Goal: Task Accomplishment & Management: Manage account settings

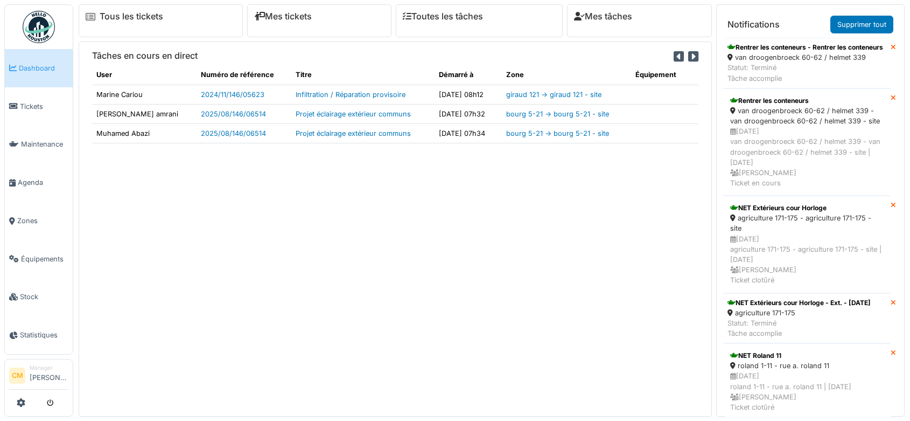
click at [34, 177] on span "Agenda" at bounding box center [43, 182] width 51 height 10
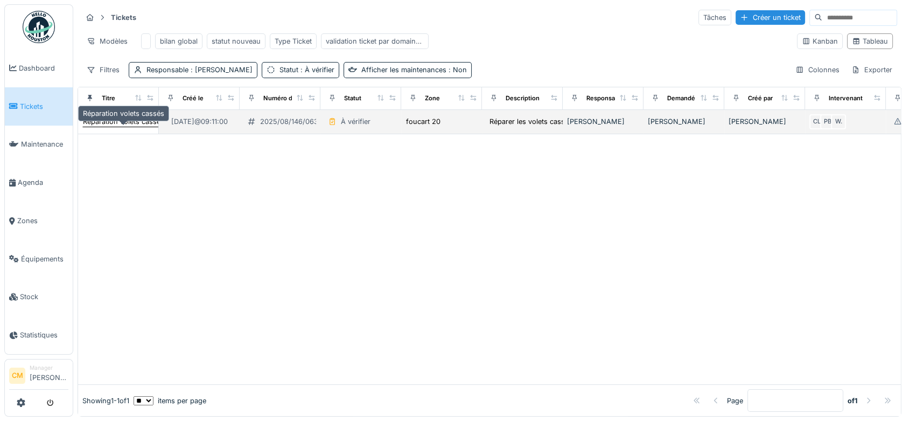
click at [129, 127] on div "Réparation volets cassés" at bounding box center [123, 121] width 81 height 10
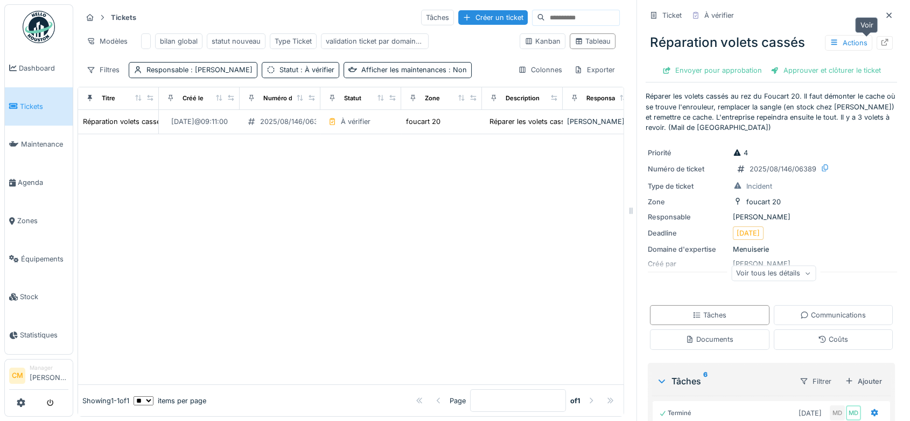
click at [880, 44] on icon at bounding box center [884, 42] width 9 height 7
click at [43, 29] on img at bounding box center [39, 27] width 32 height 32
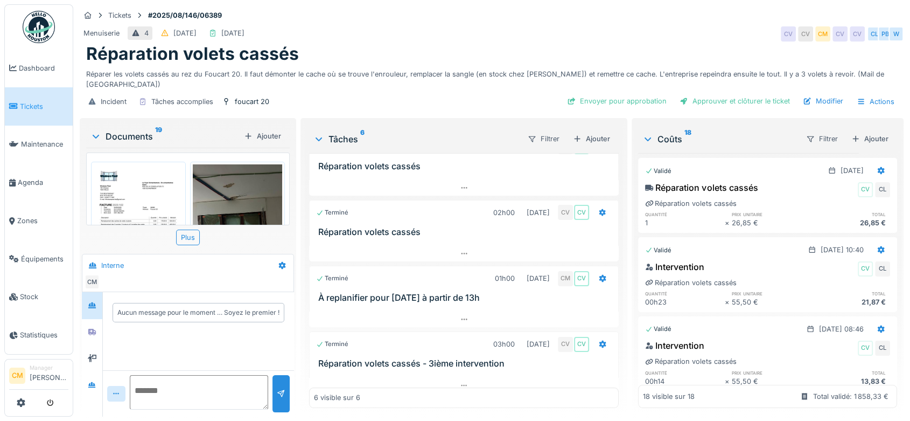
scroll to position [9, 0]
click at [460, 382] on icon at bounding box center [464, 385] width 9 height 7
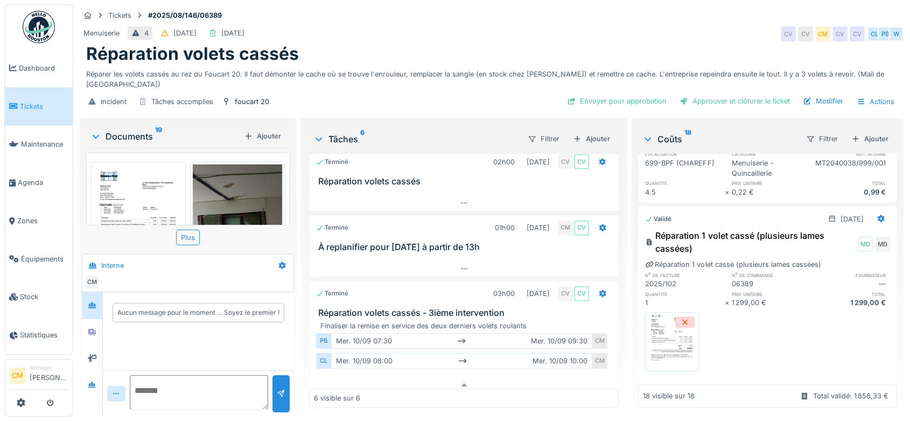
scroll to position [1383, 0]
click at [671, 322] on img at bounding box center [672, 341] width 48 height 54
click at [90, 381] on icon at bounding box center [92, 384] width 8 height 6
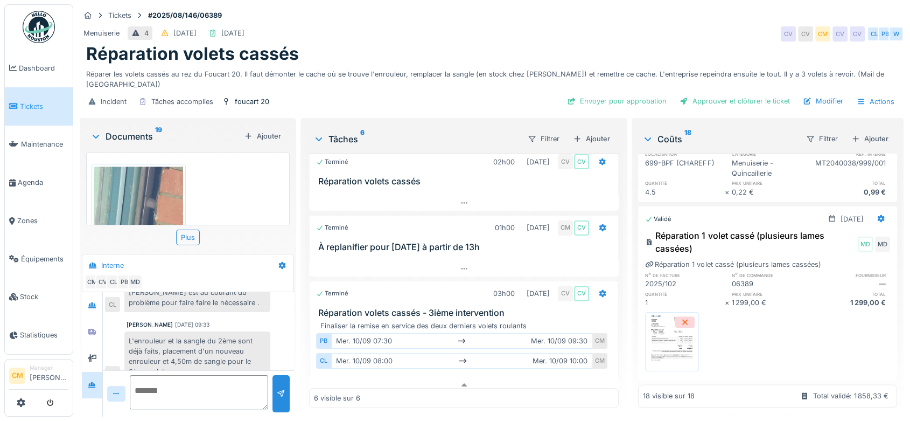
scroll to position [414, 0]
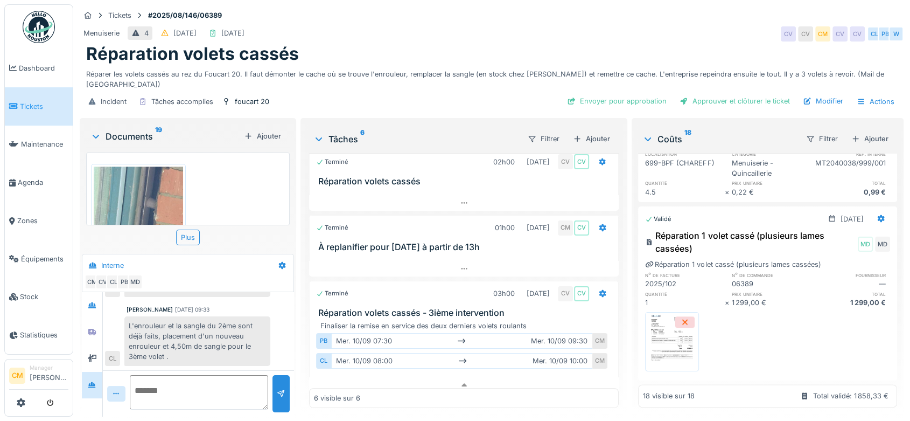
click at [673, 314] on img at bounding box center [672, 341] width 48 height 54
click at [95, 354] on icon at bounding box center [92, 358] width 9 height 8
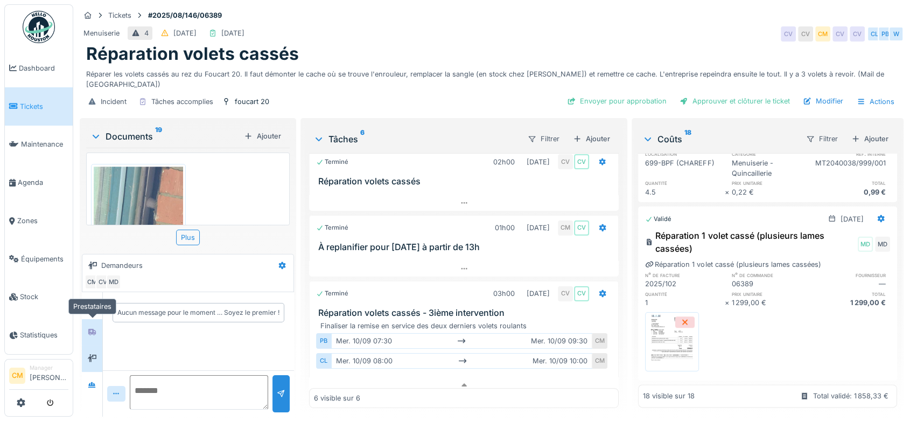
click at [92, 325] on div at bounding box center [92, 331] width 16 height 13
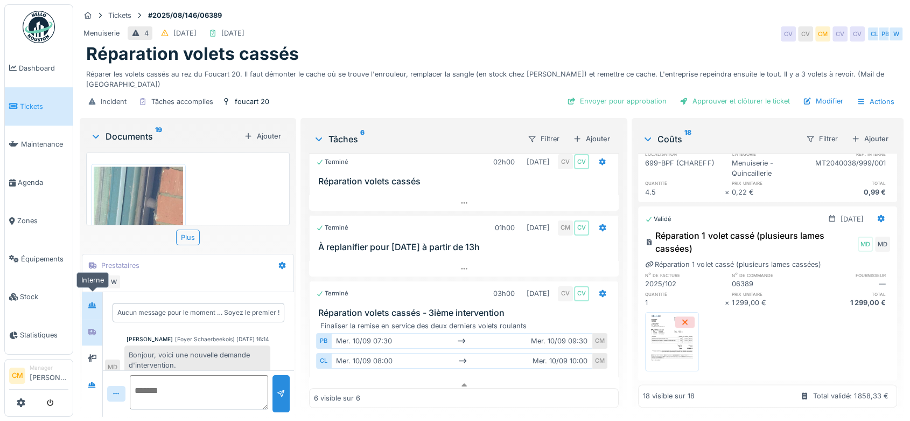
click at [92, 302] on icon at bounding box center [92, 305] width 8 height 6
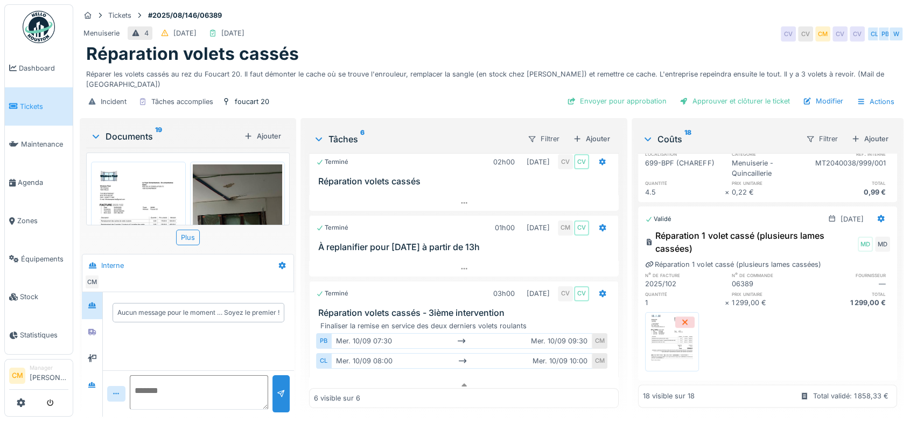
click at [126, 167] on img at bounding box center [138, 227] width 89 height 127
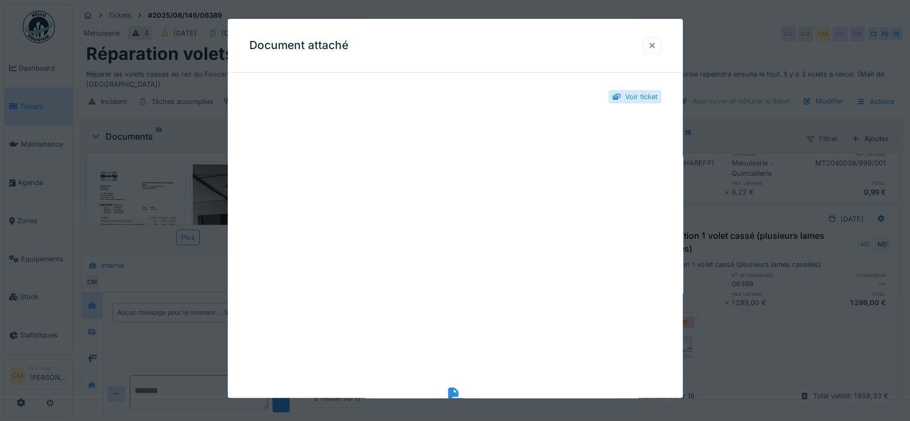
click at [655, 49] on div at bounding box center [652, 45] width 9 height 10
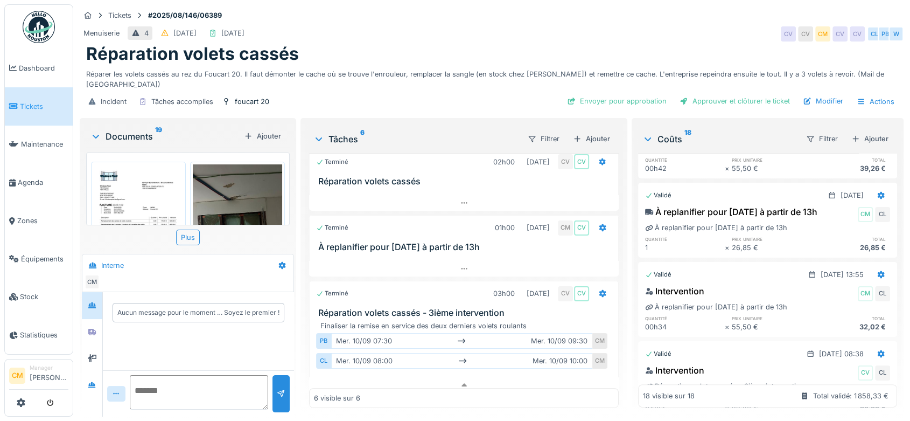
scroll to position [426, 0]
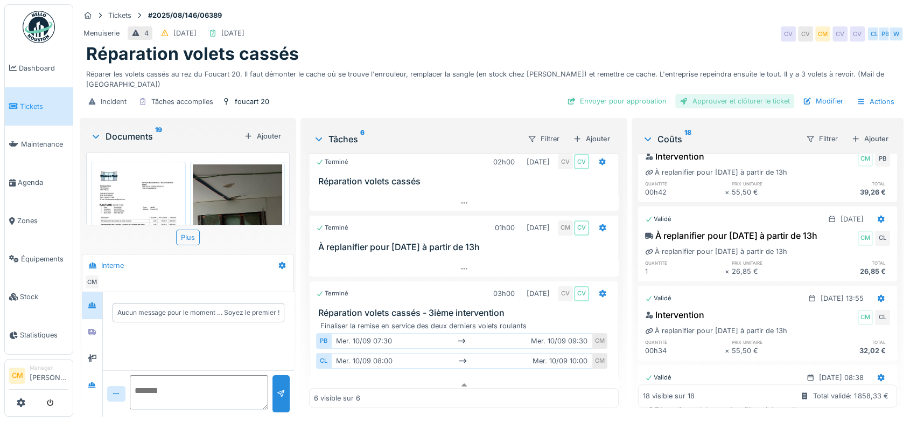
click at [724, 94] on div "Approuver et clôturer le ticket" at bounding box center [734, 101] width 119 height 15
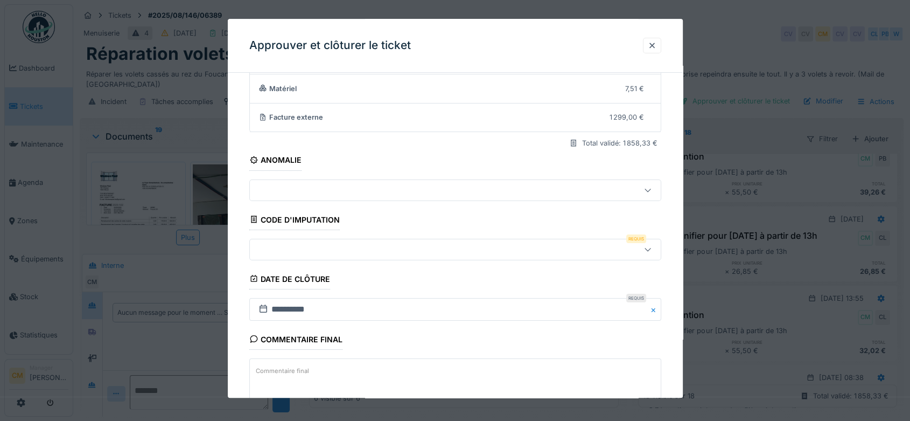
scroll to position [158, 0]
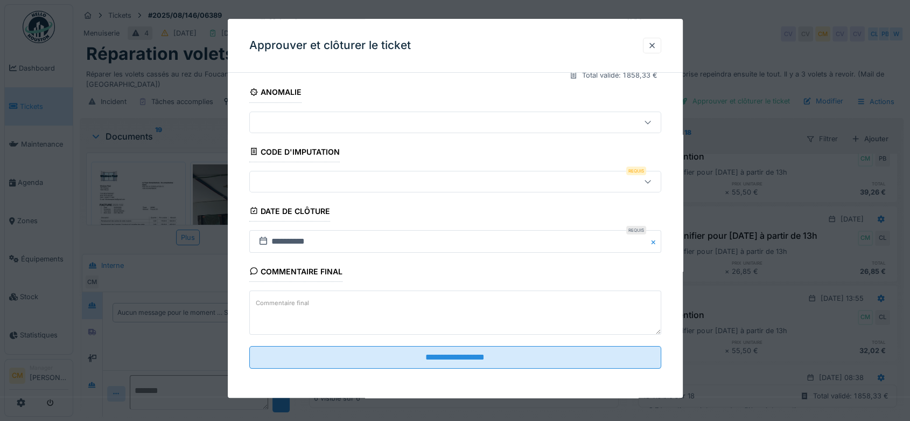
click at [458, 171] on div at bounding box center [455, 182] width 412 height 22
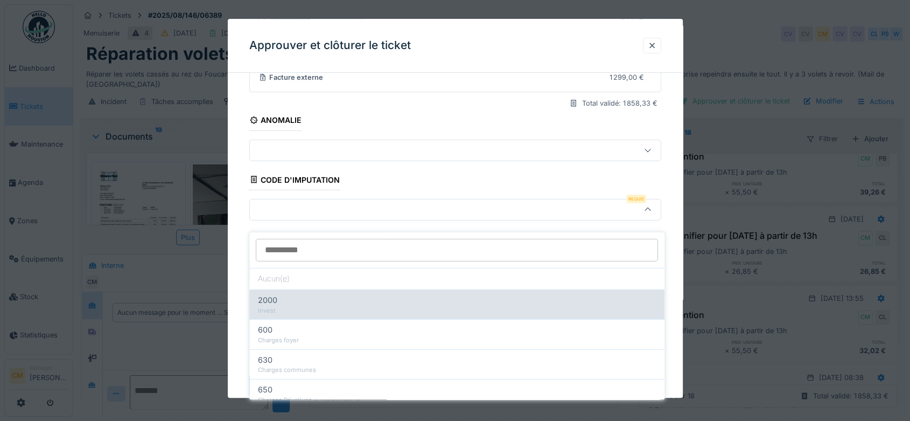
click at [317, 306] on div "Invest" at bounding box center [457, 310] width 398 height 9
type input "***"
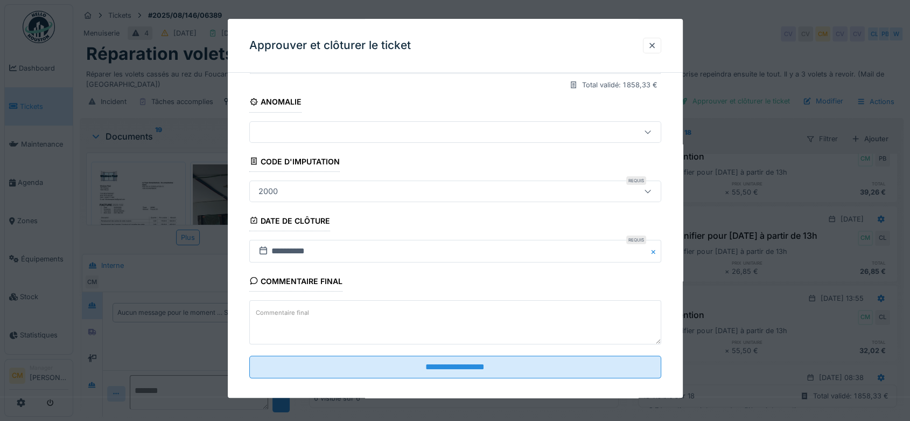
scroll to position [158, 0]
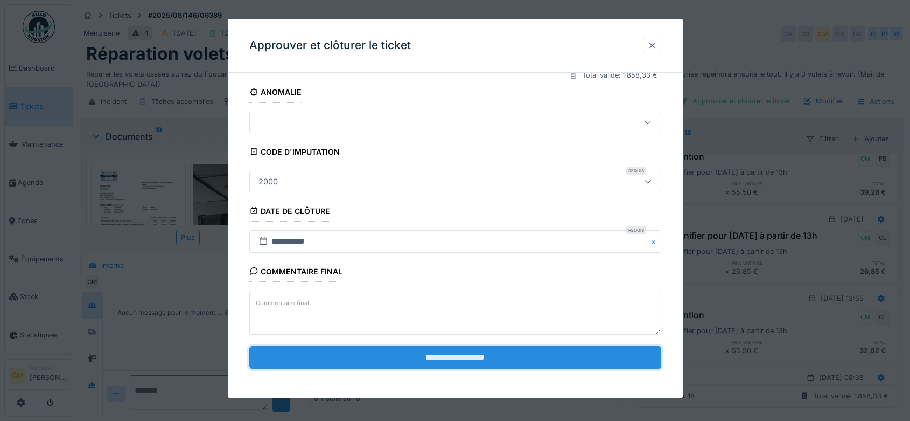
click at [467, 354] on input "**********" at bounding box center [455, 357] width 412 height 23
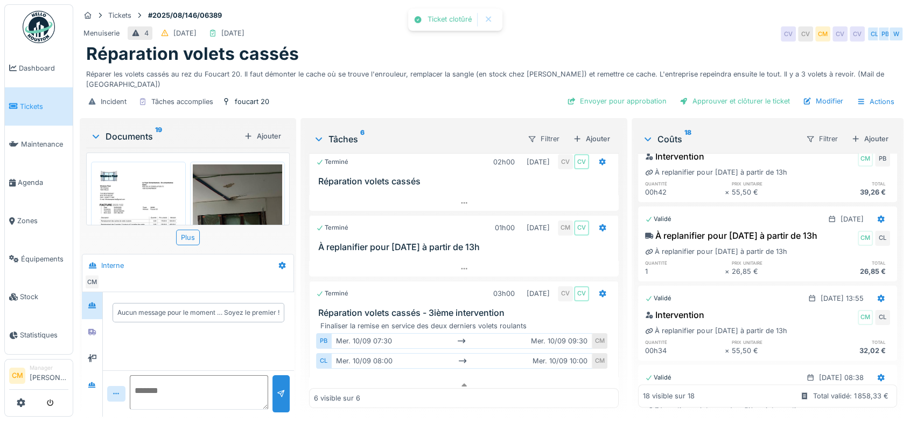
scroll to position [74, 0]
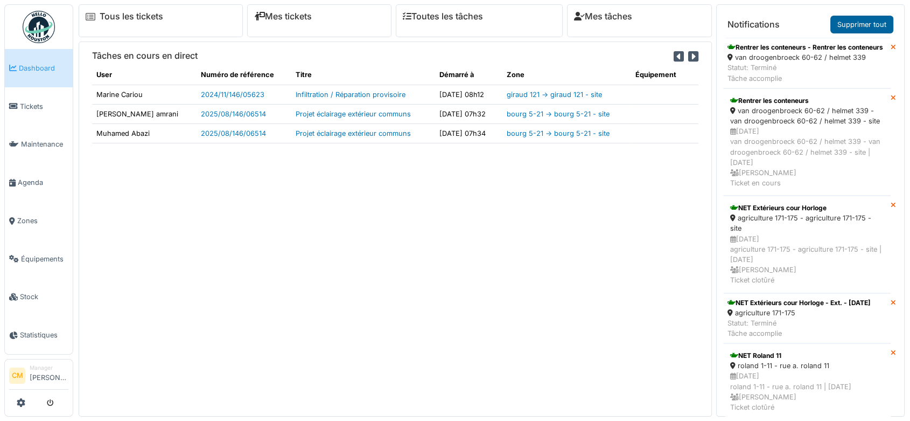
click at [860, 24] on link "Supprimer tout" at bounding box center [861, 25] width 63 height 18
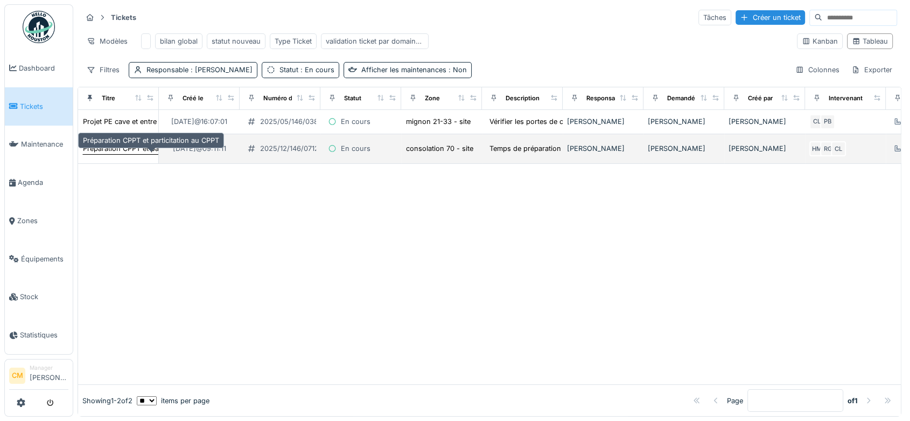
click at [128, 153] on div "Préparation CPPT et particitation au CPPT" at bounding box center [151, 148] width 136 height 10
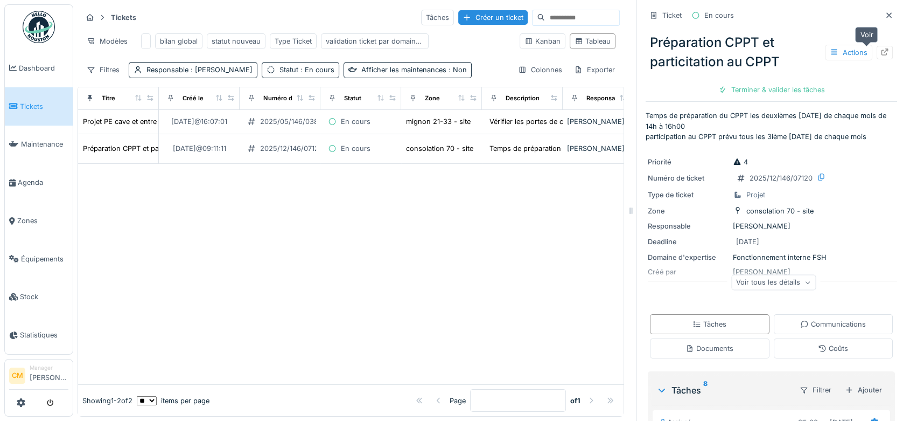
click at [880, 49] on icon at bounding box center [884, 51] width 9 height 7
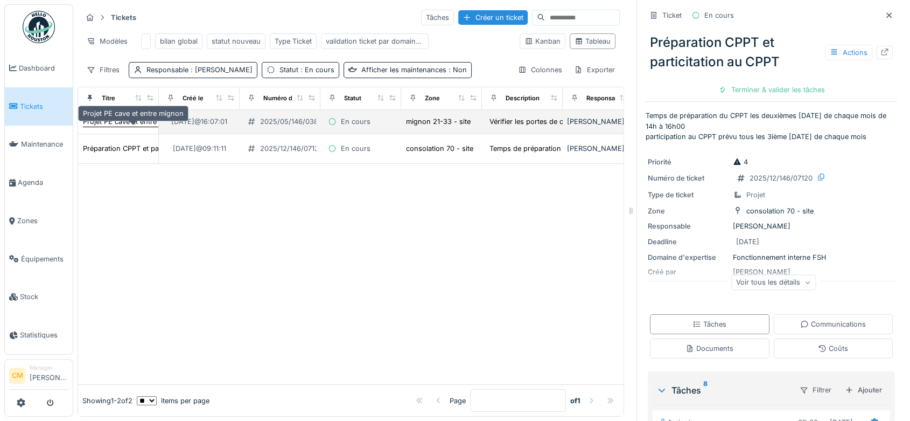
click at [97, 127] on div "Projet PE cave et entre mignon" at bounding box center [133, 121] width 101 height 10
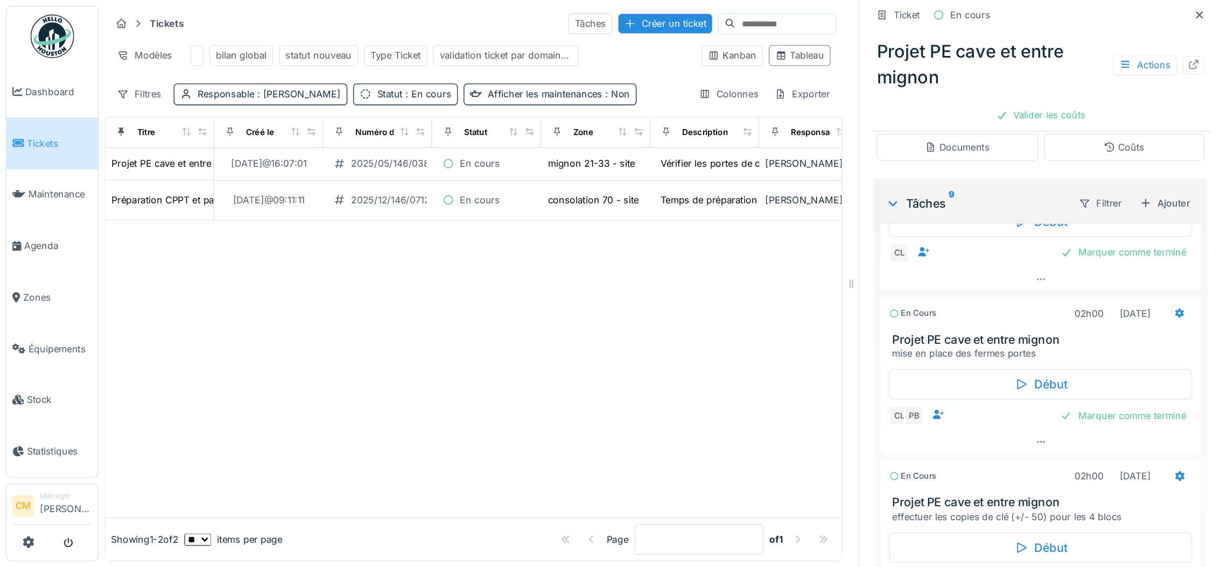
scroll to position [495, 0]
click at [880, 47] on icon at bounding box center [884, 47] width 9 height 7
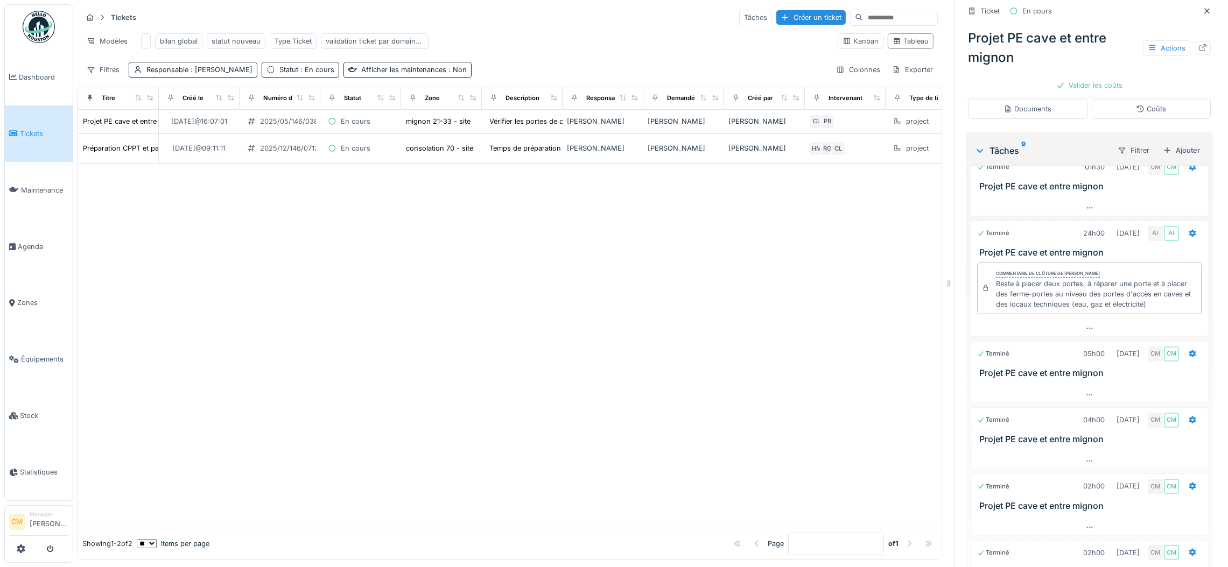
scroll to position [183, 0]
click at [43, 25] on img at bounding box center [39, 27] width 32 height 32
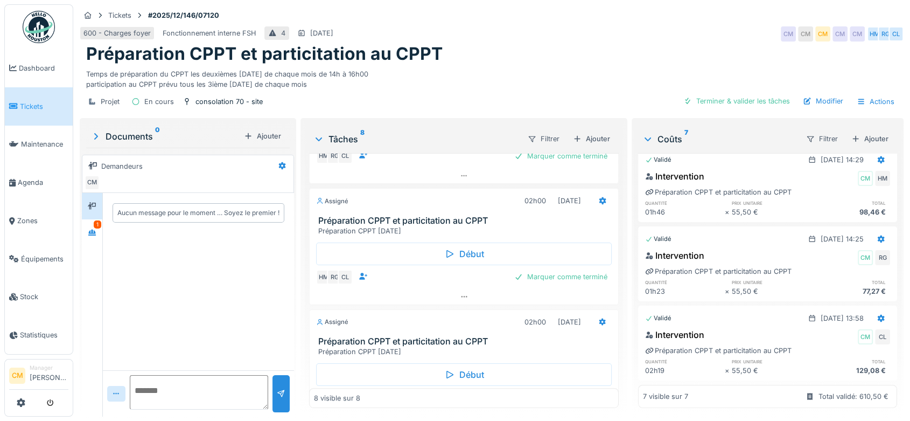
scroll to position [359, 0]
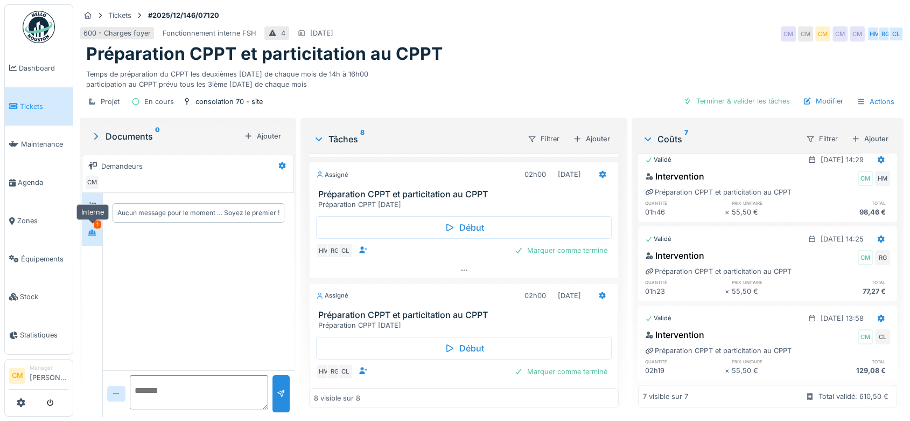
click at [90, 229] on icon at bounding box center [92, 232] width 9 height 7
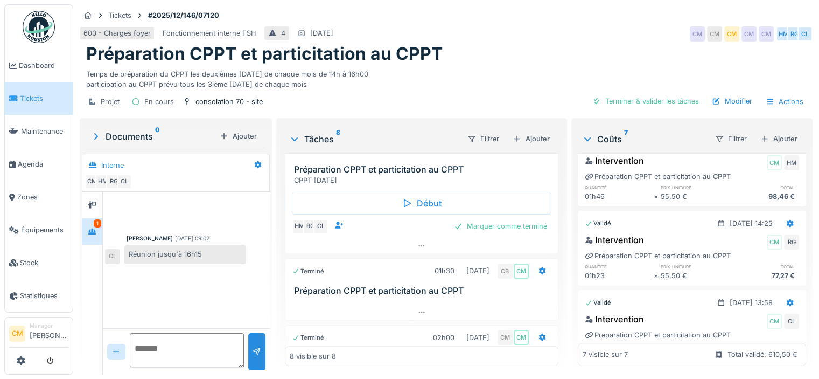
scroll to position [332, 0]
click at [33, 27] on img at bounding box center [39, 27] width 32 height 32
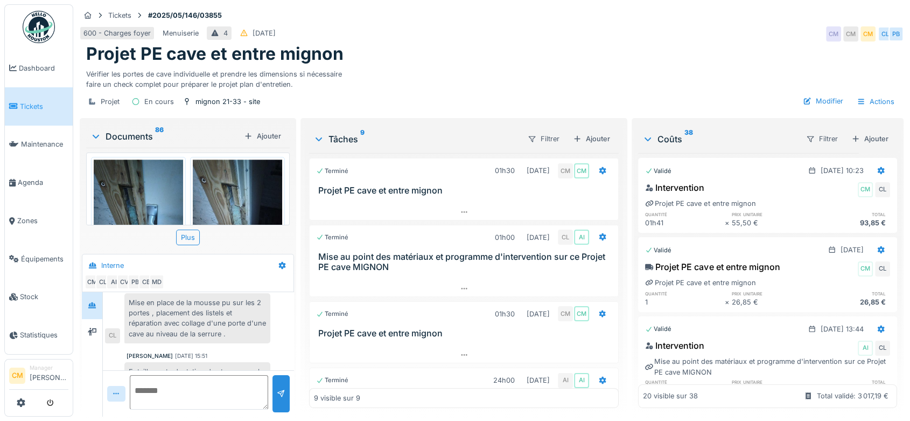
scroll to position [172, 0]
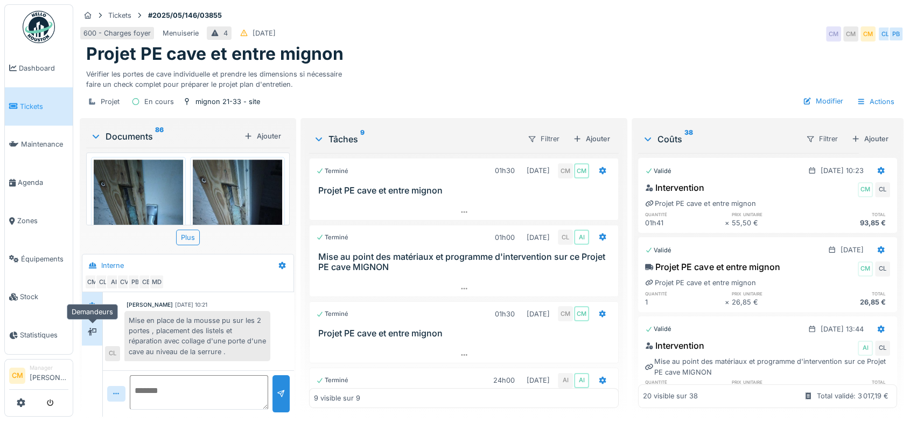
click at [91, 327] on icon at bounding box center [92, 331] width 9 height 8
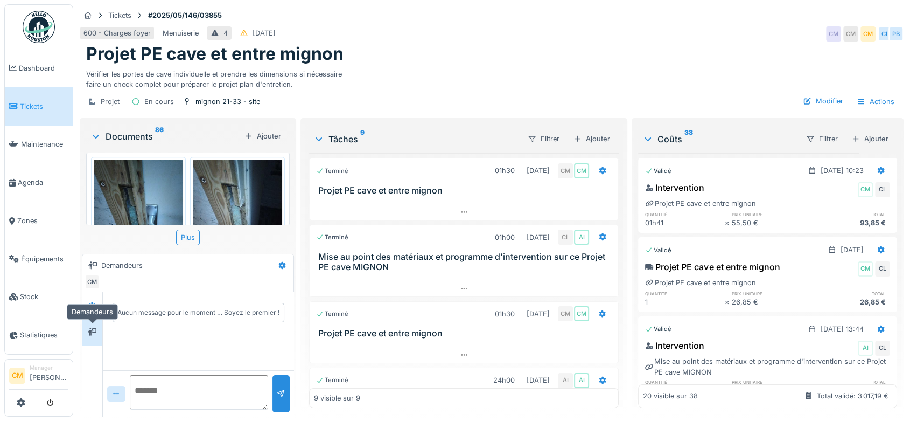
scroll to position [0, 0]
click at [88, 302] on icon at bounding box center [92, 305] width 9 height 7
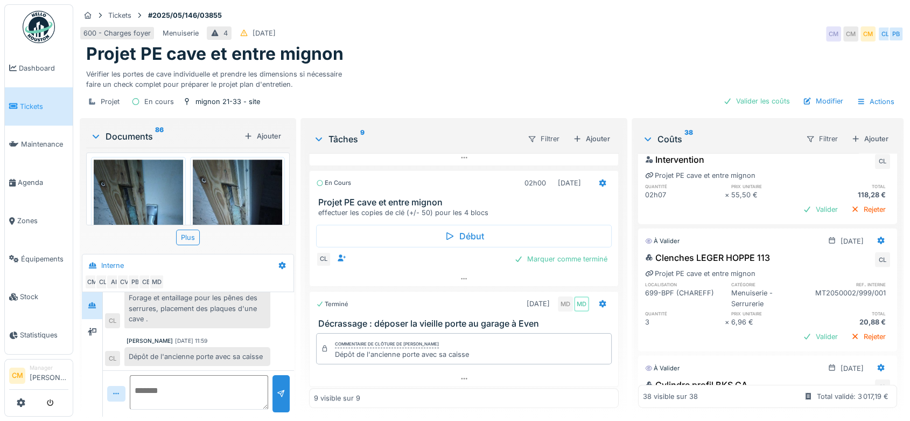
scroll to position [2650, 0]
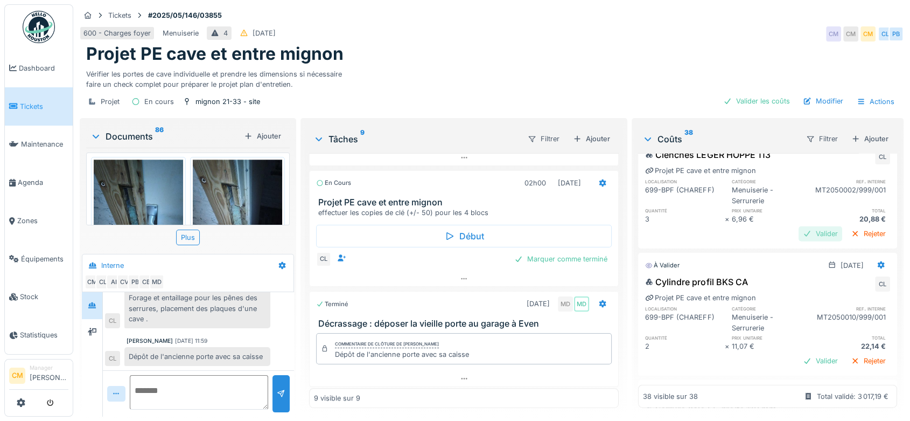
click at [798, 241] on div "Valider" at bounding box center [820, 233] width 44 height 15
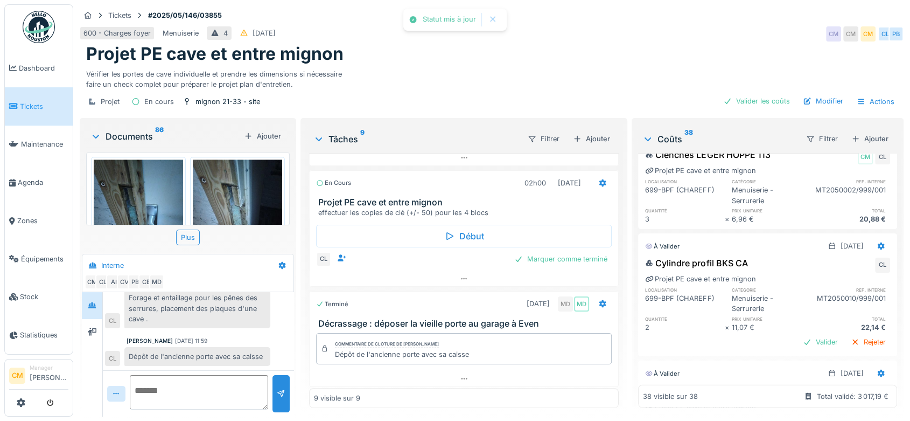
scroll to position [2770, 0]
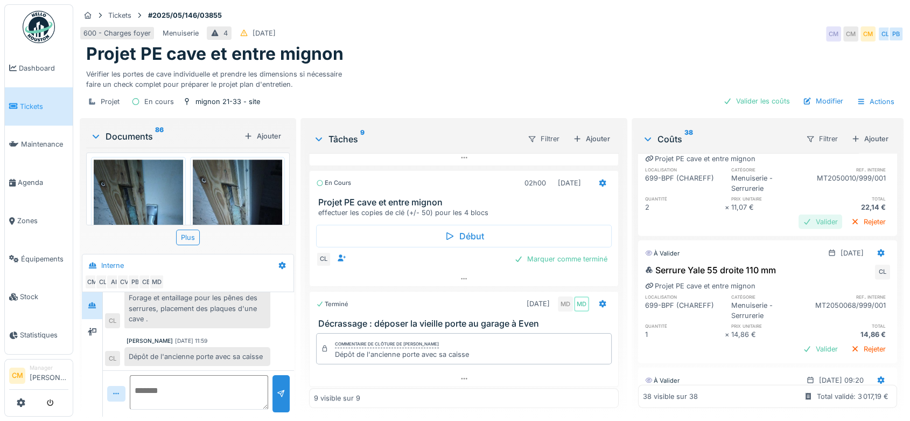
click at [798, 229] on div "Valider" at bounding box center [820, 221] width 44 height 15
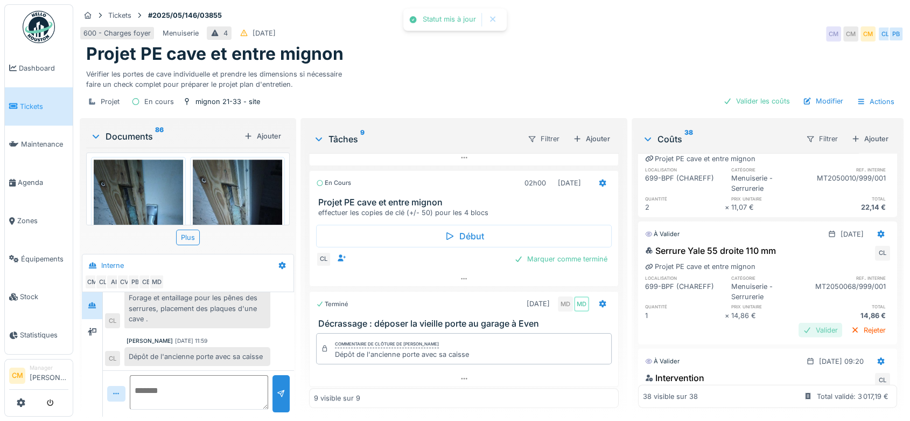
click at [798, 337] on div "Valider" at bounding box center [820, 330] width 44 height 15
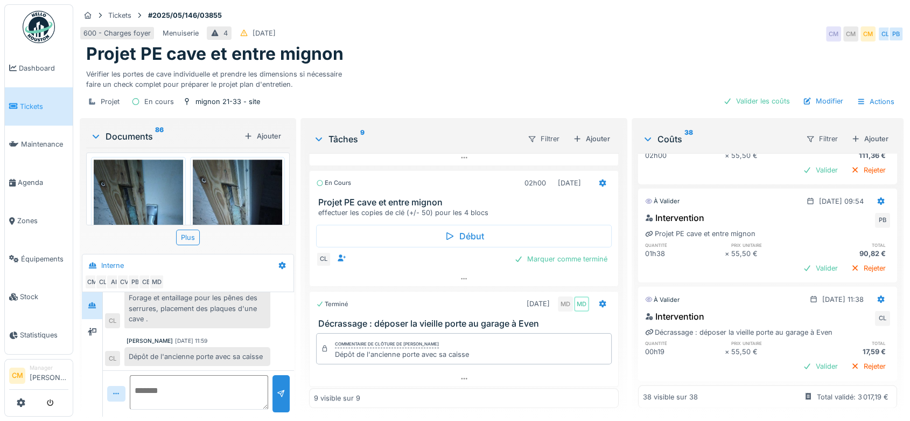
scroll to position [2949, 0]
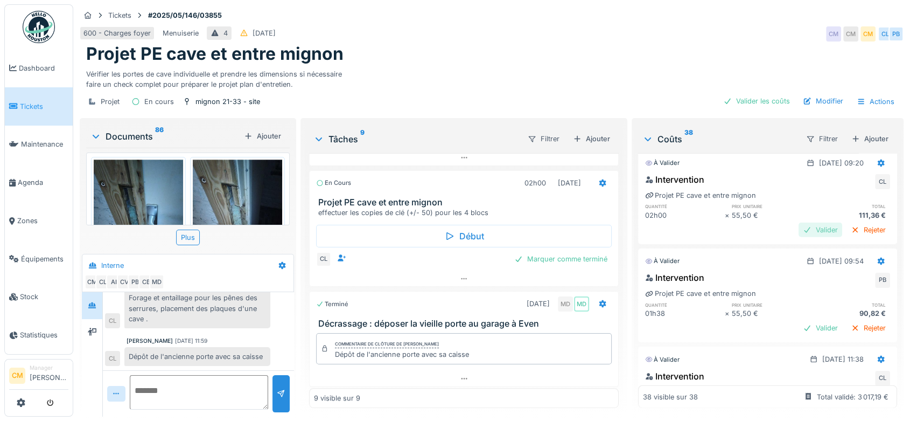
click at [798, 237] on div "Valider" at bounding box center [820, 229] width 44 height 15
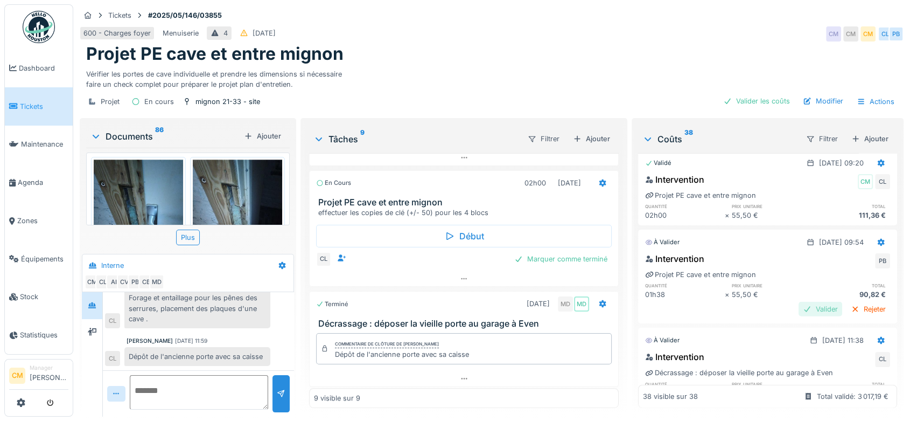
click at [798, 316] on div "Valider" at bounding box center [820, 309] width 44 height 15
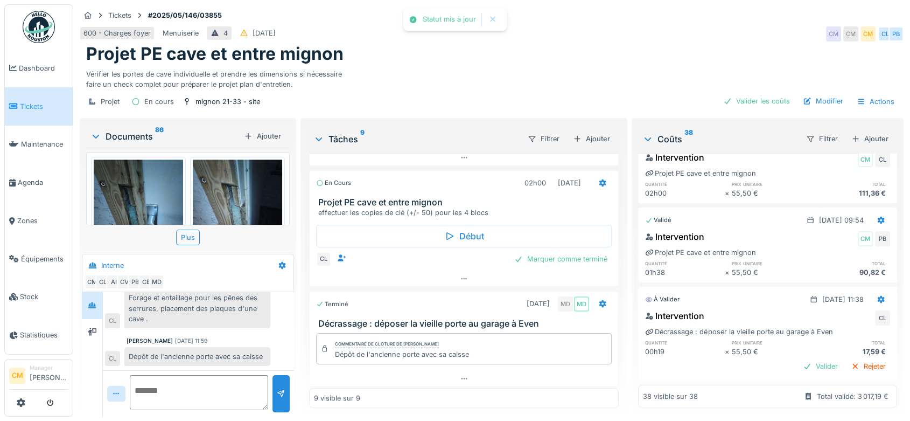
scroll to position [3012, 0]
click at [798, 359] on div "Valider" at bounding box center [820, 366] width 44 height 15
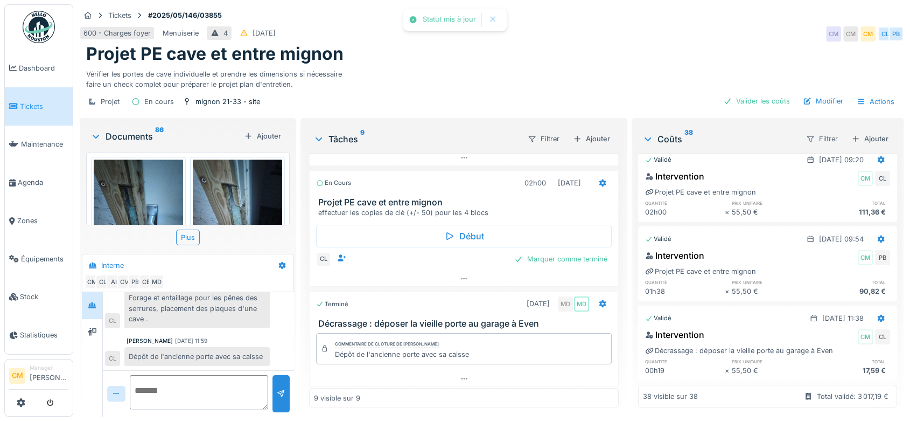
scroll to position [2994, 0]
click at [812, 131] on div "Filtrer" at bounding box center [821, 139] width 41 height 16
click at [806, 135] on icon at bounding box center [810, 138] width 9 height 7
click at [797, 158] on div at bounding box center [793, 162] width 10 height 9
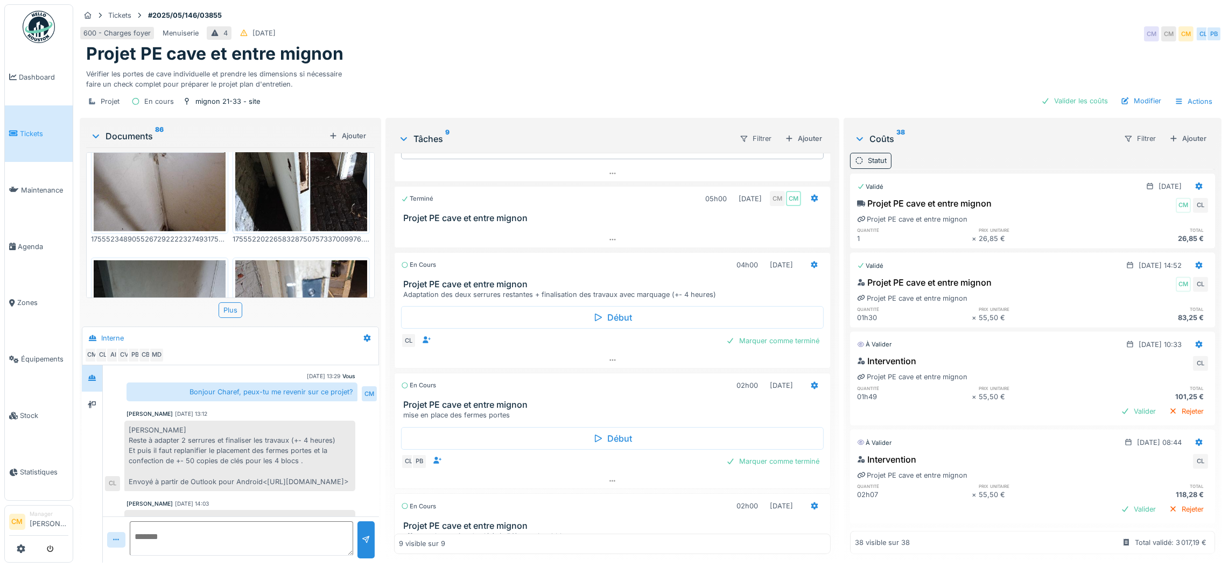
scroll to position [0, 0]
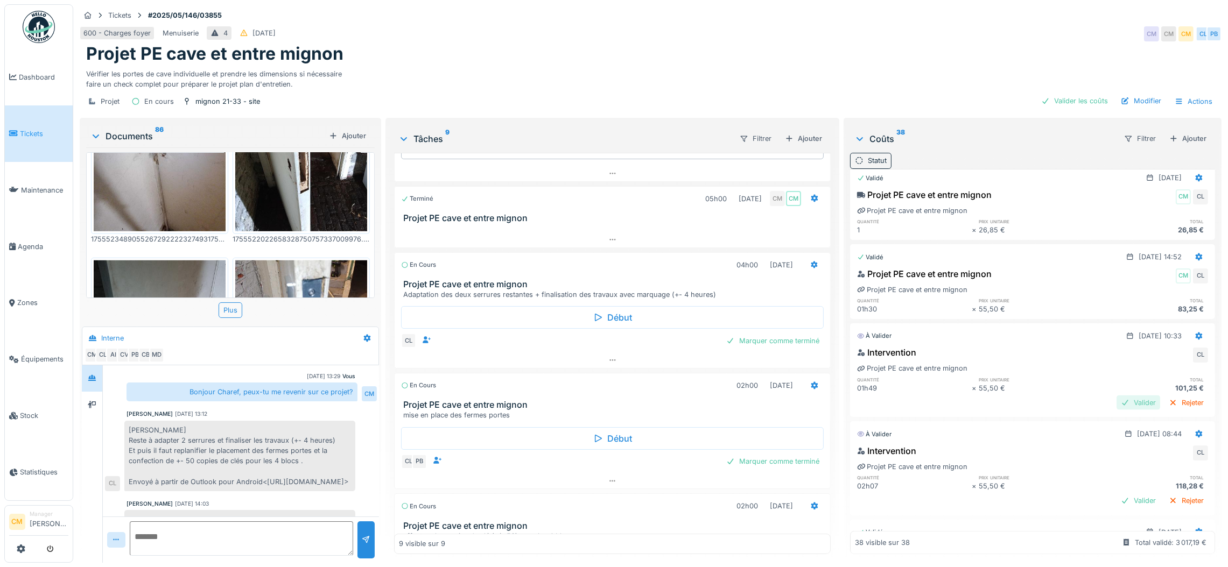
click at [909, 410] on div "Valider" at bounding box center [1139, 403] width 44 height 15
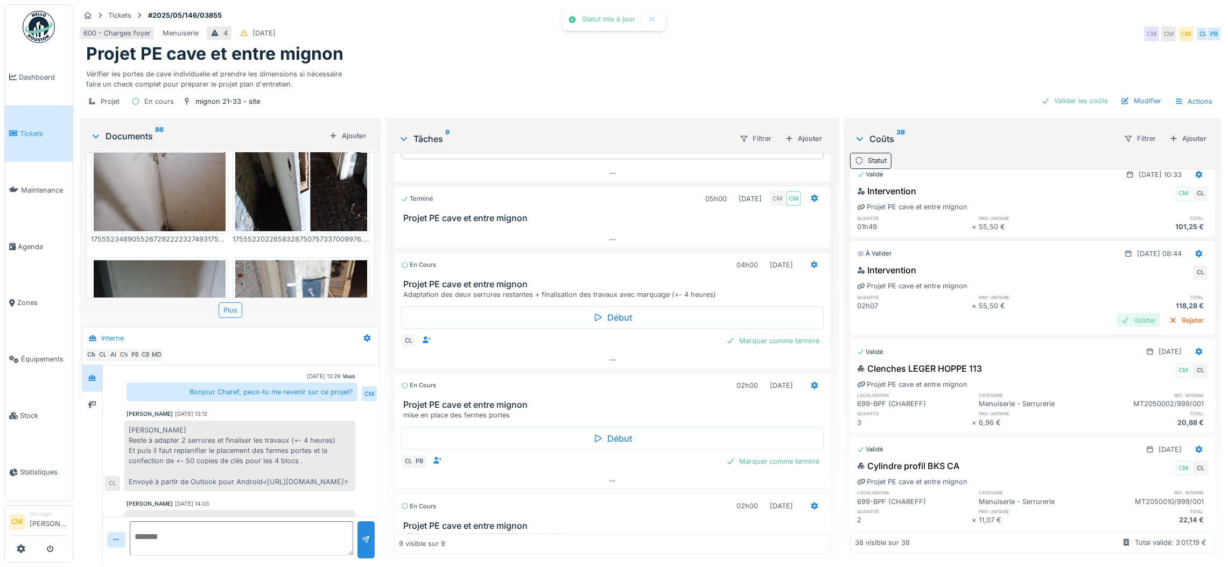
click at [909, 328] on div "Valider" at bounding box center [1139, 320] width 44 height 15
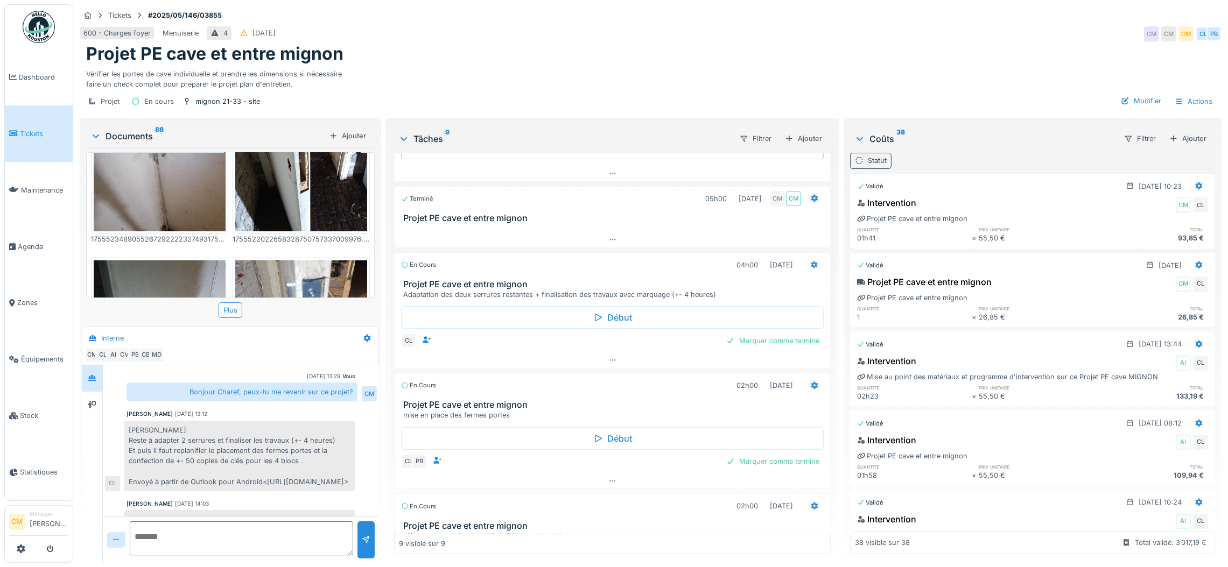
click at [874, 156] on div "Statut" at bounding box center [877, 161] width 19 height 10
click at [897, 207] on div "Statut" at bounding box center [893, 213] width 83 height 12
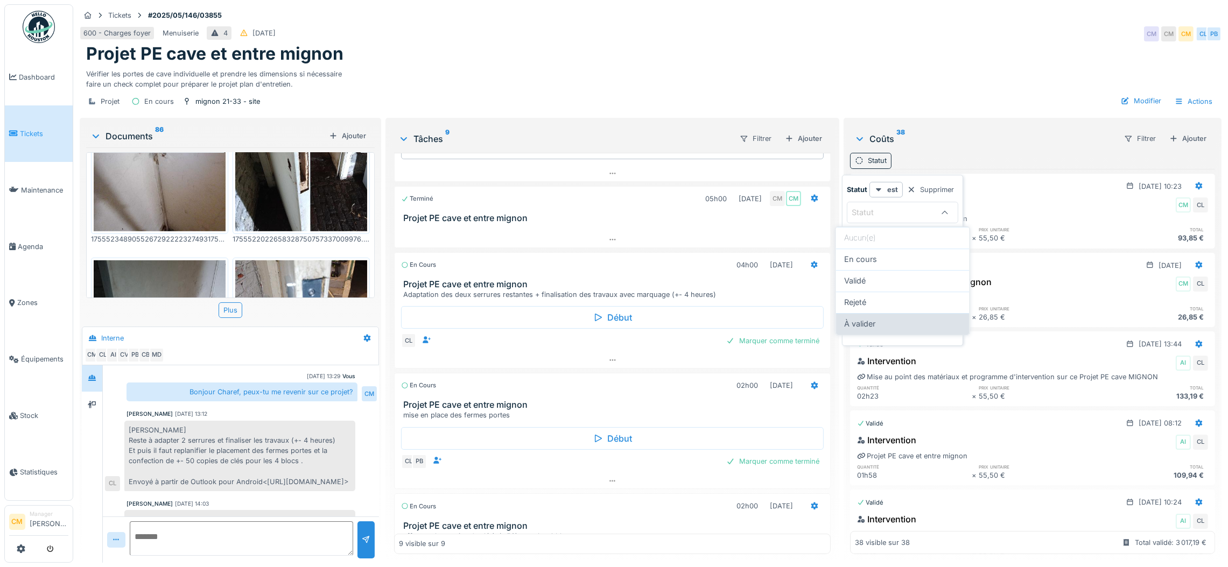
click at [879, 323] on div "À valider" at bounding box center [903, 324] width 116 height 12
type input "**********"
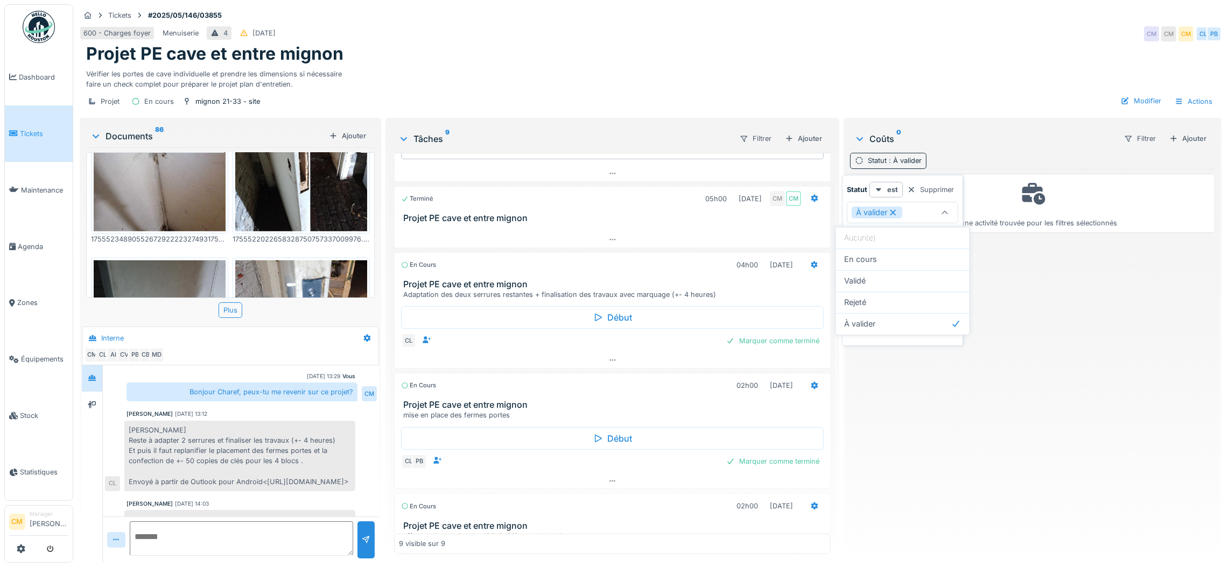
click at [890, 214] on icon at bounding box center [893, 213] width 10 height 8
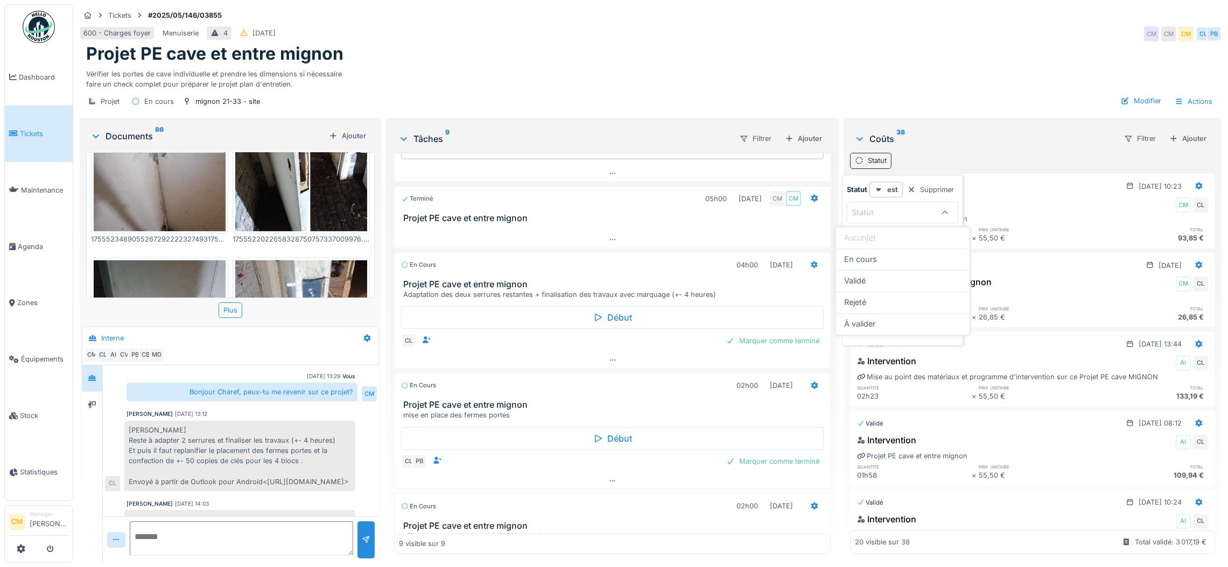
click at [857, 141] on icon at bounding box center [860, 139] width 6 height 4
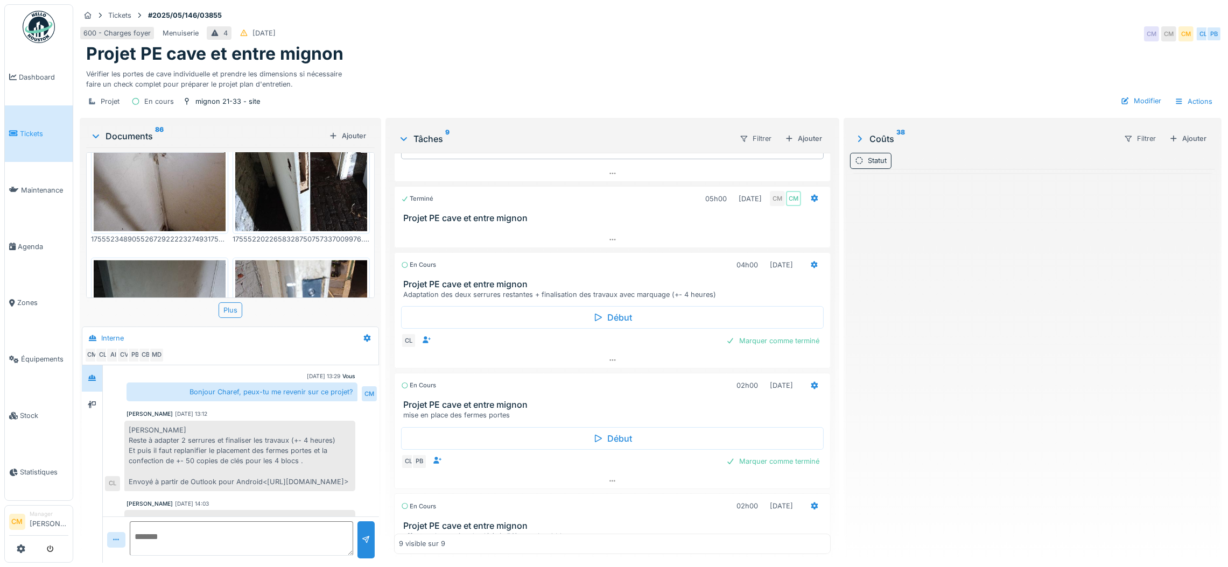
scroll to position [150, 0]
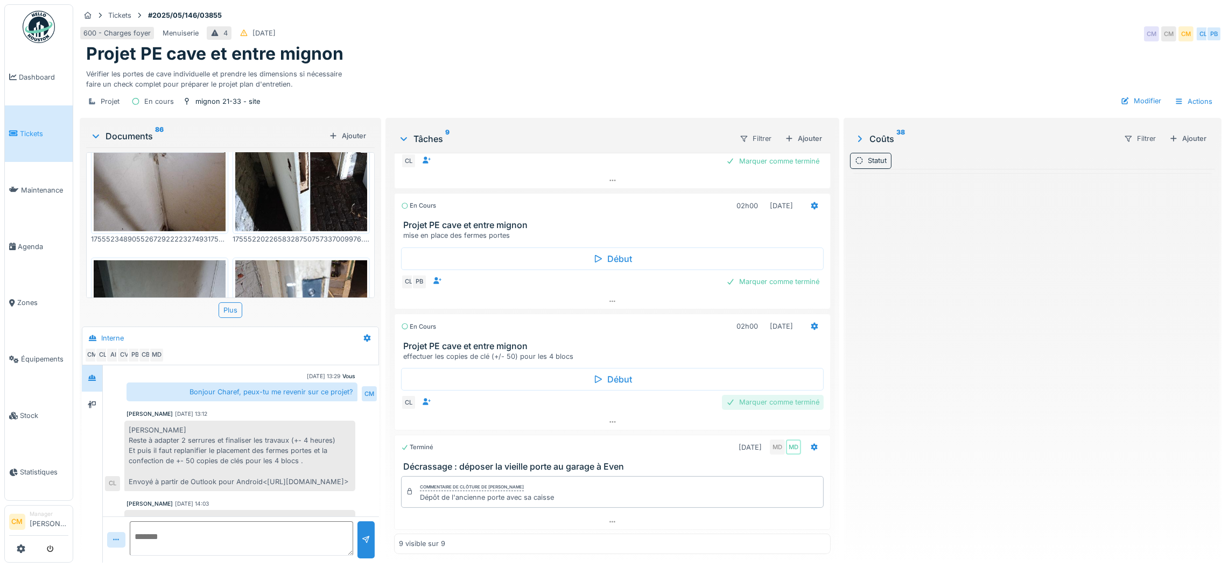
click at [744, 396] on div "Marquer comme terminé" at bounding box center [773, 402] width 102 height 15
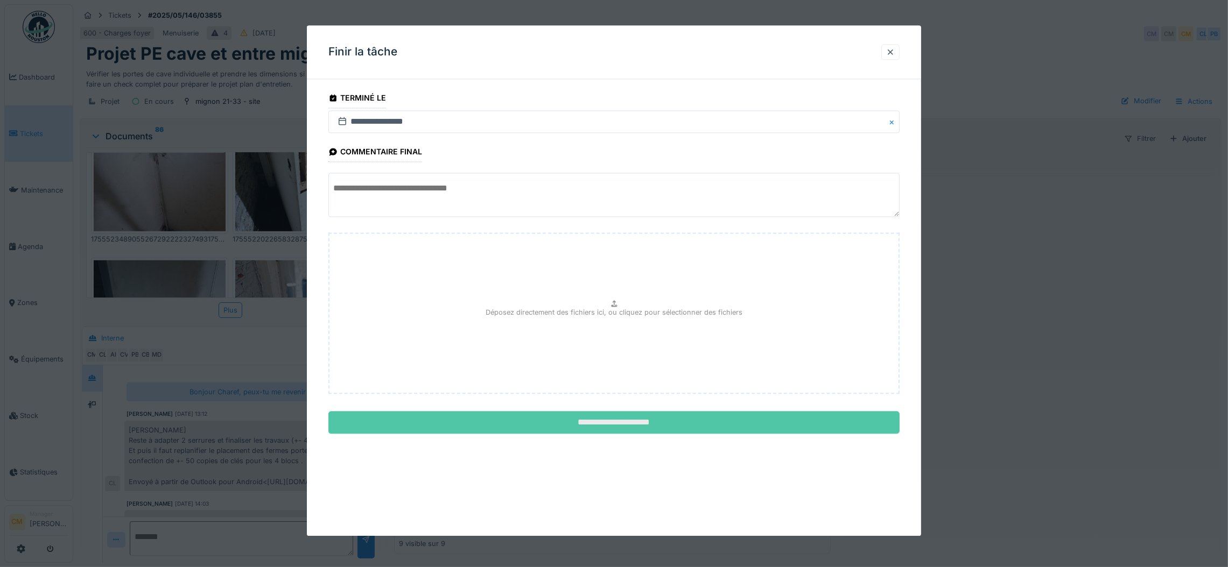
click at [613, 420] on input "**********" at bounding box center [613, 423] width 571 height 23
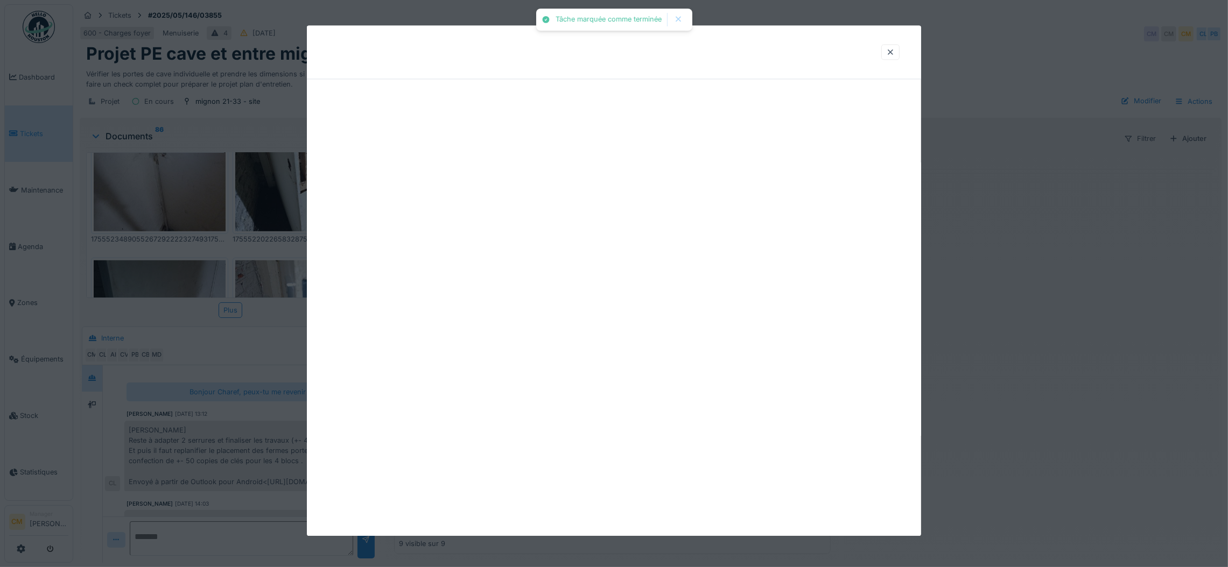
click at [548, 197] on div at bounding box center [614, 280] width 614 height 511
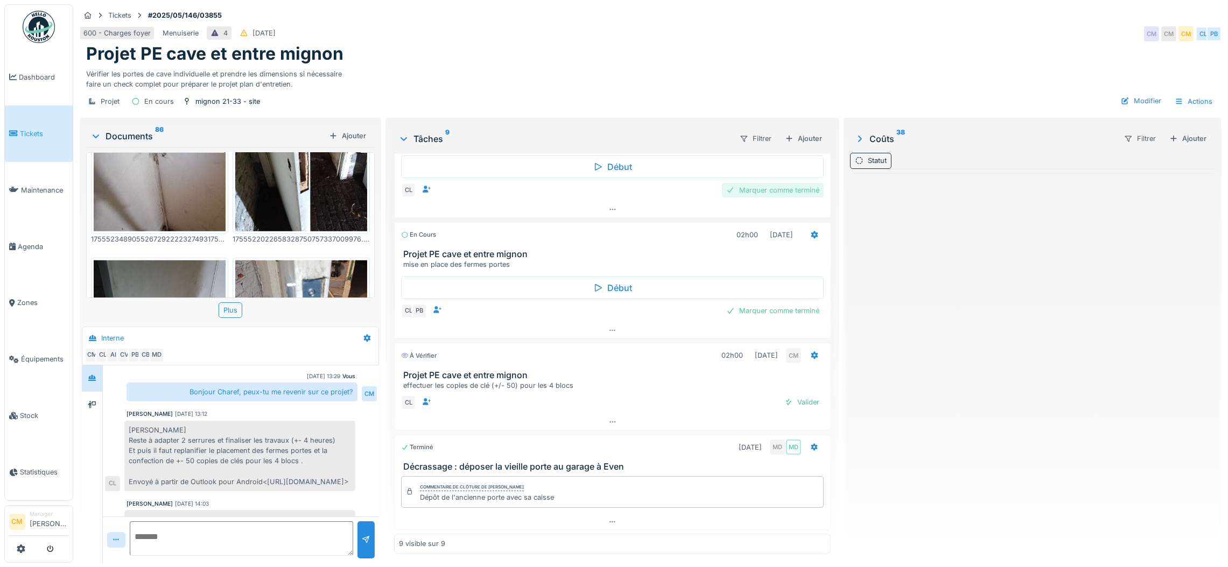
click at [778, 183] on div "Marquer comme terminé" at bounding box center [773, 190] width 102 height 15
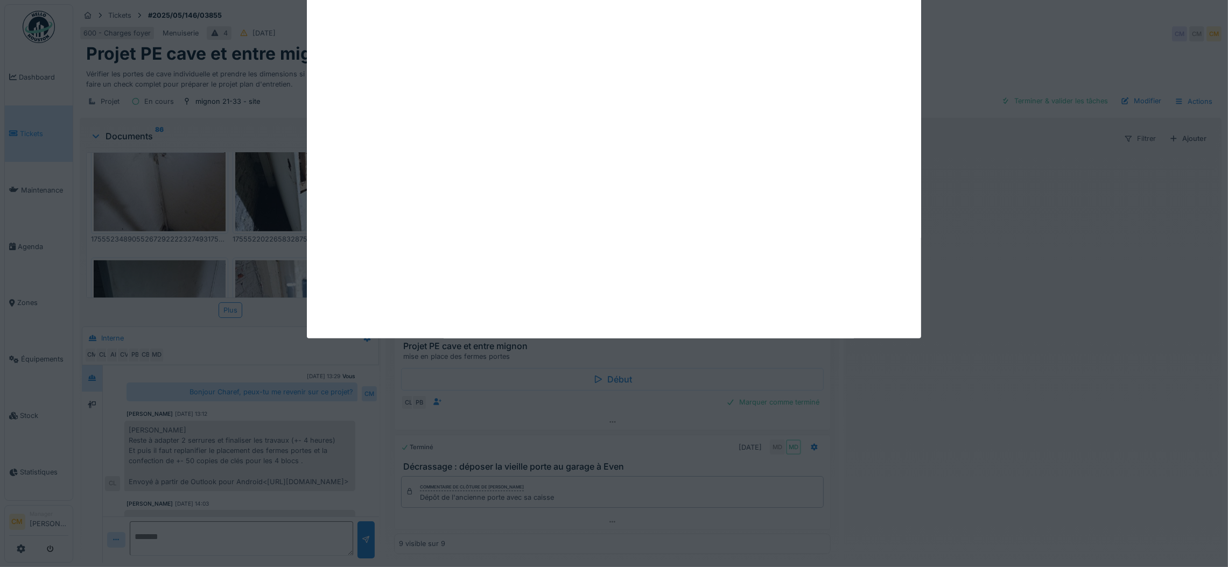
scroll to position [453, 0]
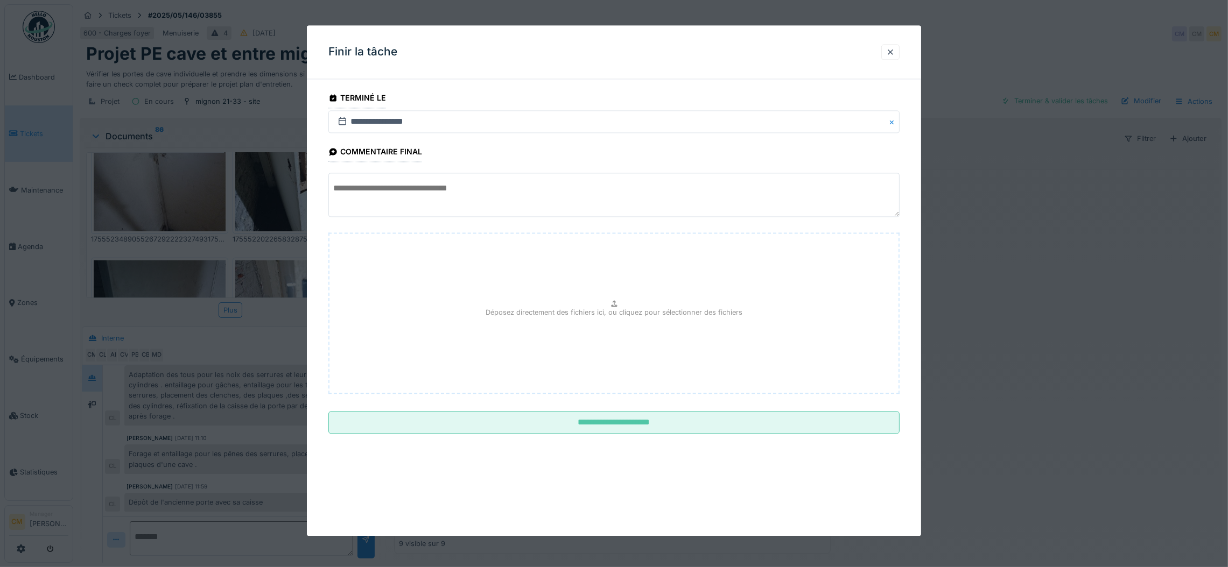
click at [500, 195] on textarea at bounding box center [613, 195] width 571 height 44
type textarea "*"
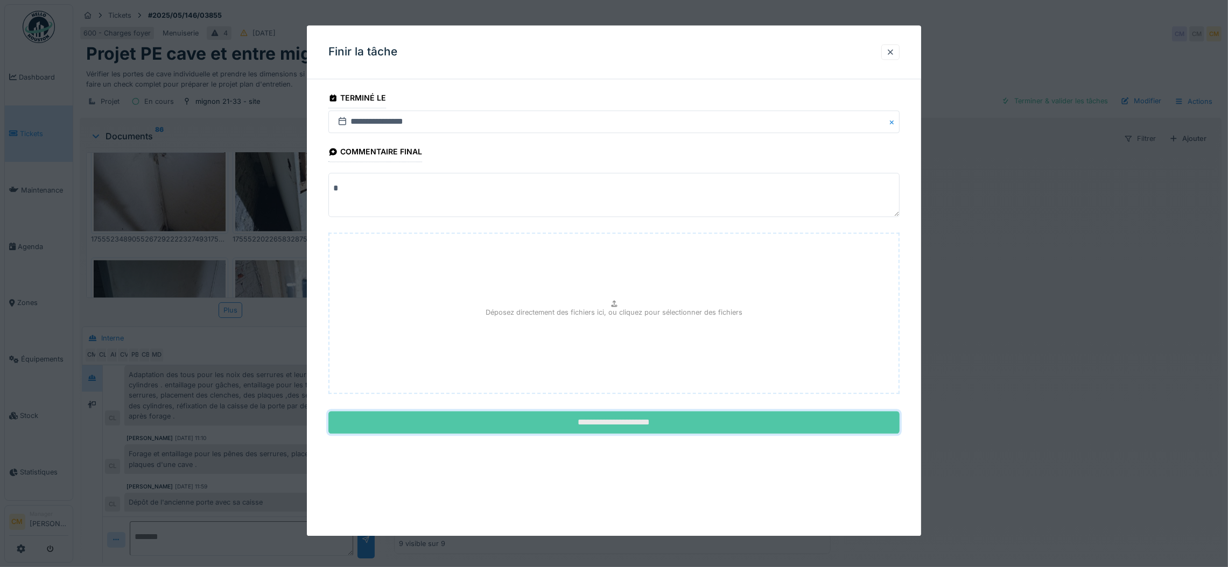
click at [570, 417] on input "**********" at bounding box center [613, 423] width 571 height 23
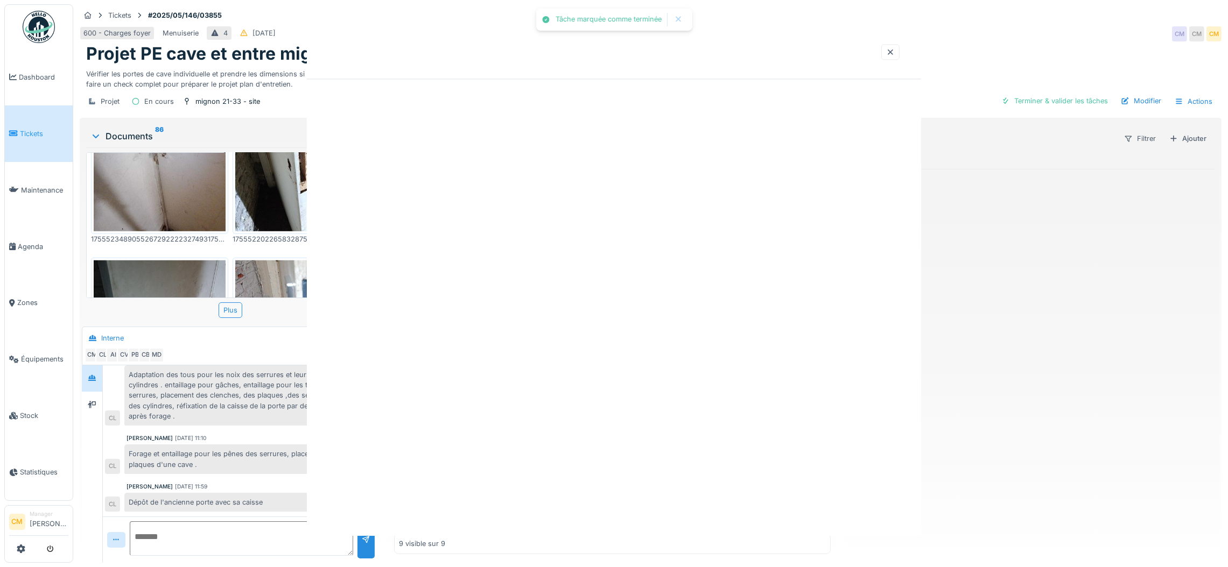
scroll to position [408, 0]
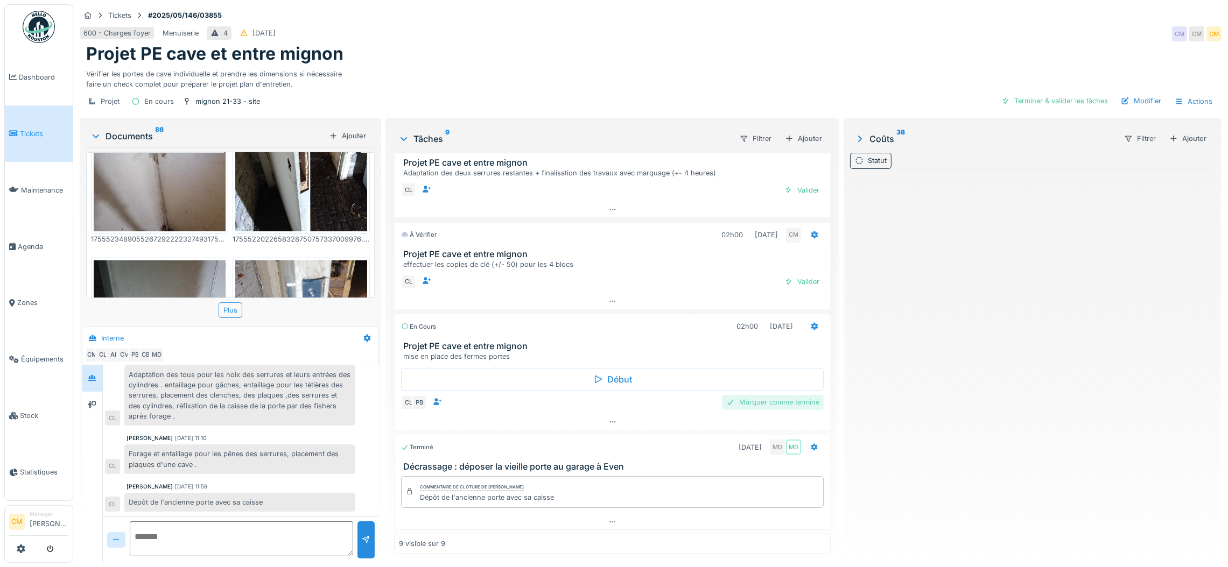
click at [760, 396] on div "Marquer comme terminé" at bounding box center [773, 402] width 102 height 15
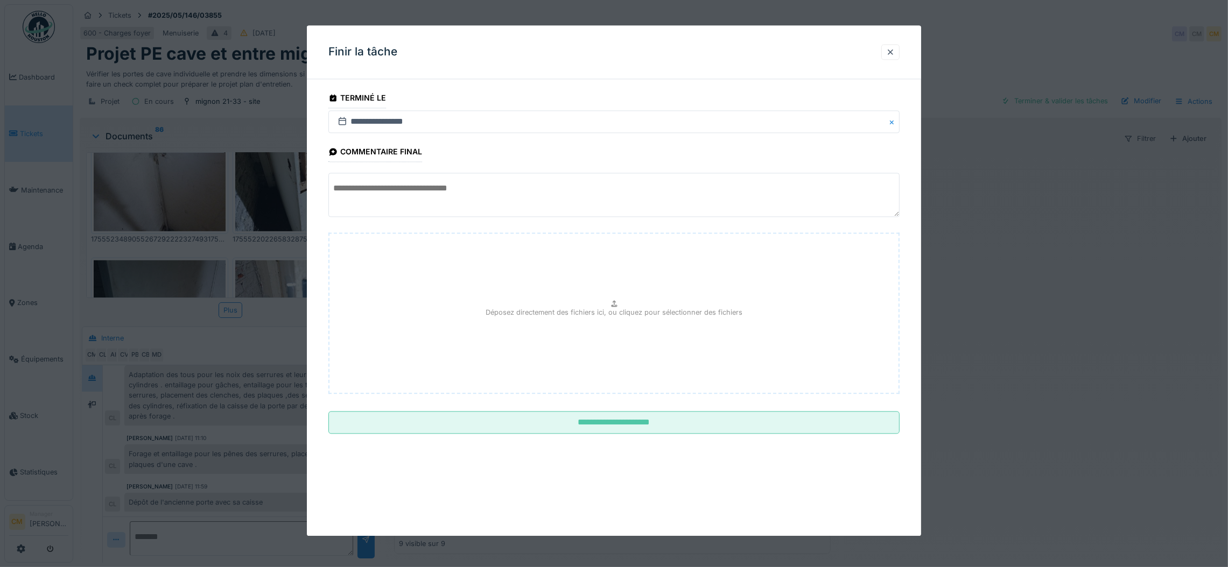
click at [387, 194] on textarea at bounding box center [613, 195] width 571 height 44
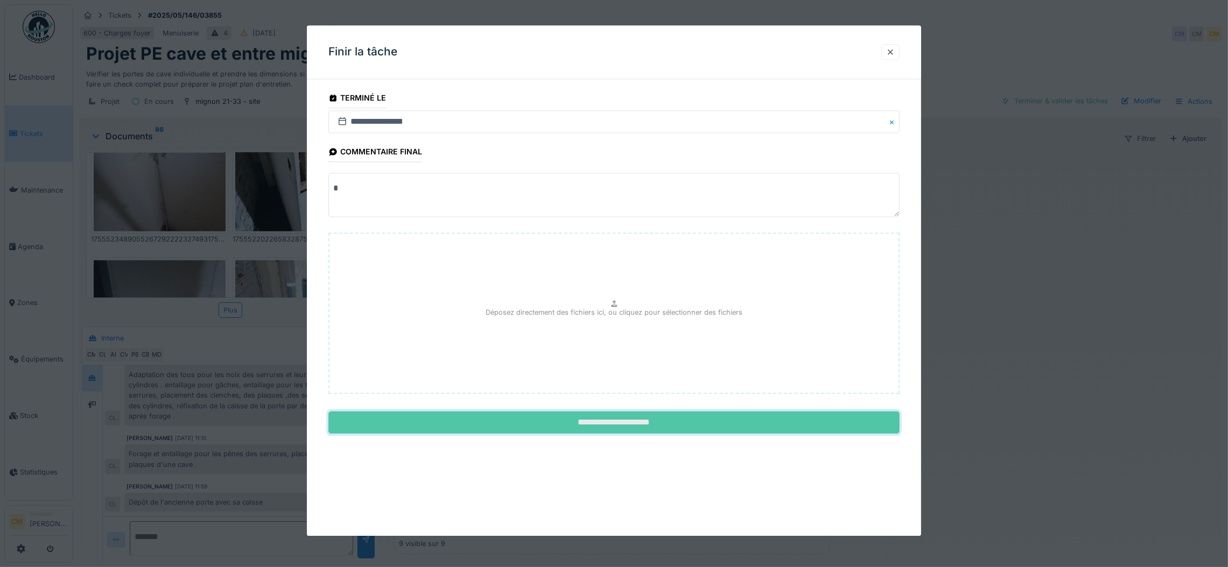
click at [592, 419] on input "**********" at bounding box center [613, 423] width 571 height 23
click at [615, 420] on div "**********" at bounding box center [614, 280] width 614 height 511
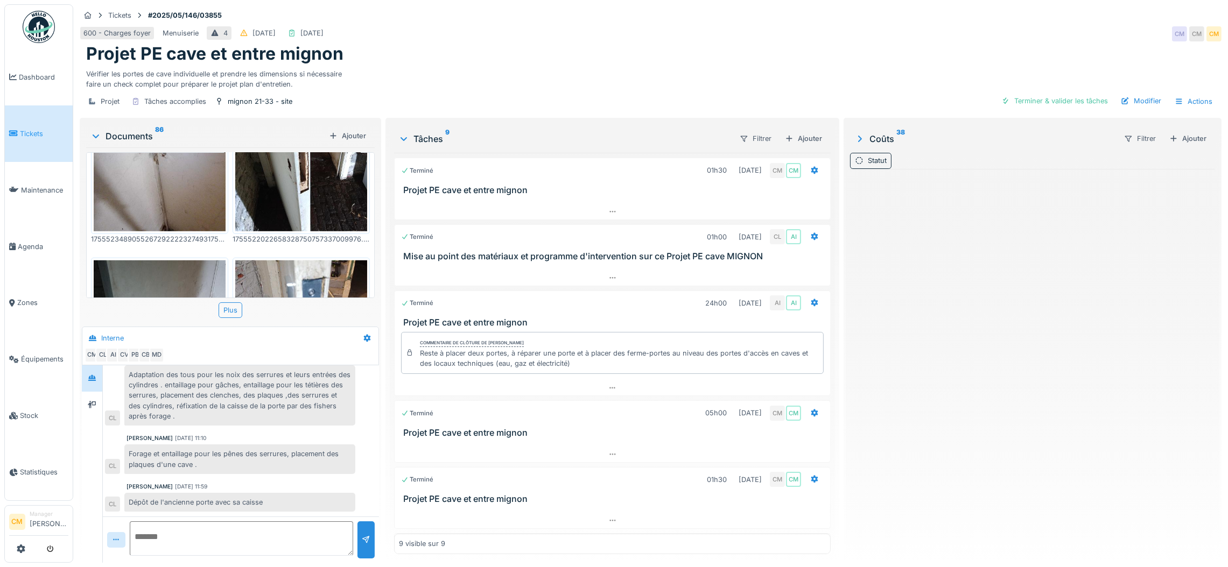
scroll to position [242, 0]
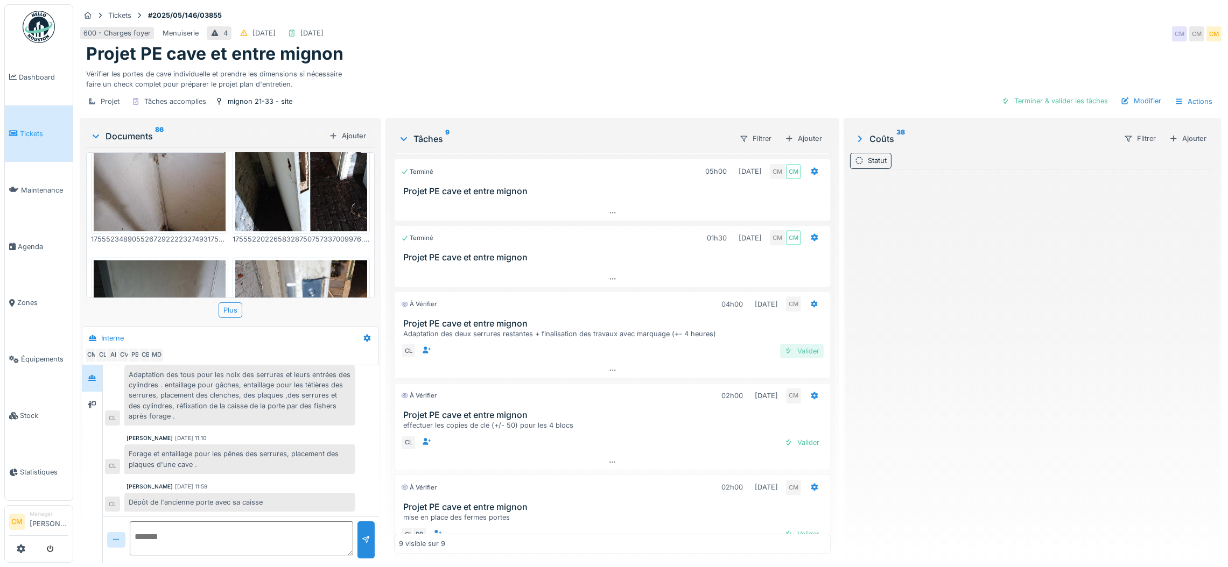
click at [781, 344] on div "Valider" at bounding box center [802, 351] width 44 height 15
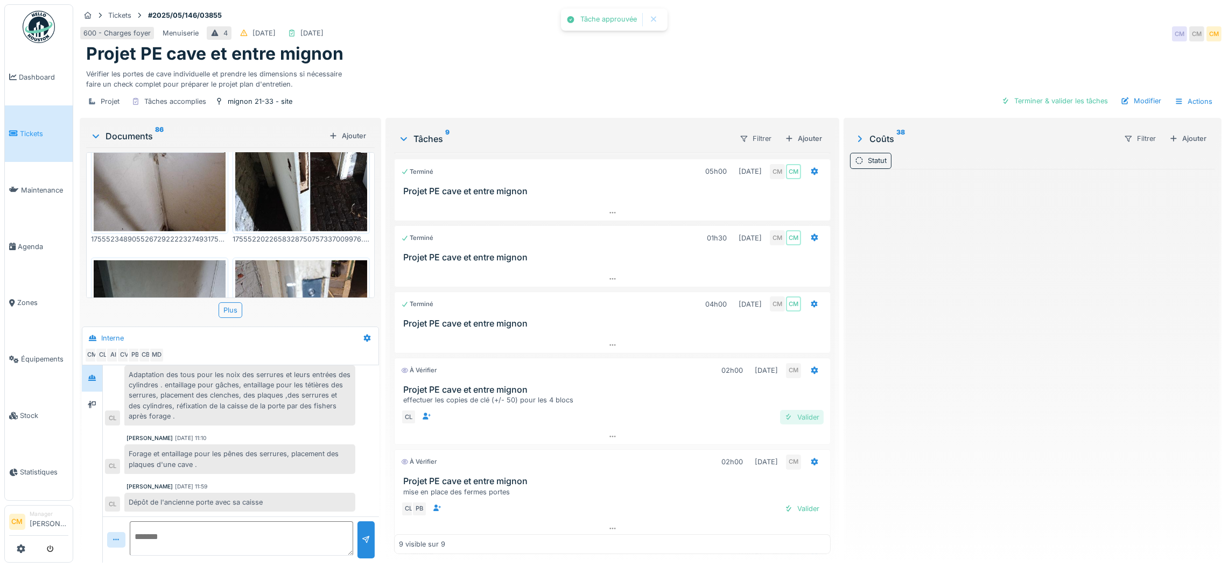
click at [780, 410] on div "Valider" at bounding box center [802, 417] width 44 height 15
click at [780, 420] on div "Valider" at bounding box center [802, 509] width 44 height 15
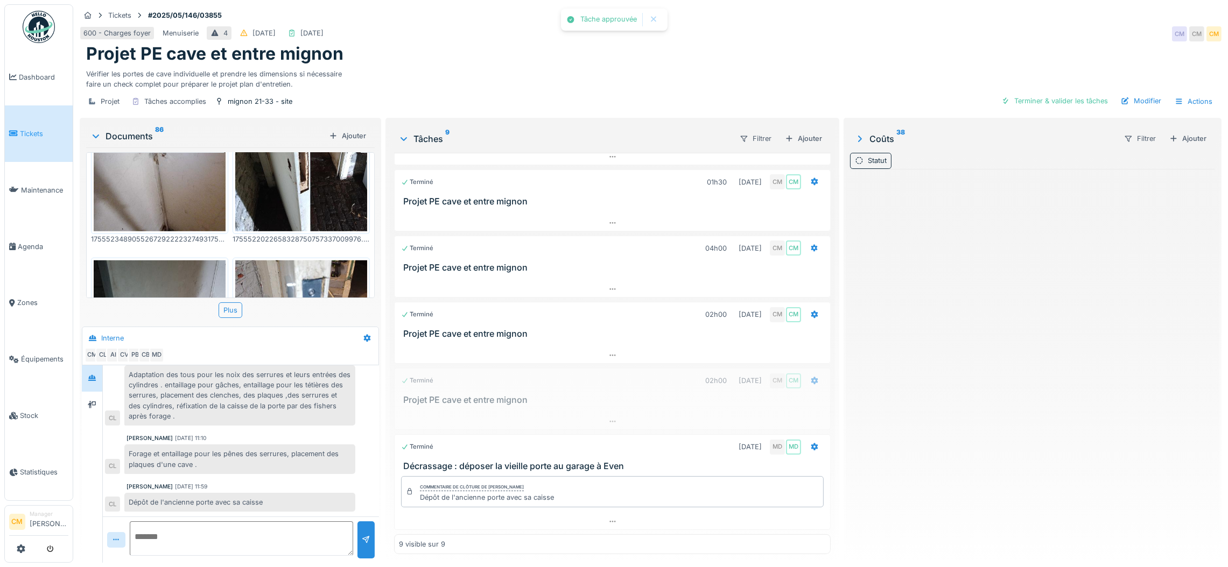
scroll to position [302, 0]
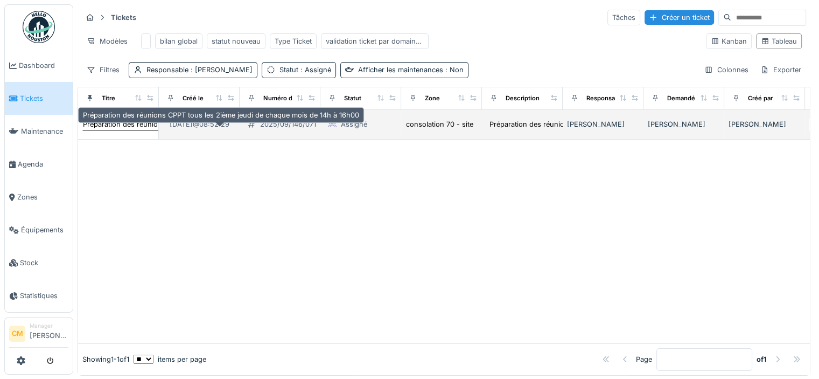
click at [116, 129] on div "Préparation des réunions CPPT tous les 2ième jeudi de chaque mois de 14h à 16h00" at bounding box center [221, 124] width 276 height 10
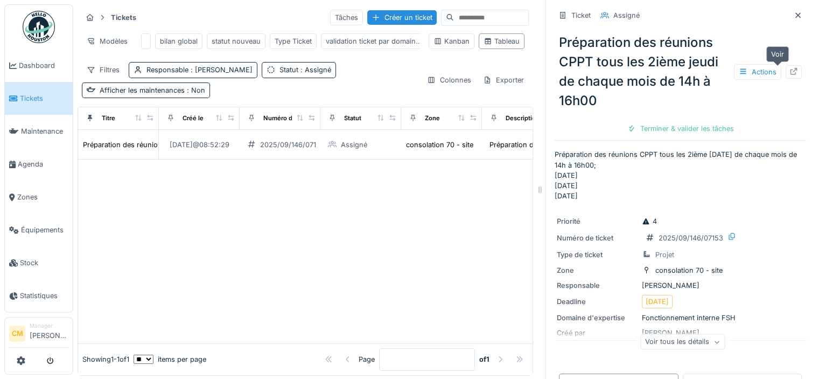
click at [786, 73] on div at bounding box center [794, 71] width 16 height 13
click at [104, 78] on div "Filtres" at bounding box center [103, 70] width 43 height 16
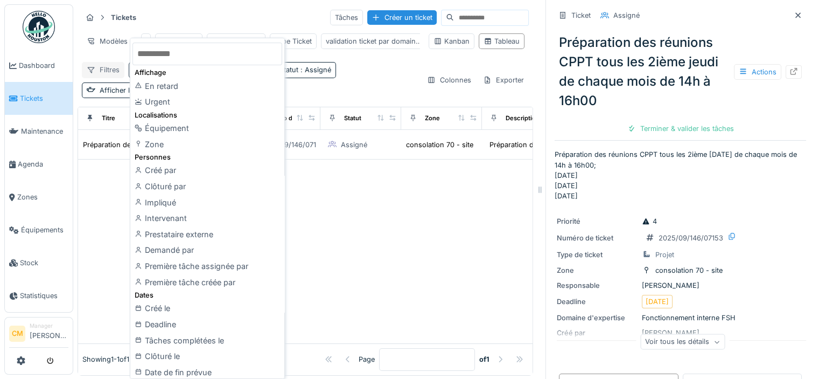
click at [104, 78] on div "Filtres" at bounding box center [103, 70] width 43 height 16
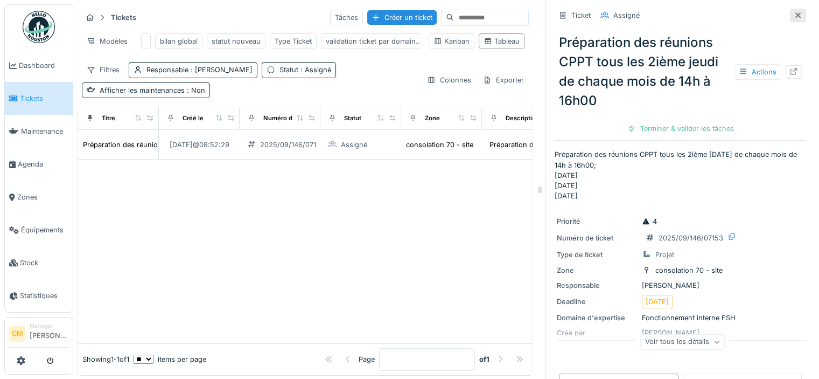
click at [795, 16] on icon at bounding box center [797, 14] width 5 height 5
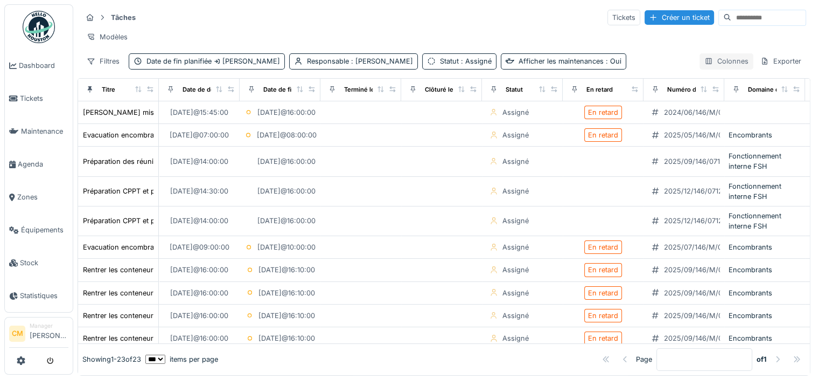
click at [713, 69] on div "Colonnes" at bounding box center [726, 61] width 54 height 16
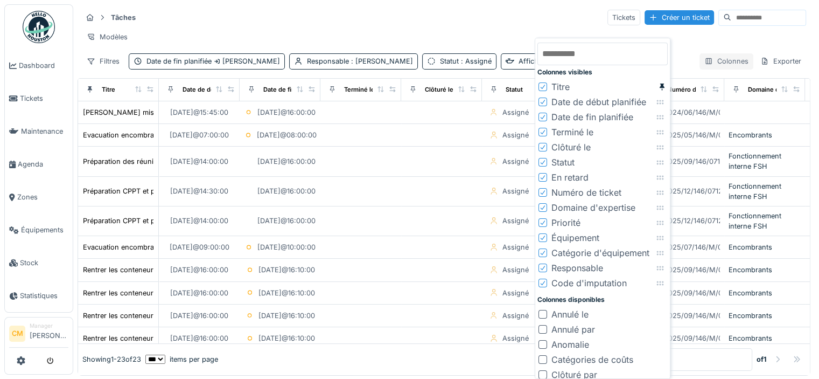
click at [713, 69] on div "Colonnes" at bounding box center [726, 61] width 54 height 16
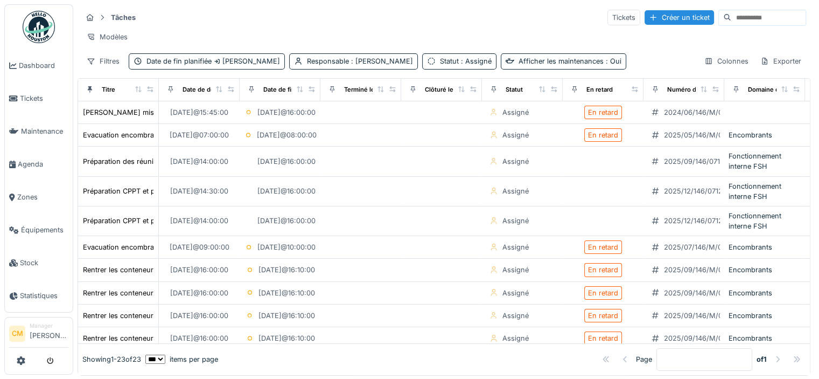
click at [37, 23] on img at bounding box center [39, 27] width 32 height 32
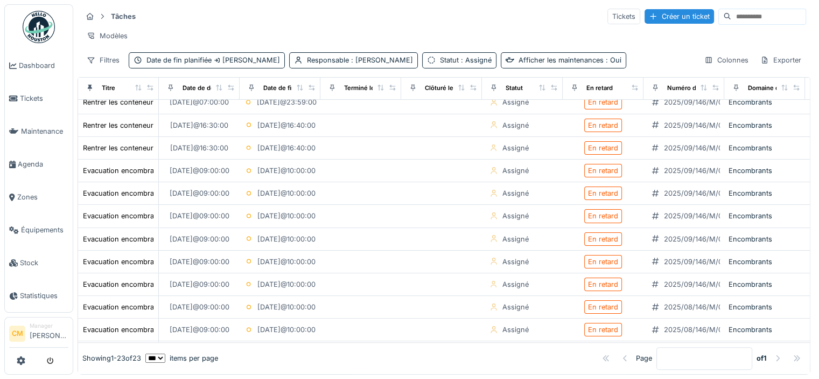
scroll to position [264, 0]
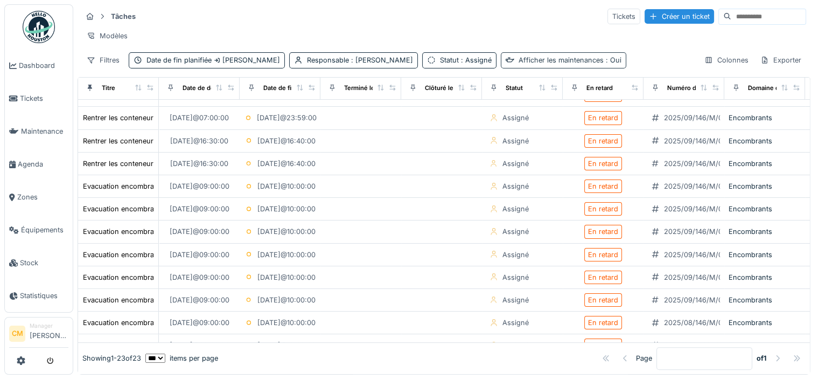
click at [548, 60] on div "Afficher les maintenances : Oui" at bounding box center [570, 60] width 103 height 10
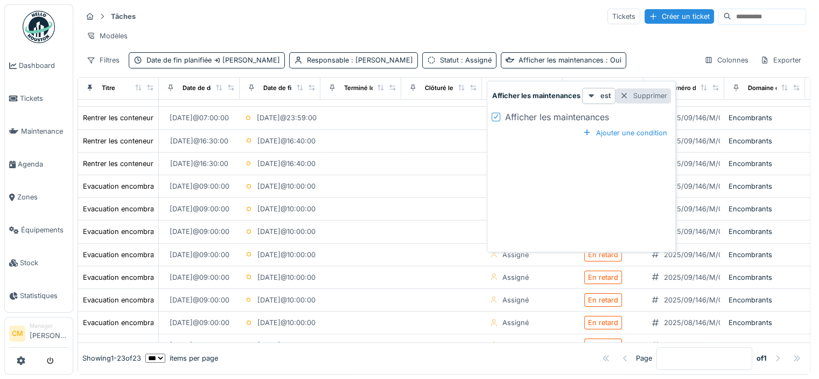
click at [634, 88] on div "Supprimer" at bounding box center [642, 95] width 55 height 15
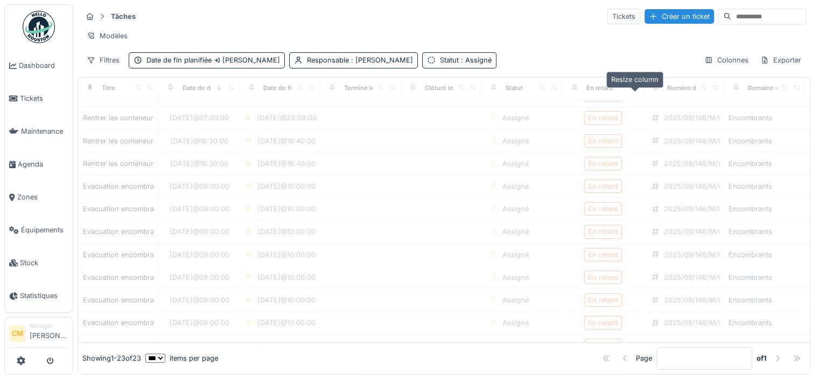
scroll to position [0, 0]
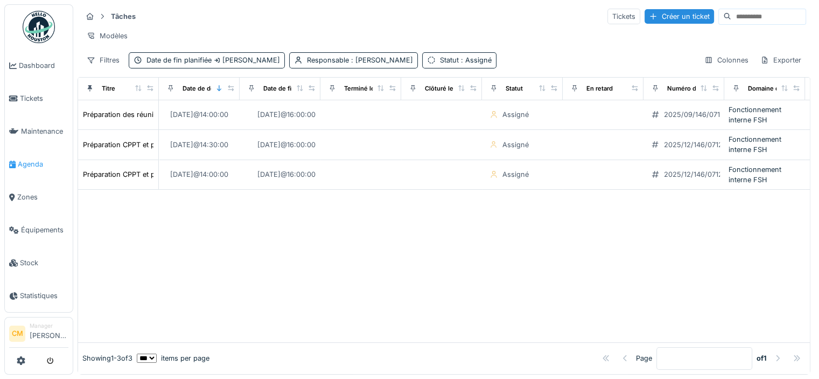
click at [29, 160] on span "Agenda" at bounding box center [43, 164] width 51 height 10
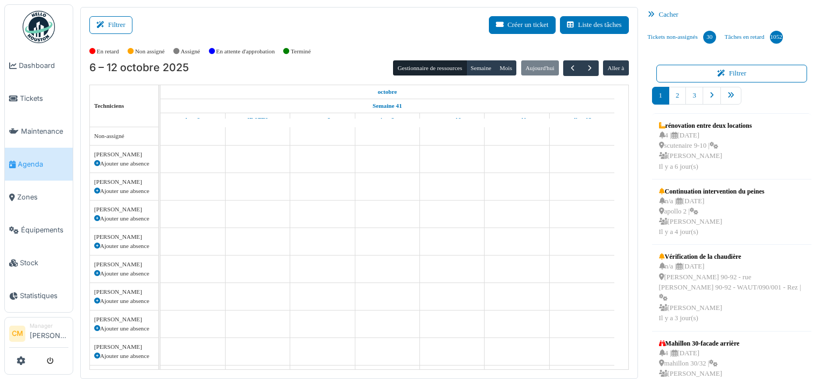
click at [660, 11] on div "Cacher" at bounding box center [731, 15] width 177 height 16
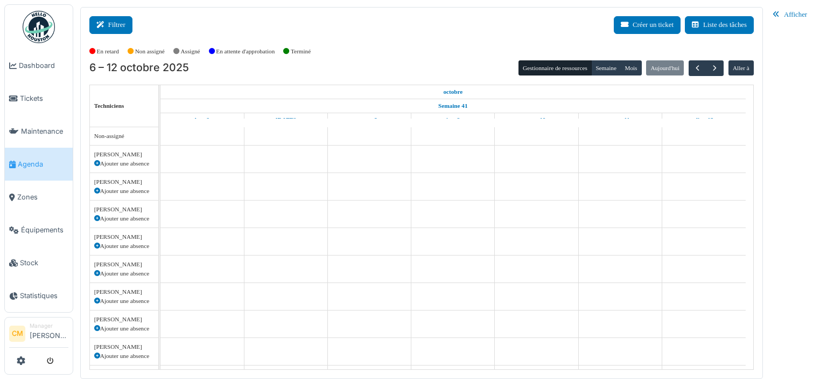
click at [113, 24] on button "Filtrer" at bounding box center [110, 25] width 43 height 18
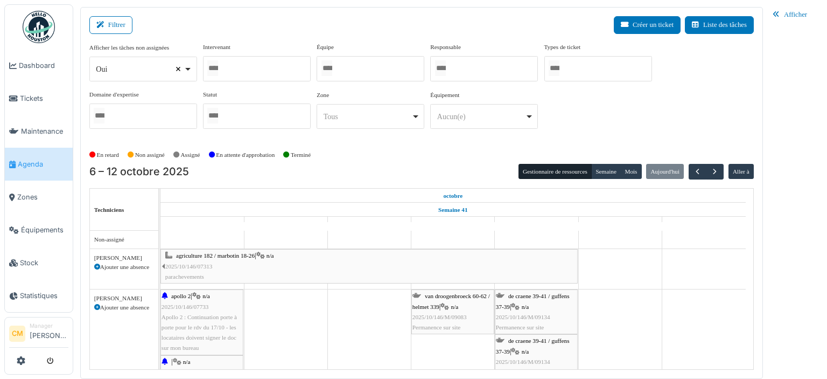
select select
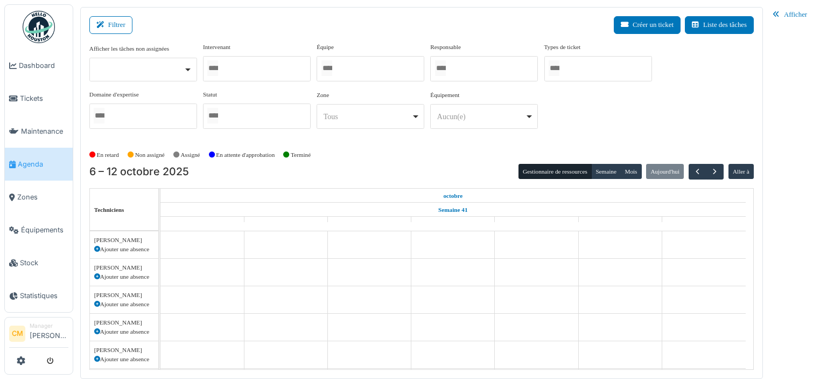
click at [332, 65] on input "Tous" at bounding box center [326, 68] width 11 height 16
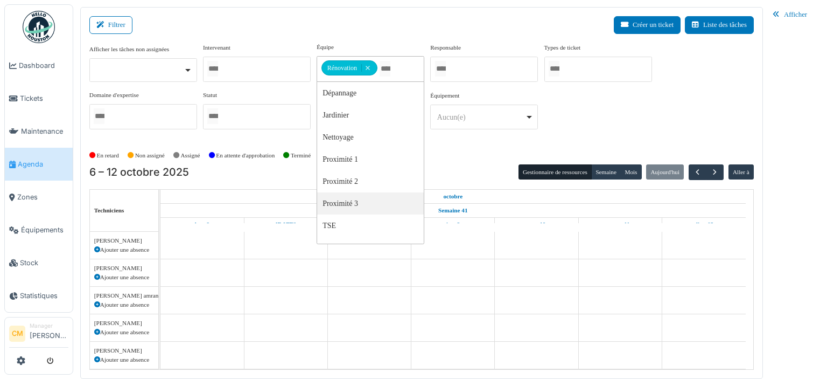
click at [611, 114] on div "Afficher les tâches non assignées Oui Non Intervenant Abdelkader Ouriachi Abdel…" at bounding box center [421, 90] width 664 height 95
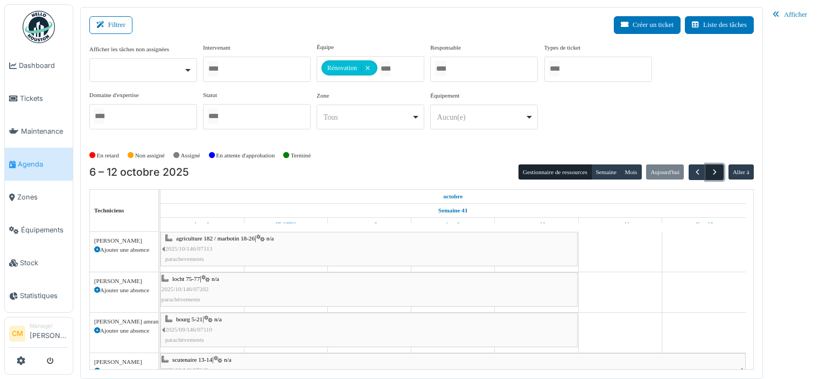
click at [714, 168] on span "button" at bounding box center [714, 171] width 9 height 9
click at [194, 246] on span "2025/10/146/07545" at bounding box center [185, 248] width 47 height 6
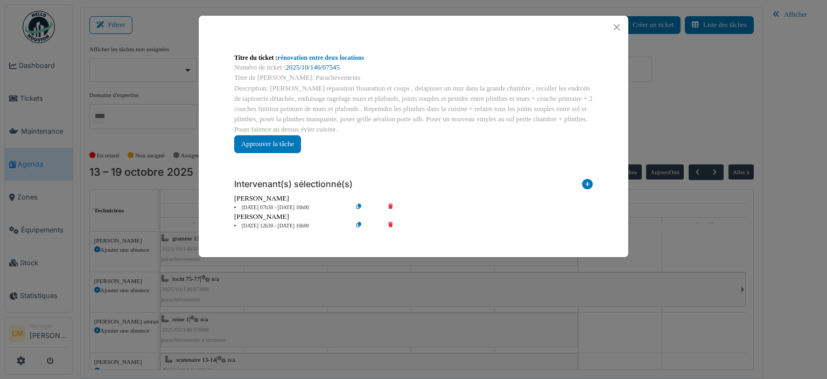
click at [316, 64] on link "2025/10/146/07545" at bounding box center [313, 68] width 54 height 8
click at [618, 26] on button "Close" at bounding box center [616, 27] width 15 height 15
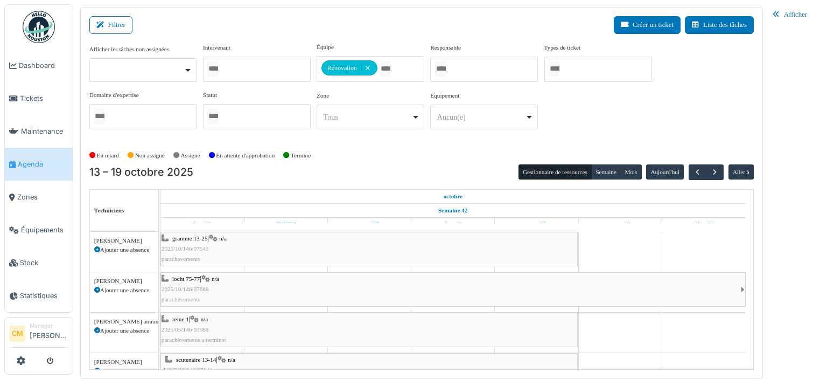
click at [177, 286] on span "2025/10/146/07688" at bounding box center [185, 288] width 47 height 6
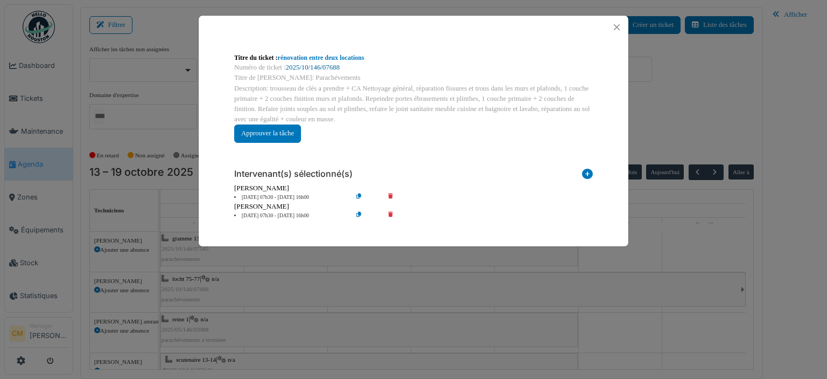
click at [307, 66] on link "2025/10/146/07688" at bounding box center [313, 68] width 54 height 8
click at [618, 30] on button "Close" at bounding box center [616, 27] width 15 height 15
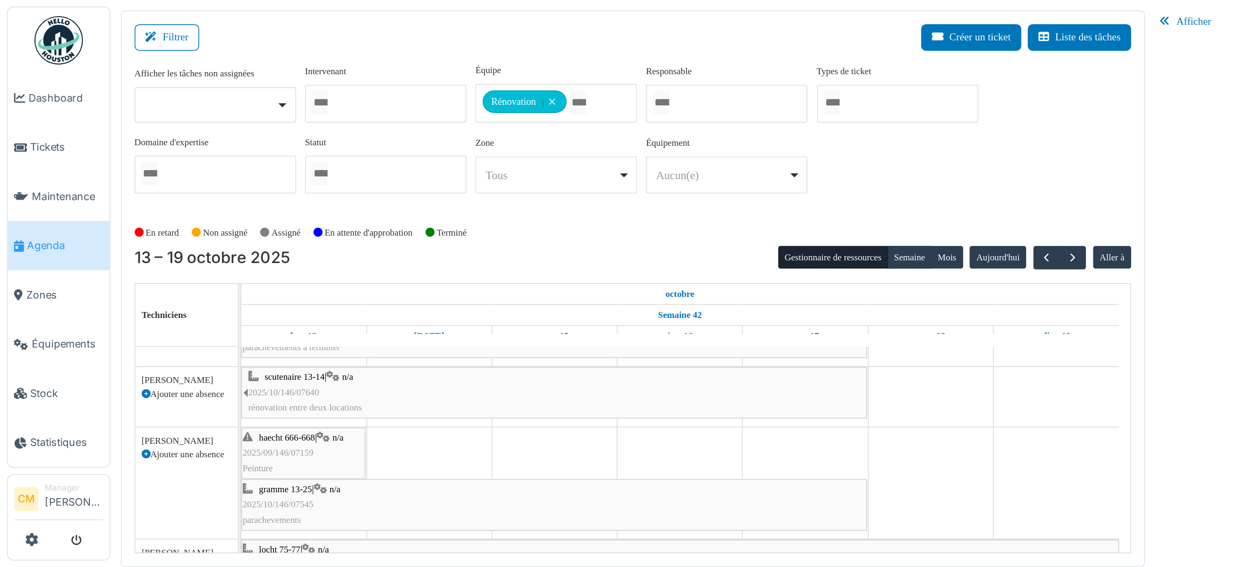
scroll to position [54, 0]
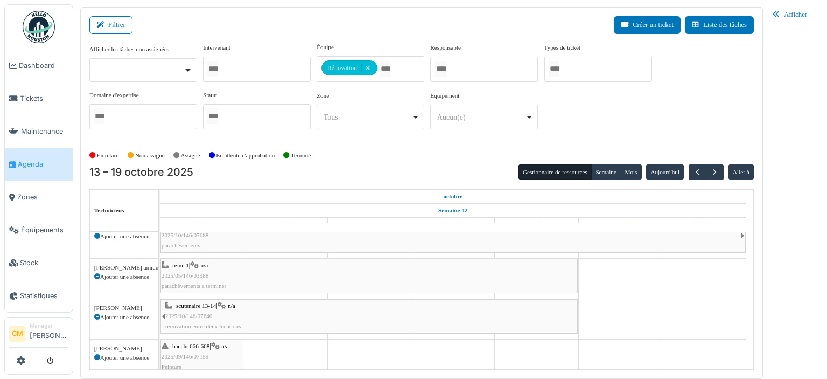
click at [194, 283] on span "parachèvements a terminer" at bounding box center [194, 285] width 65 height 6
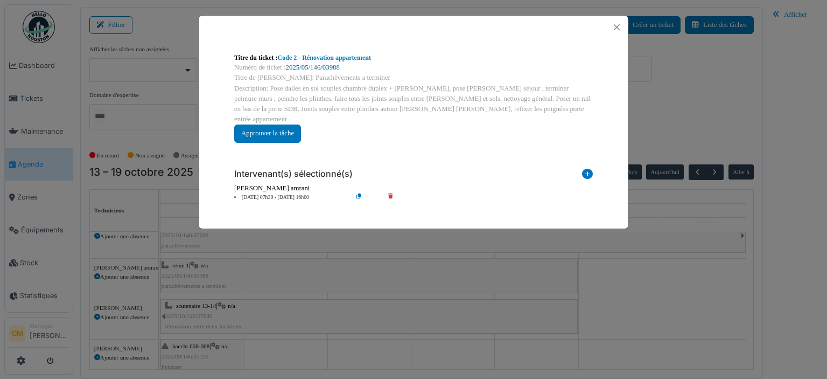
click at [312, 67] on link "2025/05/146/03988" at bounding box center [313, 68] width 54 height 8
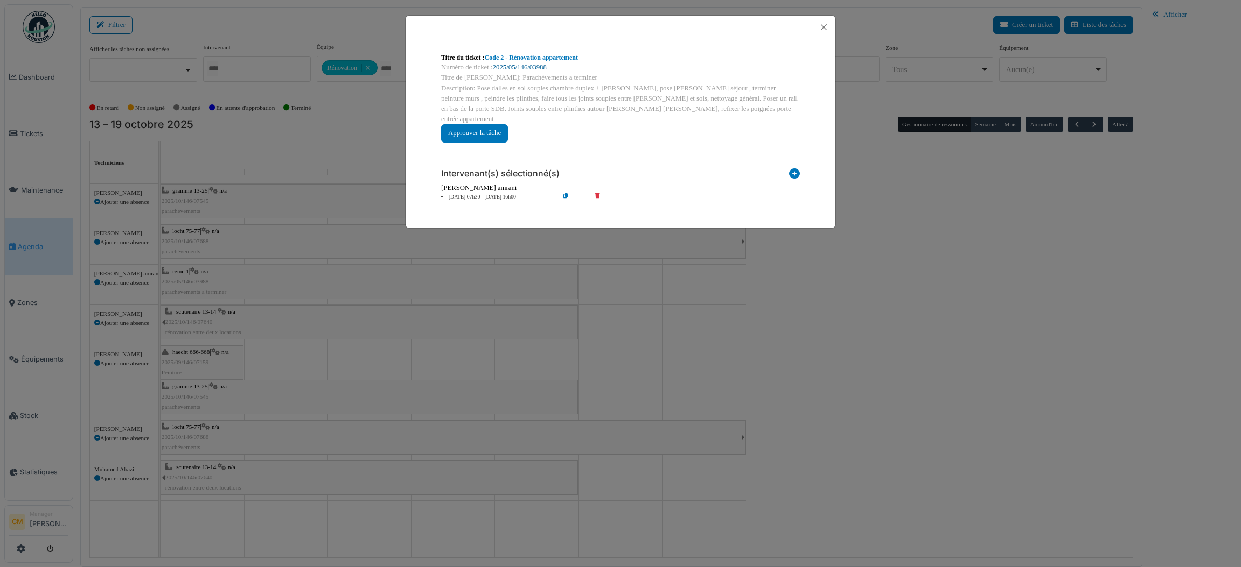
scroll to position [0, 0]
click at [824, 27] on button "Close" at bounding box center [823, 27] width 15 height 15
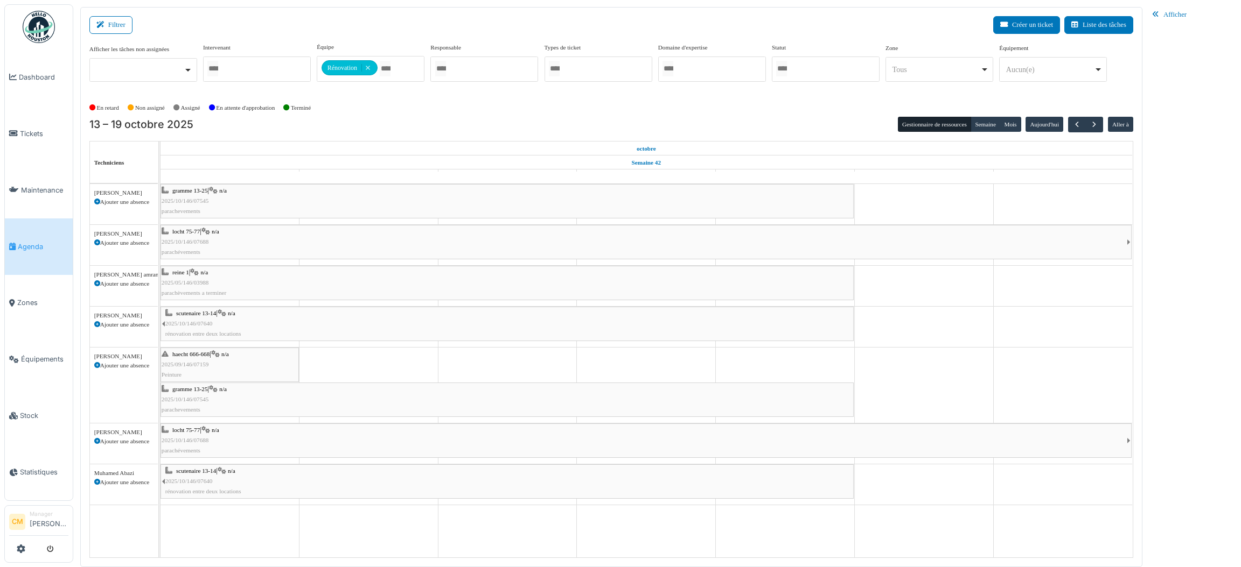
click at [191, 363] on span "2025/09/146/07159" at bounding box center [185, 364] width 47 height 6
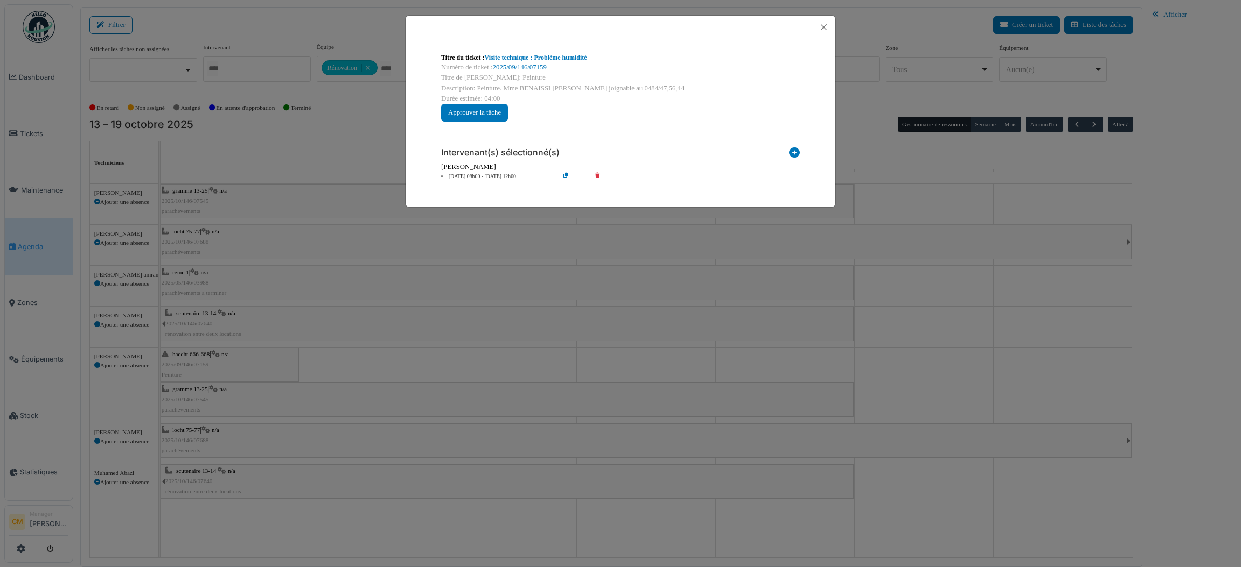
click at [826, 95] on div "Titre du ticket : Visite technique : Problème humidité Numéro de ticket : 2025/…" at bounding box center [620, 283] width 1241 height 567
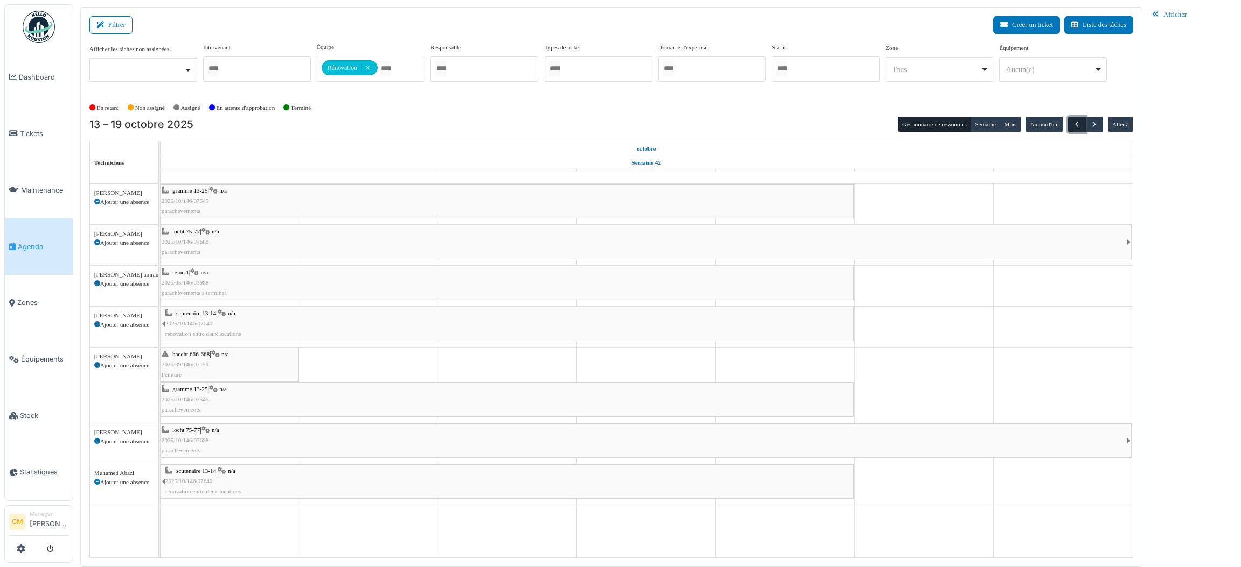
click at [826, 124] on span "button" at bounding box center [1076, 124] width 9 height 9
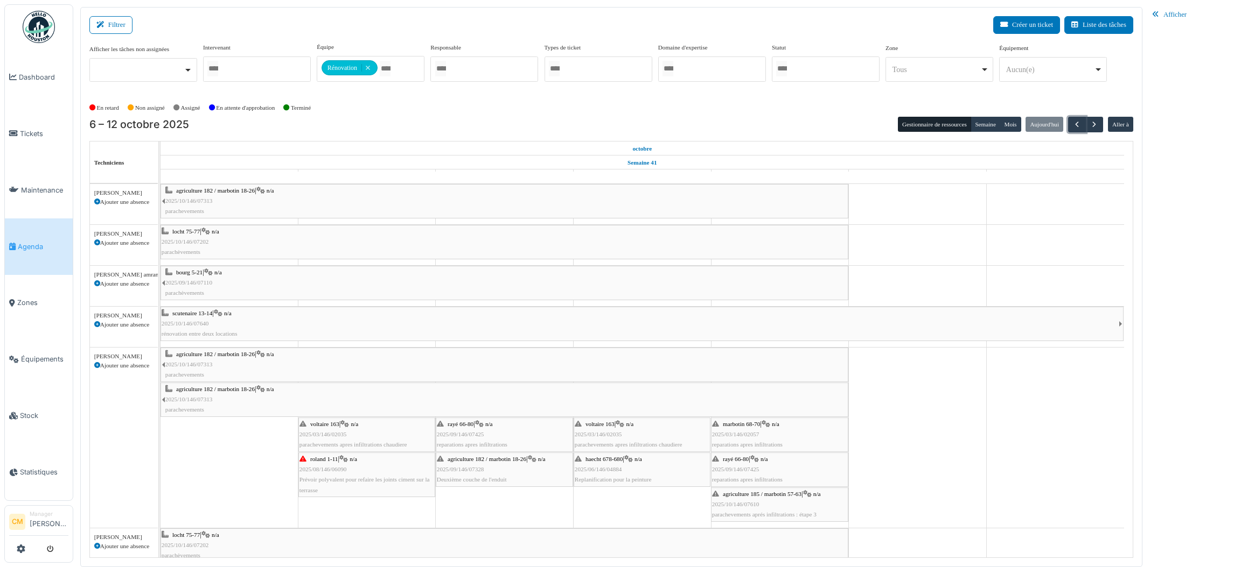
click at [191, 326] on span "2025/10/146/07640" at bounding box center [185, 323] width 47 height 6
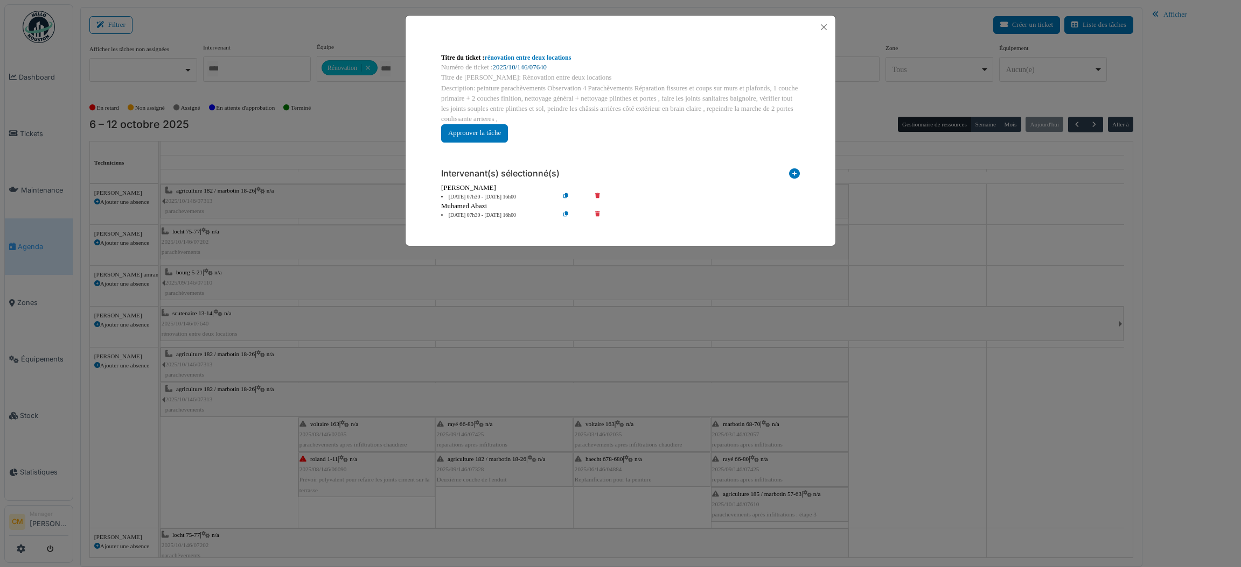
click at [539, 67] on link "2025/10/146/07640" at bounding box center [520, 68] width 54 height 8
click at [826, 26] on button "Close" at bounding box center [823, 27] width 15 height 15
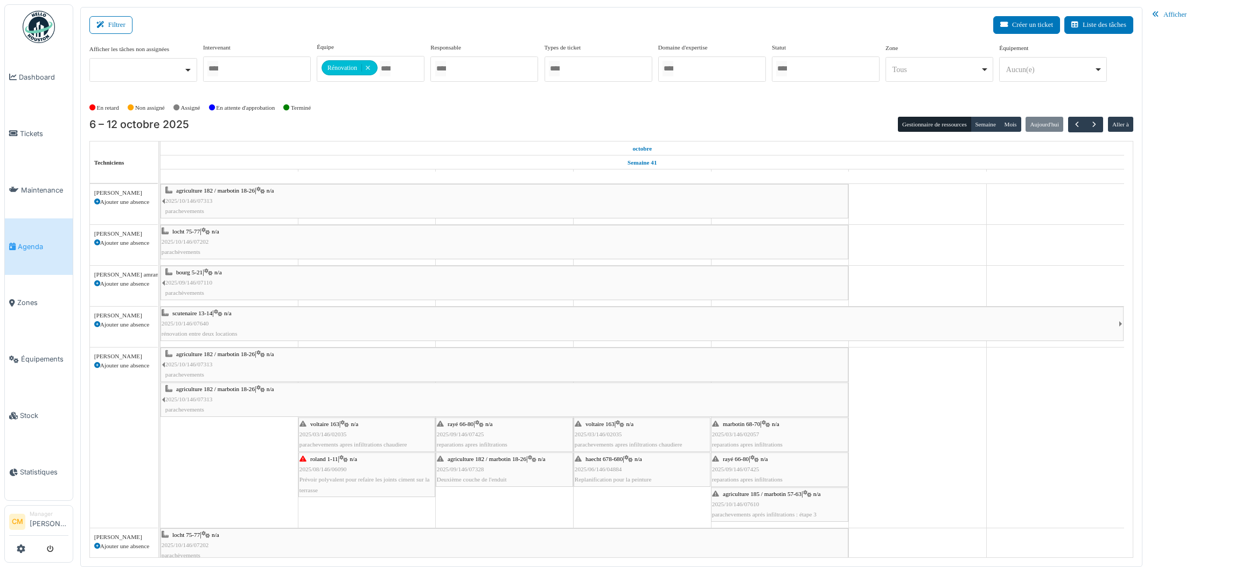
click at [181, 282] on span "2025/09/146/07110" at bounding box center [188, 282] width 47 height 6
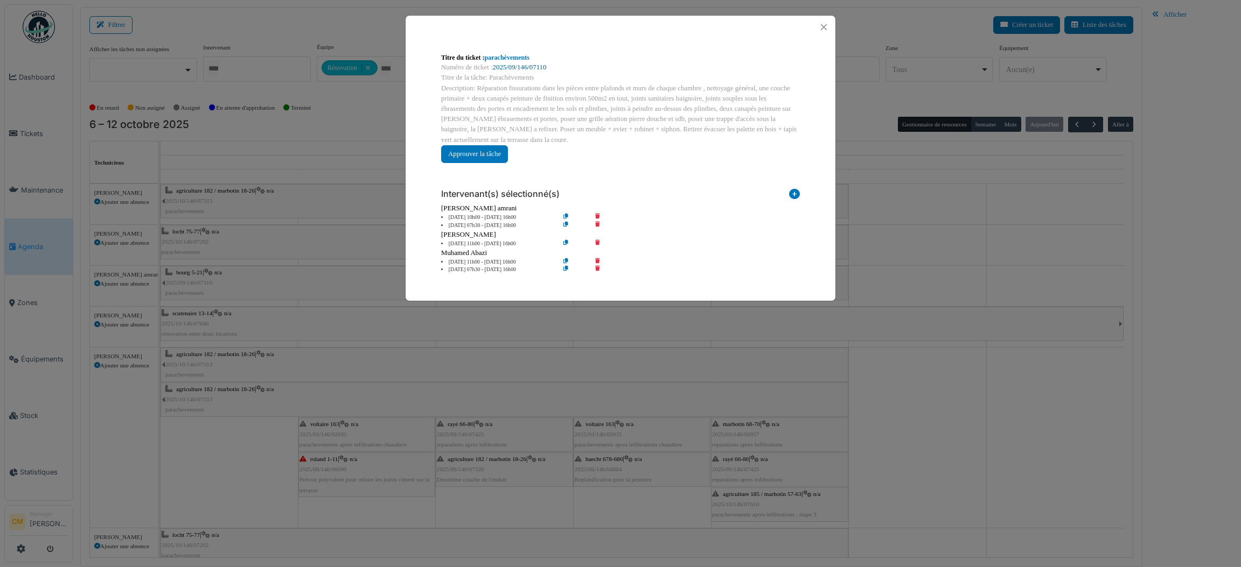
click at [526, 66] on link "2025/09/146/07110" at bounding box center [520, 68] width 54 height 8
click at [823, 26] on button "Close" at bounding box center [823, 27] width 15 height 15
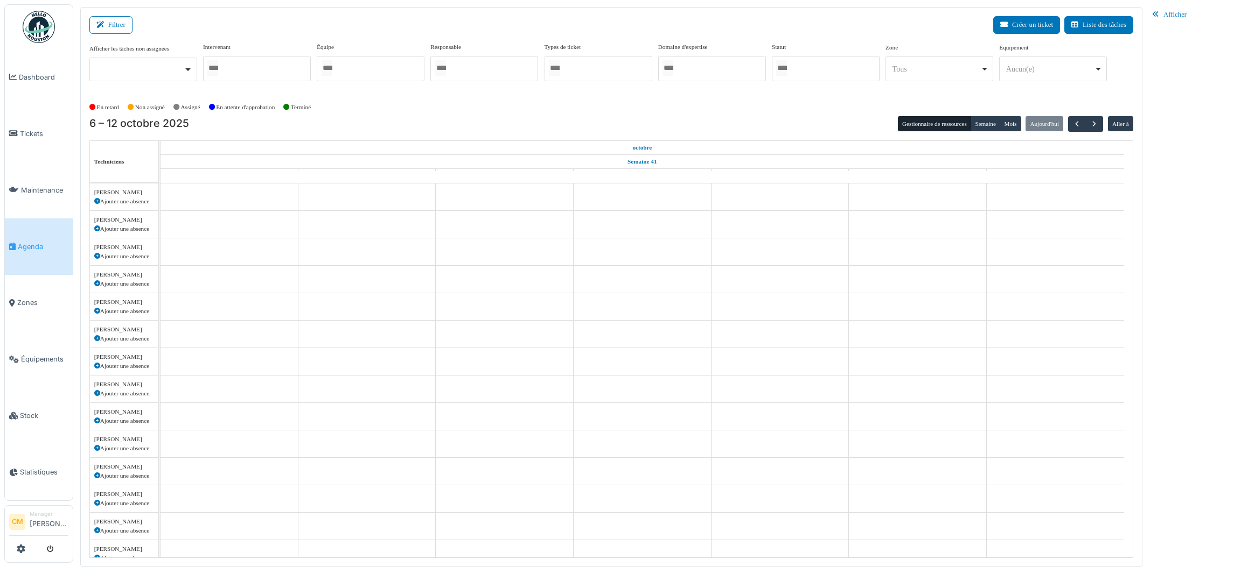
click at [356, 69] on div at bounding box center [371, 68] width 108 height 25
click at [525, 108] on div "En retard Non assigné Assigné En attente d'approbation Terminé" at bounding box center [610, 108] width 1043 height 18
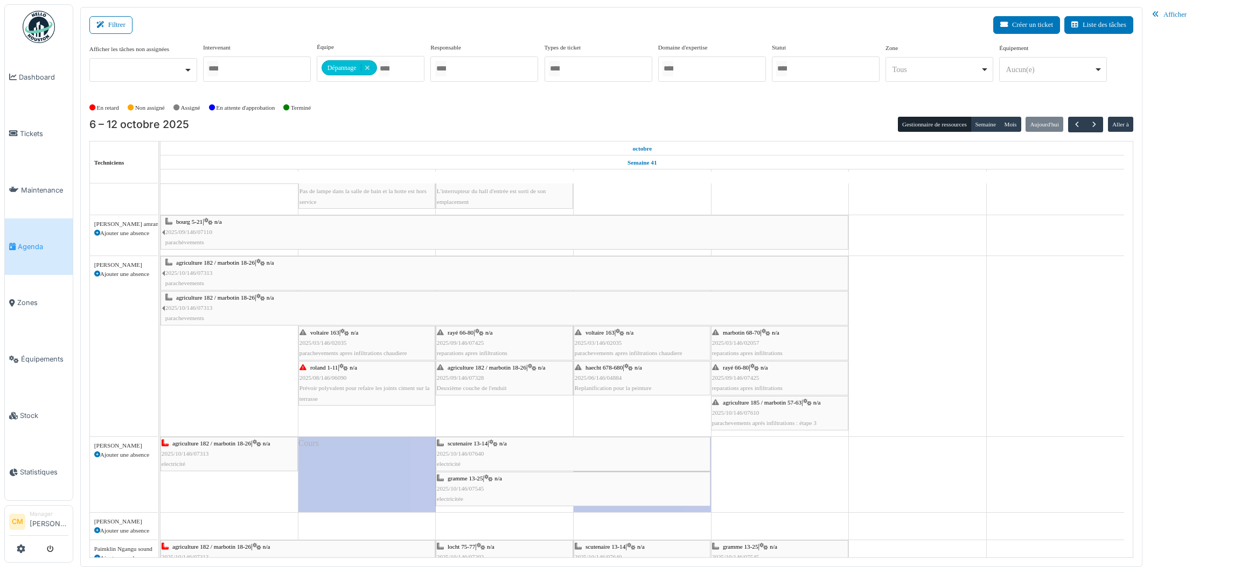
scroll to position [646, 0]
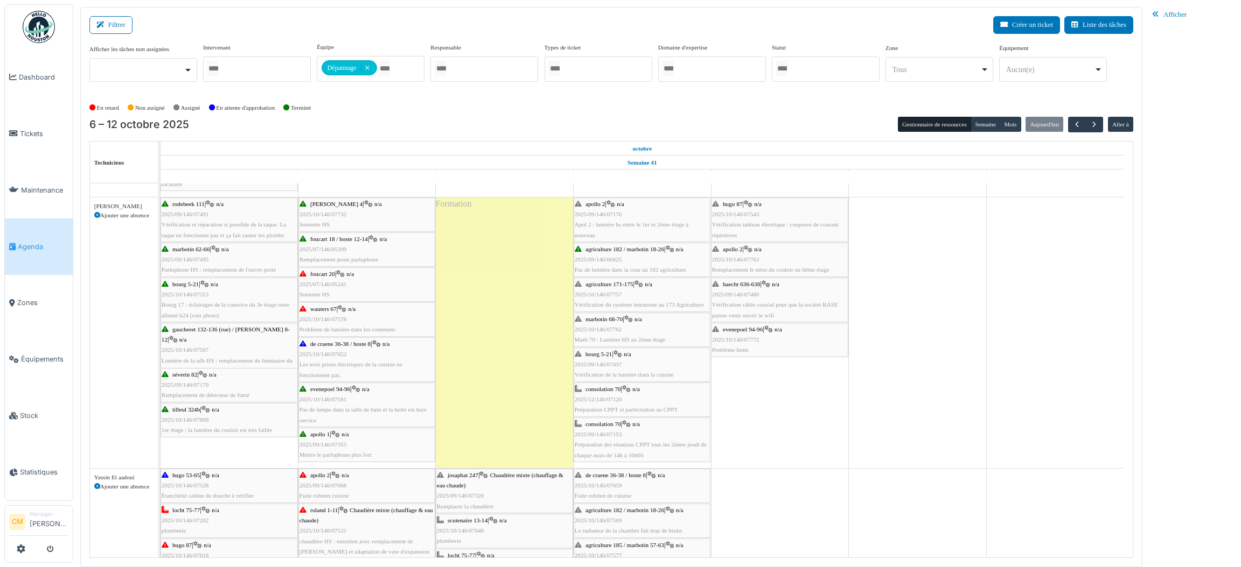
click at [321, 286] on span "2025/07/146/05241" at bounding box center [322, 284] width 47 height 6
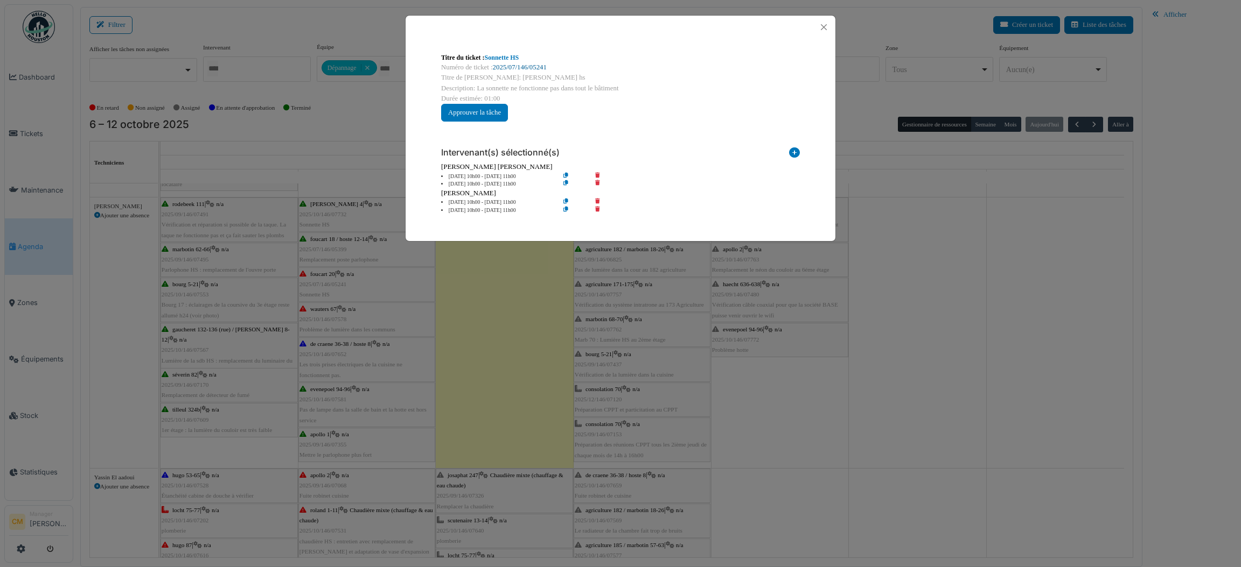
click at [524, 67] on link "2025/07/146/05241" at bounding box center [520, 68] width 54 height 8
click at [823, 25] on button "Close" at bounding box center [823, 27] width 15 height 15
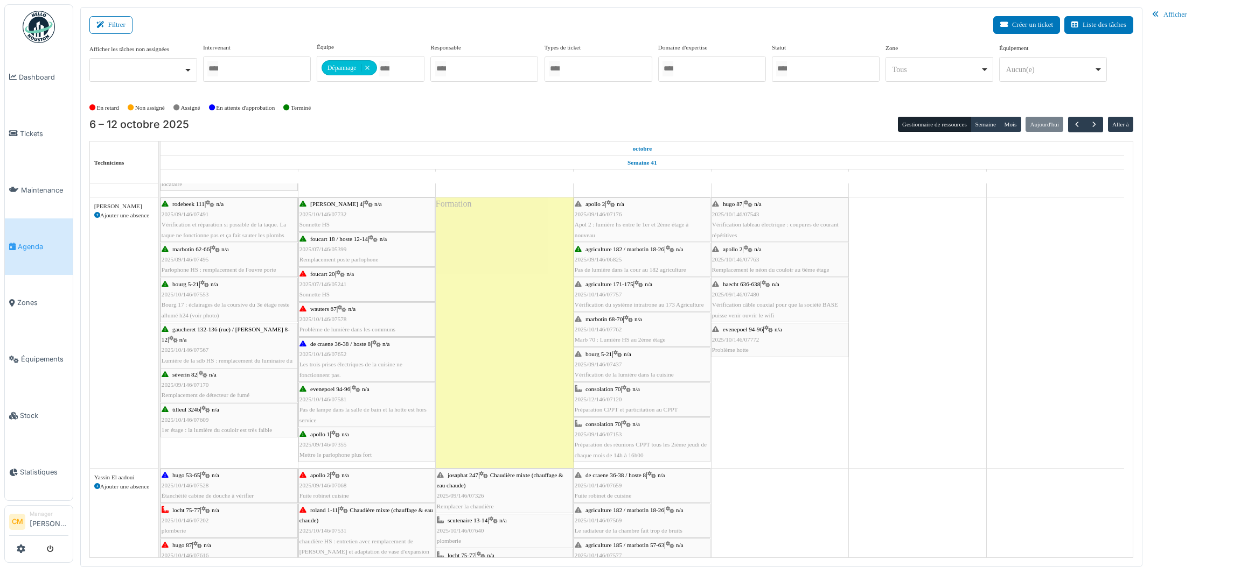
click at [310, 321] on span "2025/10/146/07578" at bounding box center [322, 319] width 47 height 6
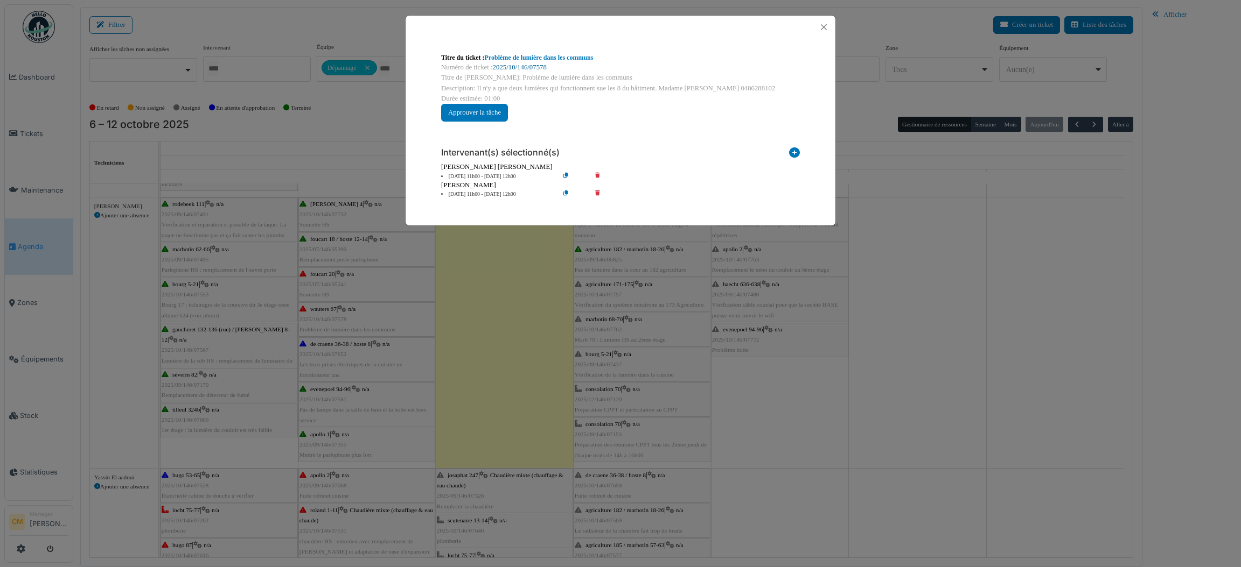
click at [528, 65] on link "2025/10/146/07578" at bounding box center [520, 68] width 54 height 8
click at [822, 25] on button "Close" at bounding box center [823, 27] width 15 height 15
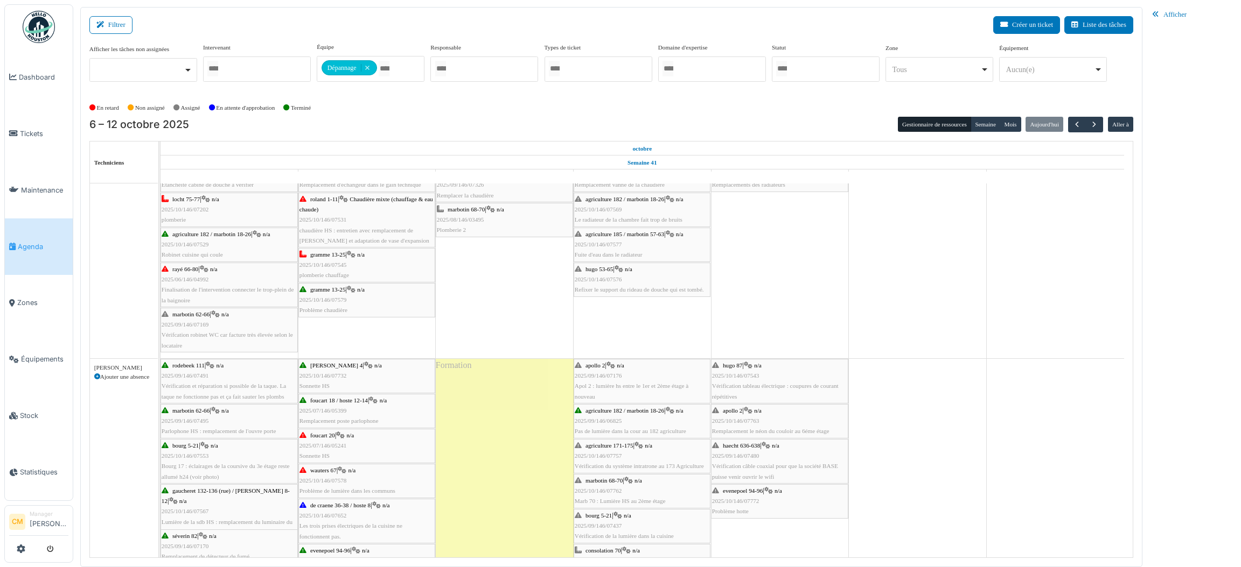
scroll to position [1148, 0]
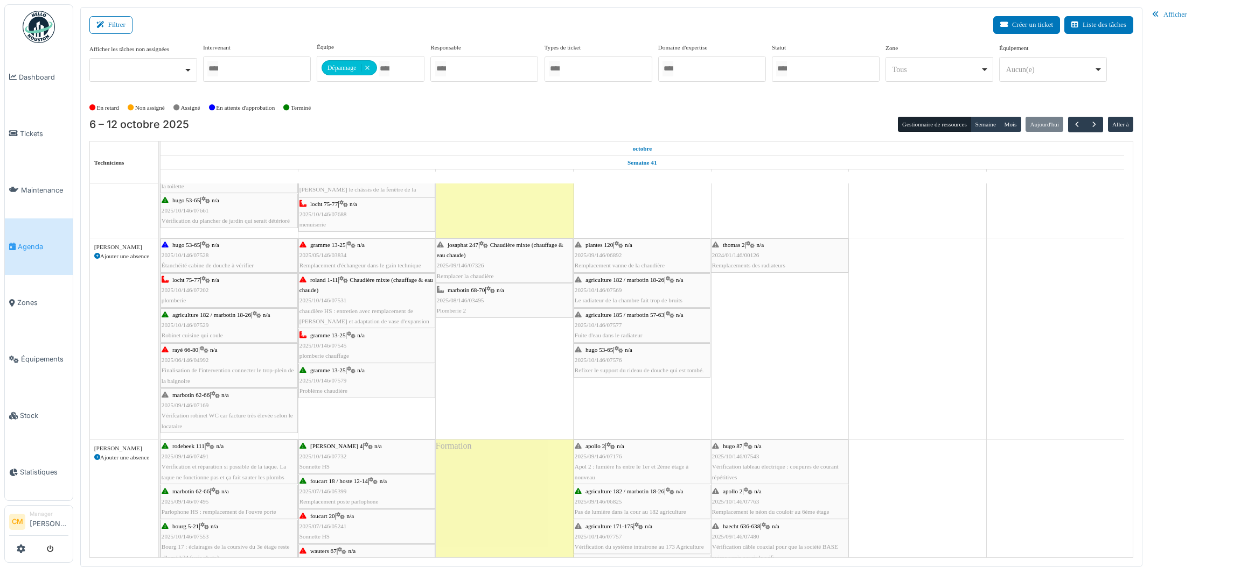
click at [324, 347] on span "2025/10/146/07545" at bounding box center [322, 345] width 47 height 6
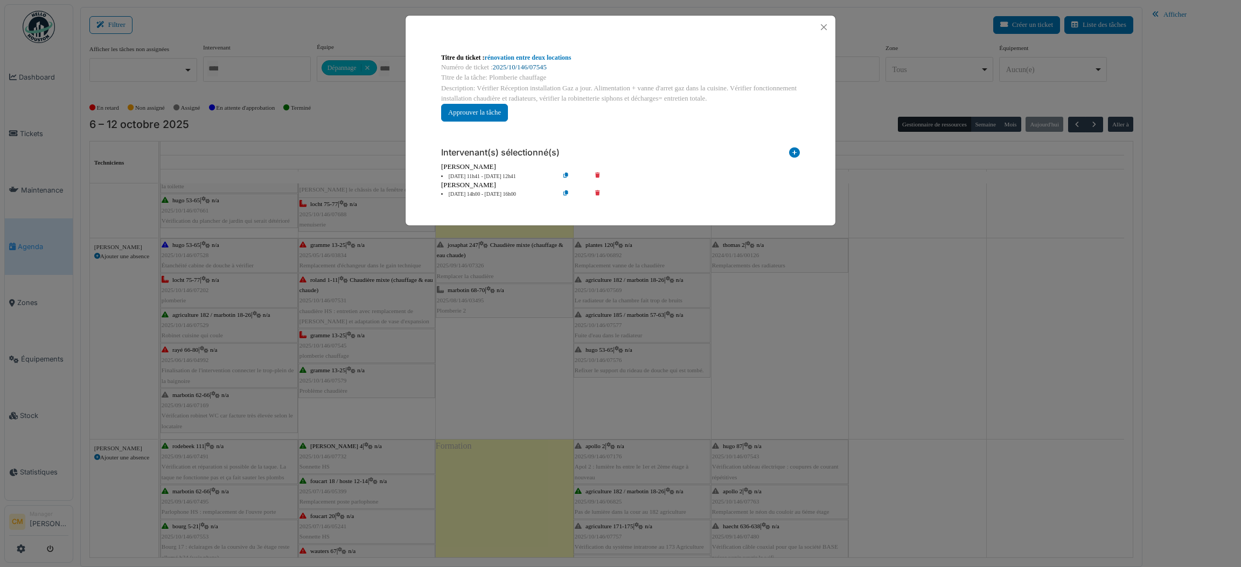
click at [515, 67] on link "2025/10/146/07545" at bounding box center [520, 68] width 54 height 8
click at [826, 27] on button "Close" at bounding box center [823, 27] width 15 height 15
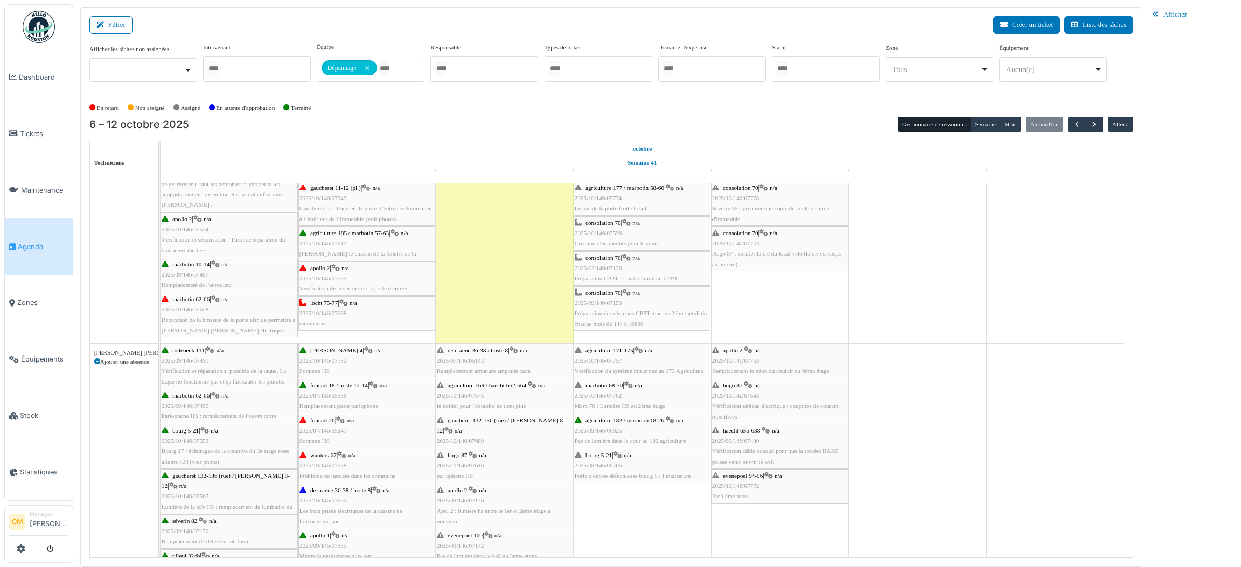
scroll to position [17, 0]
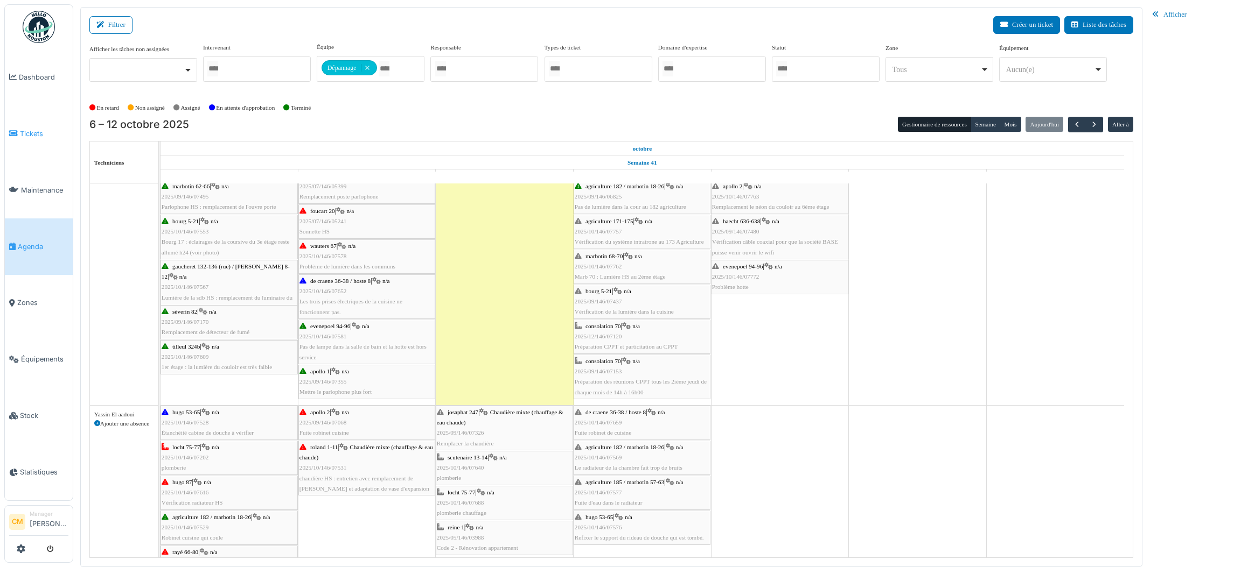
click at [27, 129] on span "Tickets" at bounding box center [44, 134] width 48 height 10
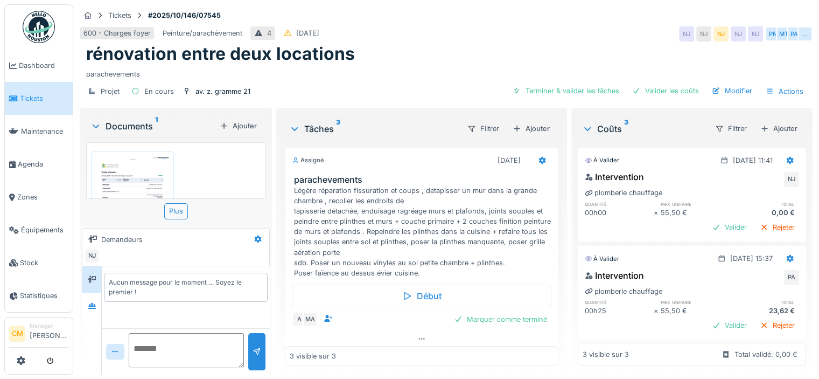
click at [131, 178] on img at bounding box center [133, 208] width 78 height 109
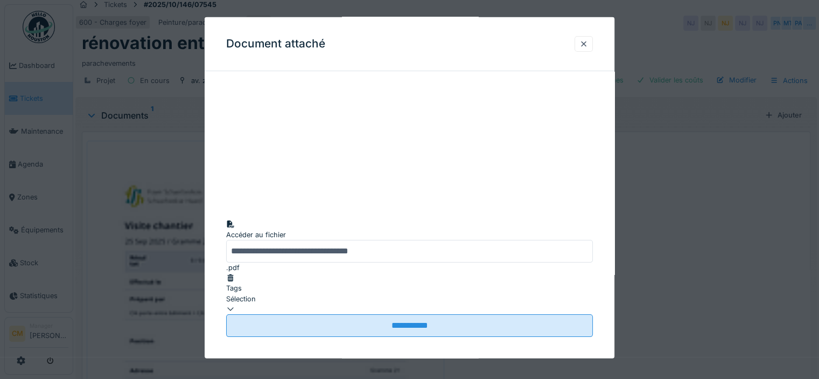
scroll to position [8, 0]
click at [586, 44] on div at bounding box center [583, 44] width 9 height 10
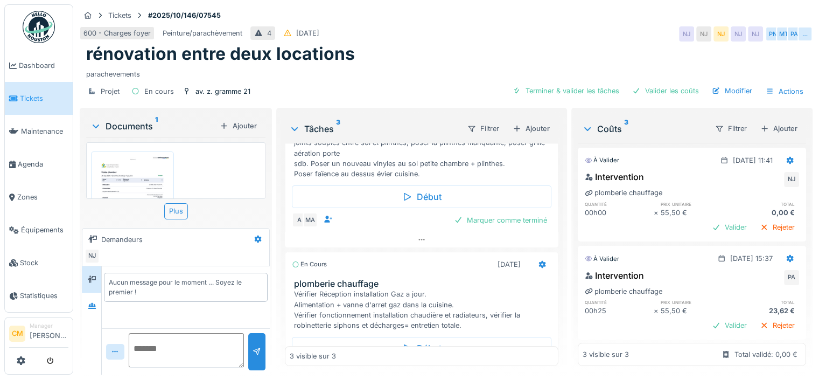
scroll to position [0, 0]
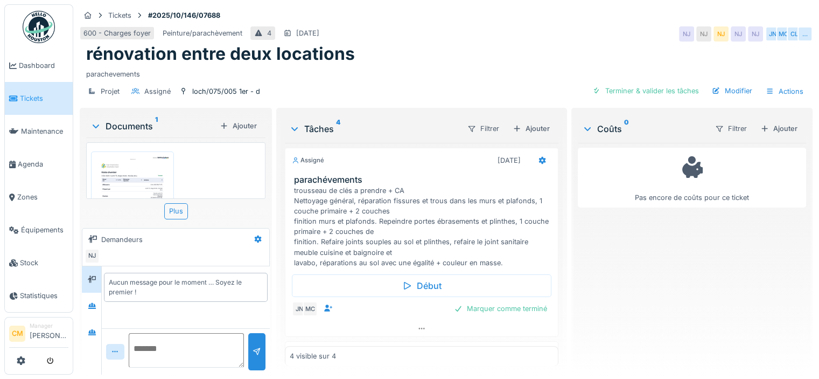
click at [142, 178] on img at bounding box center [133, 208] width 78 height 109
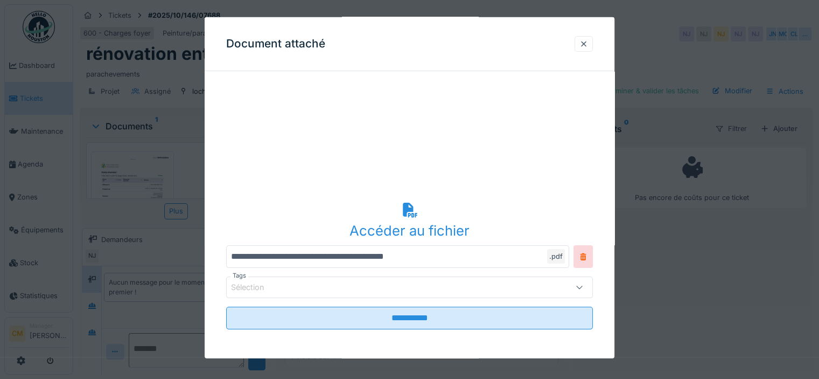
scroll to position [8, 0]
click at [588, 40] on div at bounding box center [583, 44] width 9 height 10
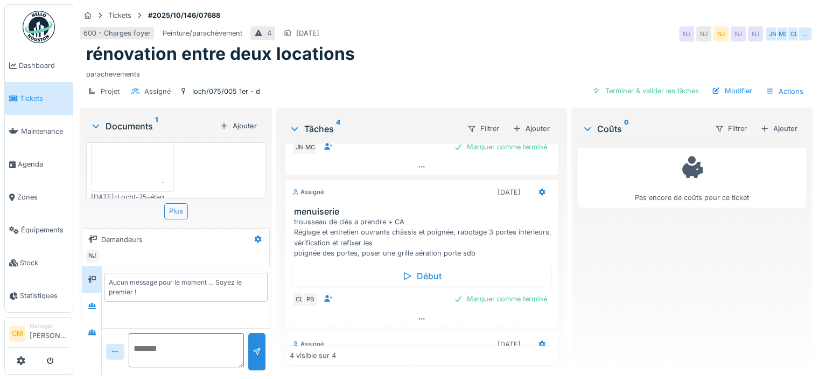
scroll to position [78, 0]
click at [92, 304] on div at bounding box center [92, 306] width 16 height 18
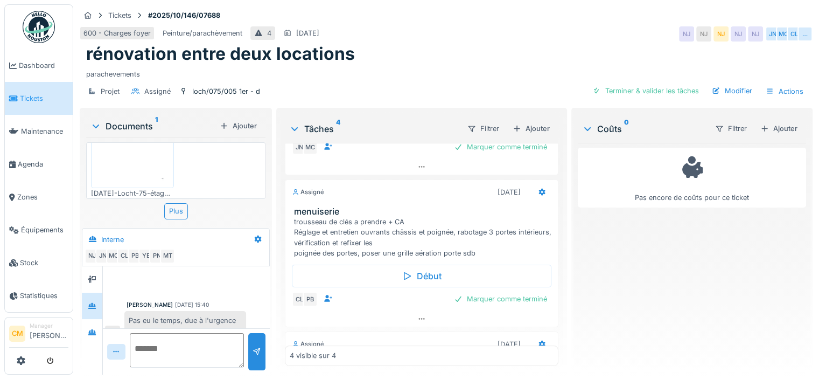
scroll to position [62, 0]
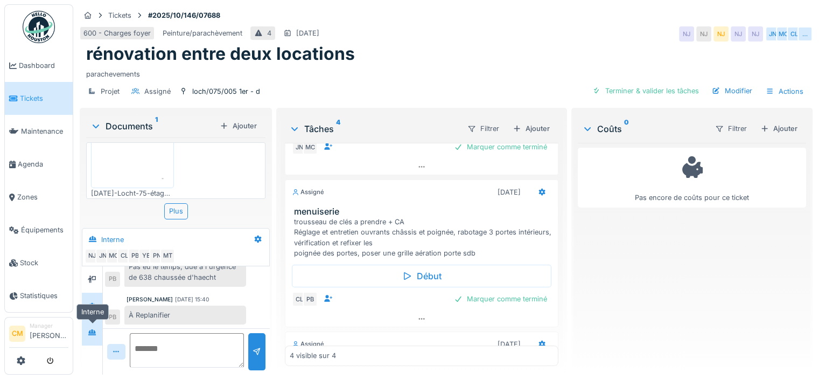
click at [91, 328] on icon at bounding box center [92, 331] width 9 height 7
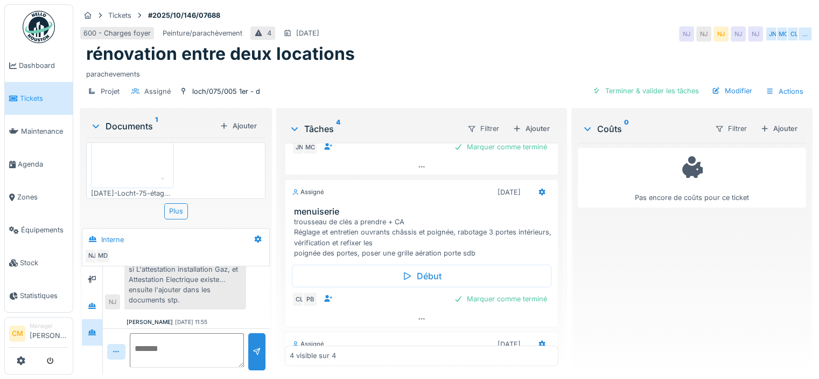
scroll to position [124, 0]
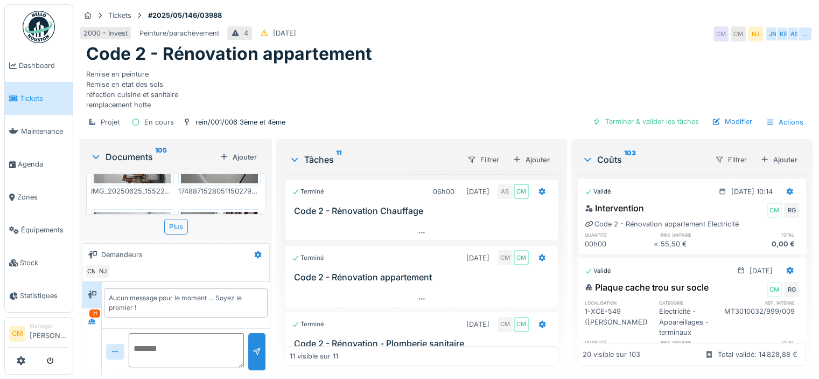
scroll to position [377, 0]
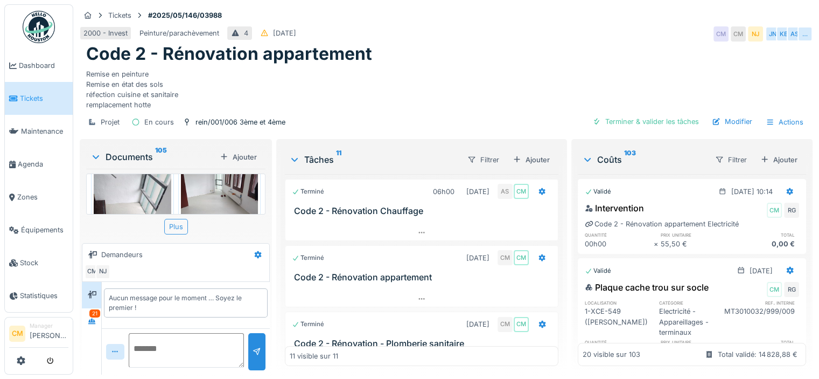
click at [177, 228] on div "Plus" at bounding box center [176, 227] width 24 height 16
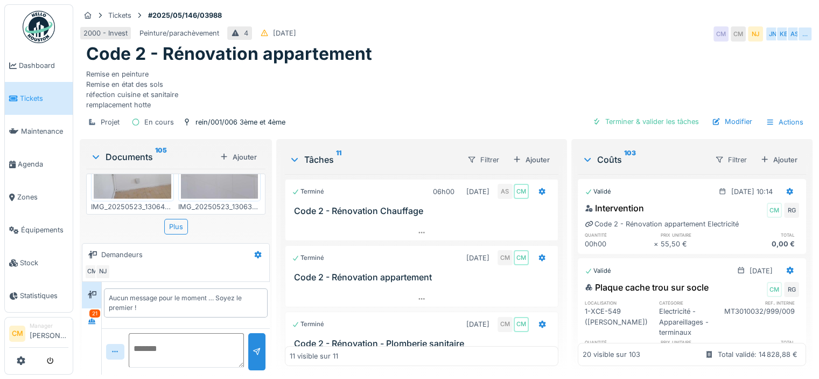
scroll to position [2419, 0]
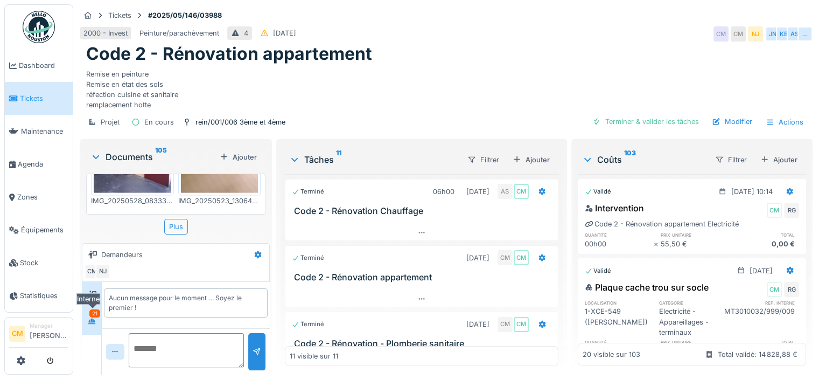
click at [88, 316] on div at bounding box center [92, 321] width 9 height 10
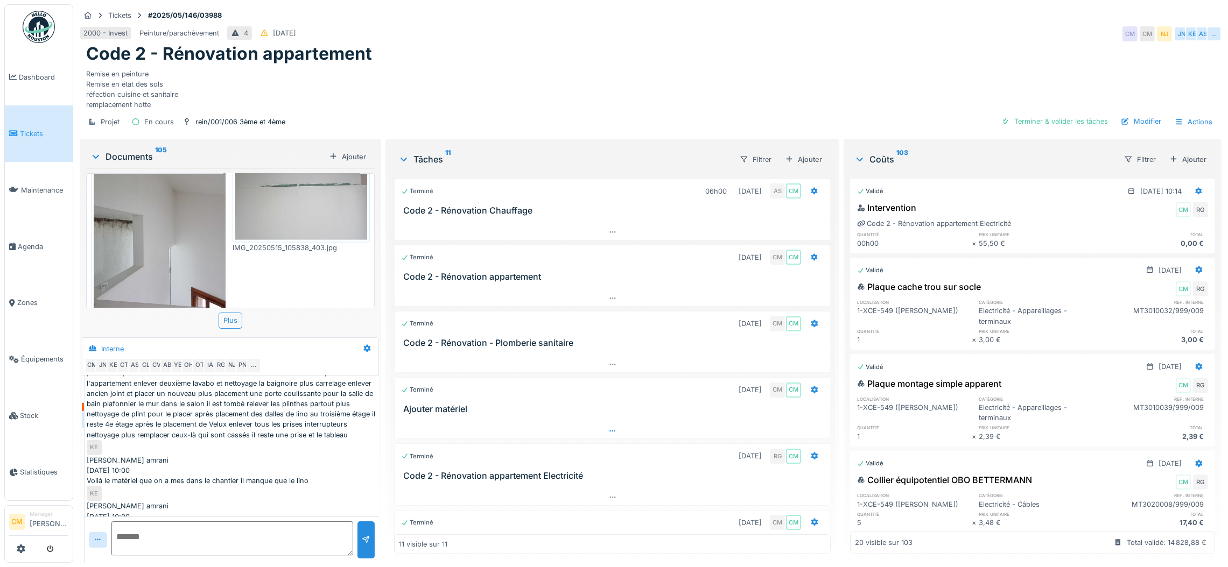
scroll to position [339, 0]
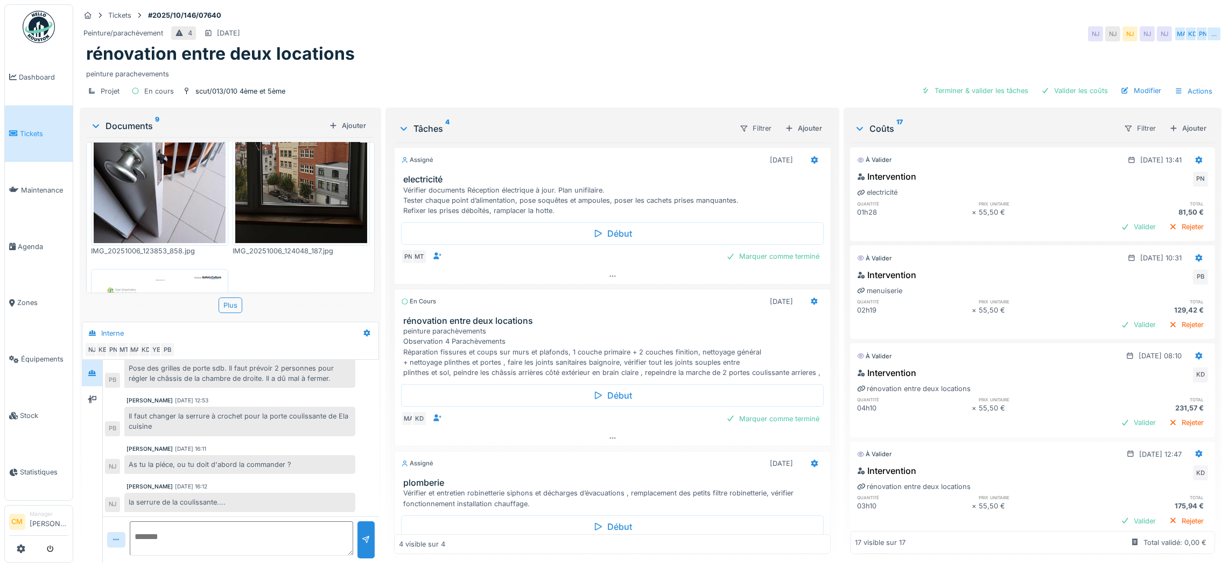
scroll to position [833, 0]
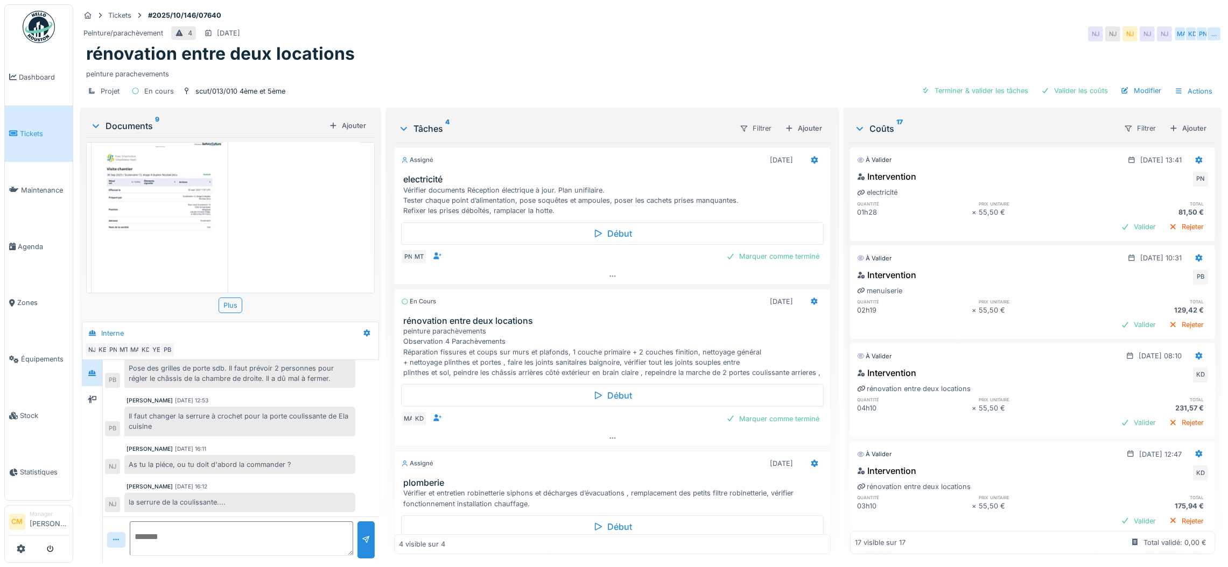
click at [150, 193] on img at bounding box center [160, 231] width 132 height 186
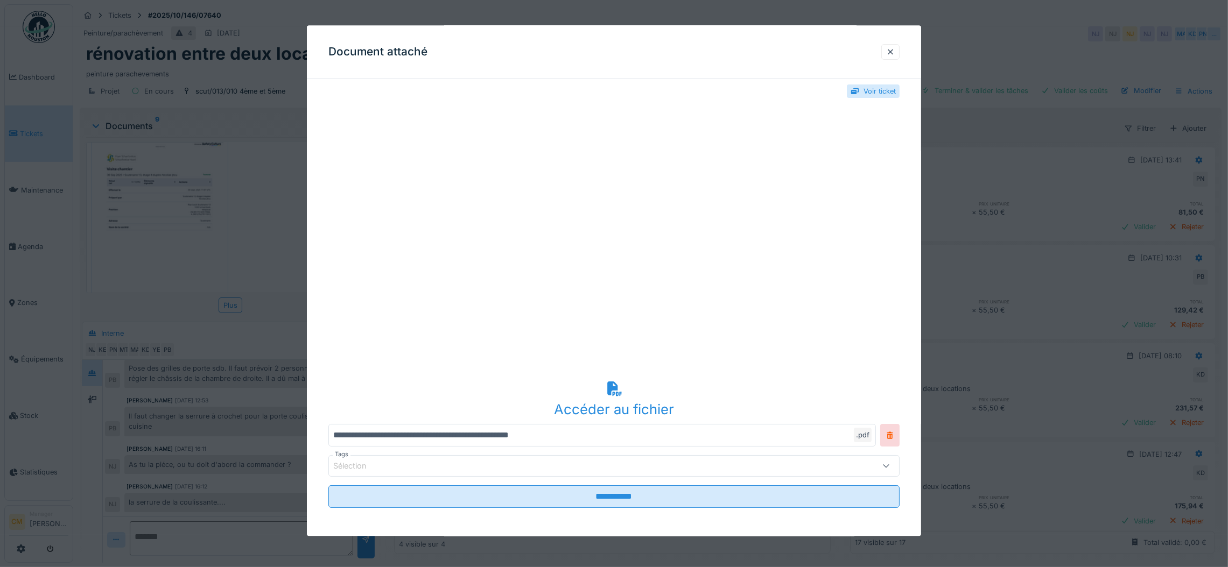
scroll to position [15, 0]
click at [895, 50] on div at bounding box center [890, 52] width 9 height 10
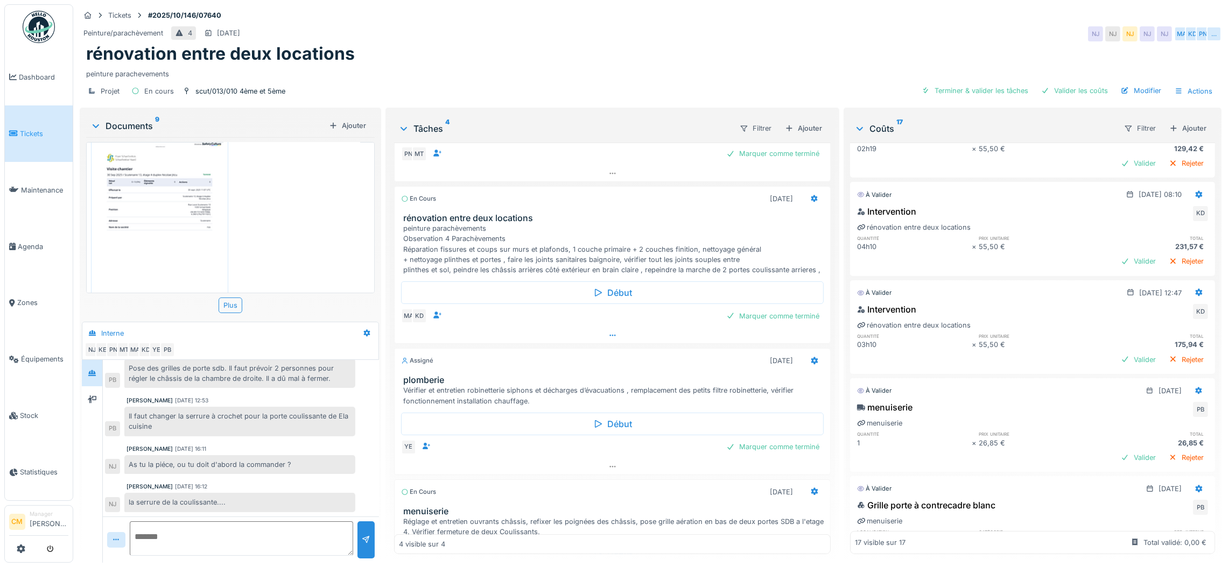
scroll to position [0, 0]
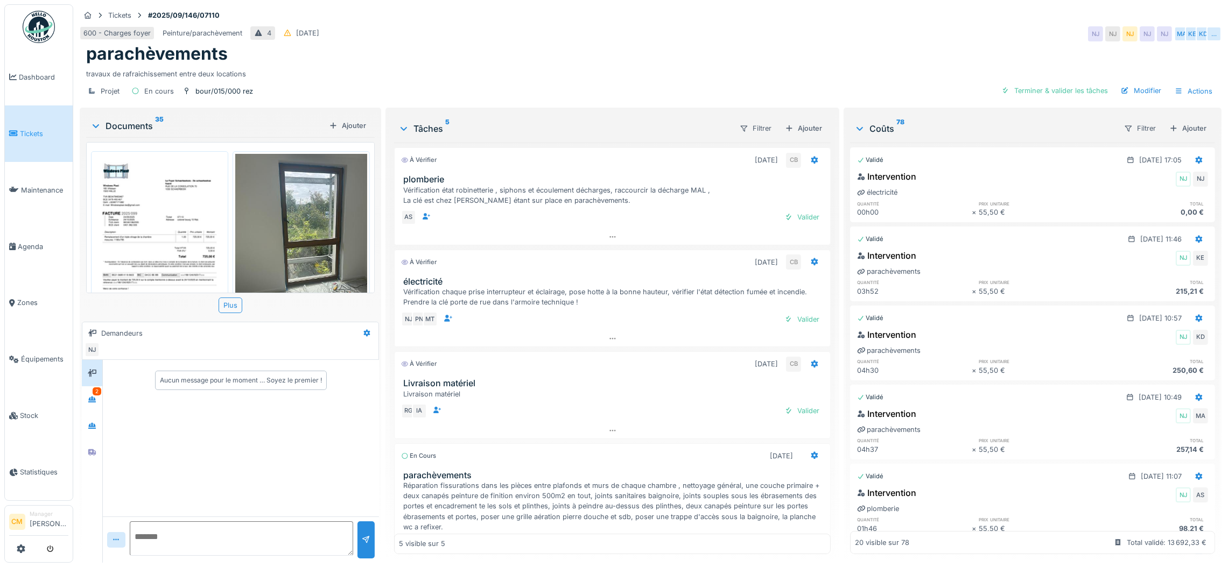
click at [143, 216] on img at bounding box center [160, 247] width 132 height 186
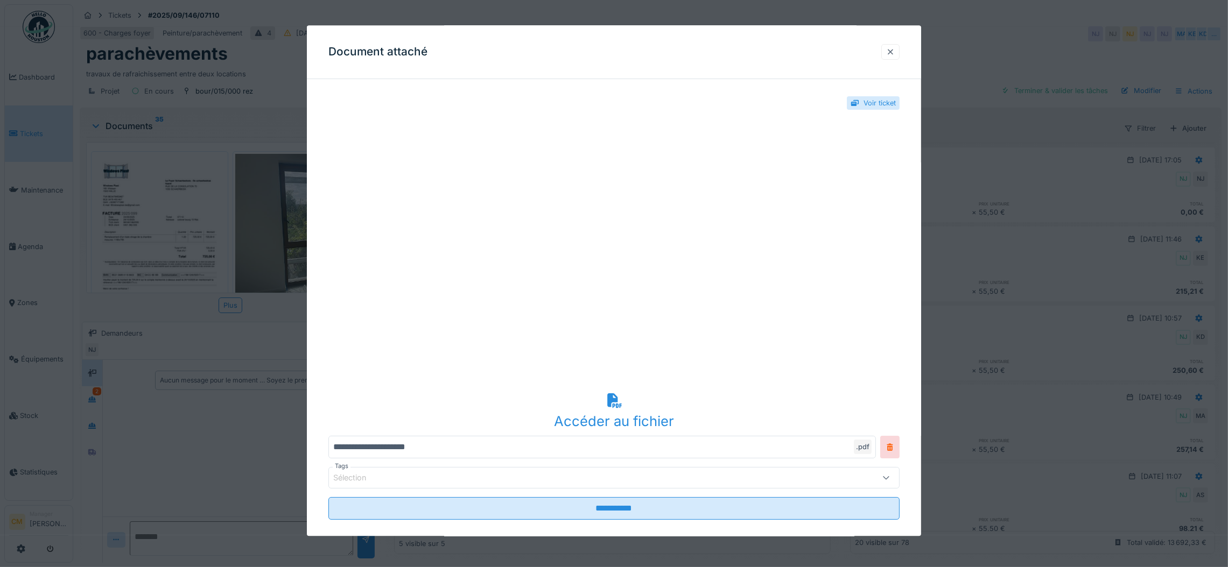
click at [895, 47] on div at bounding box center [890, 52] width 9 height 10
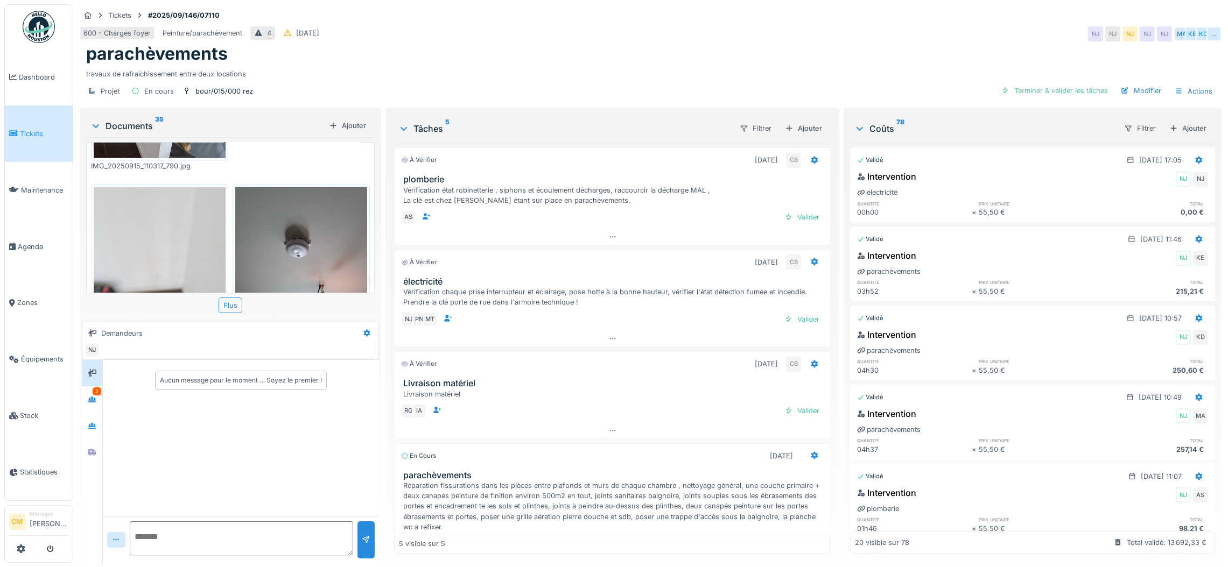
scroll to position [12, 0]
click at [92, 397] on icon at bounding box center [92, 400] width 8 height 6
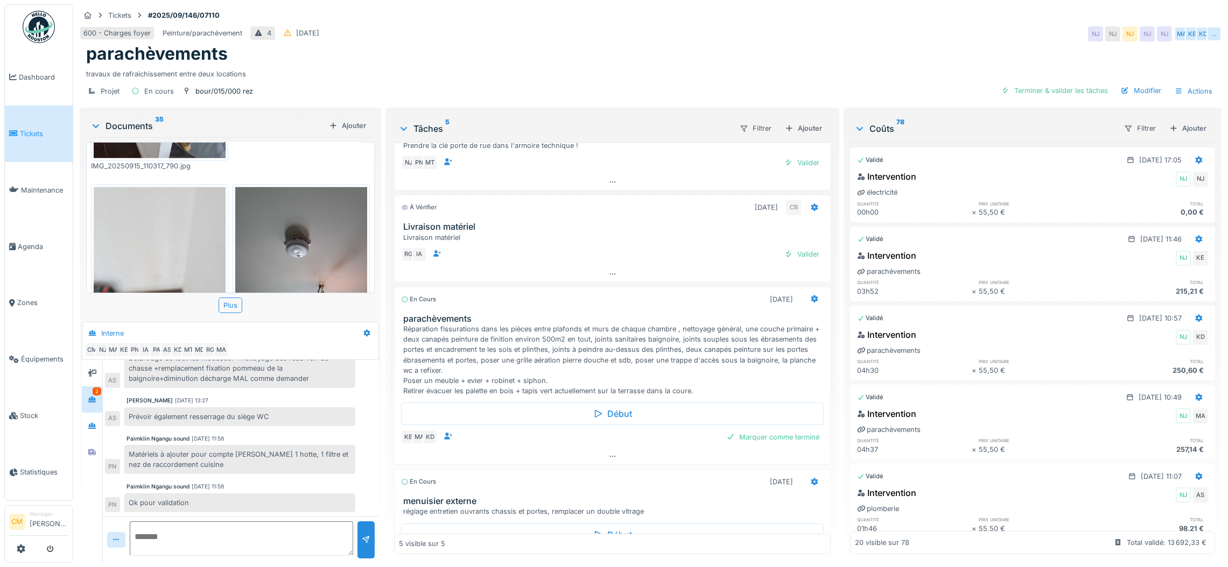
scroll to position [215, 0]
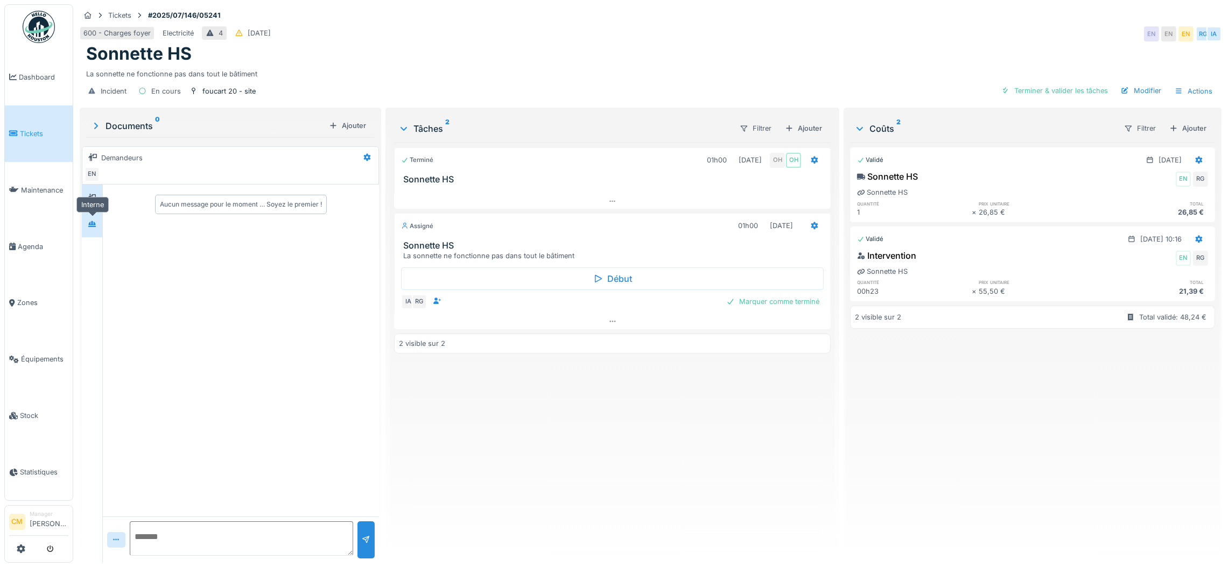
click at [93, 226] on icon at bounding box center [92, 224] width 9 height 7
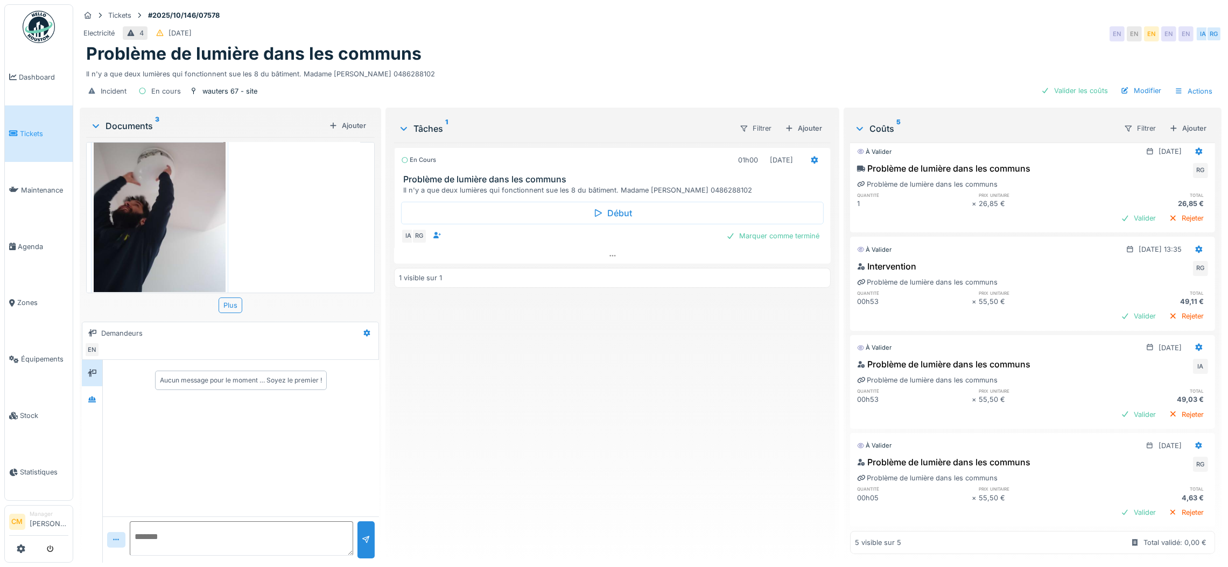
scroll to position [135, 0]
click at [92, 397] on icon at bounding box center [92, 400] width 8 height 6
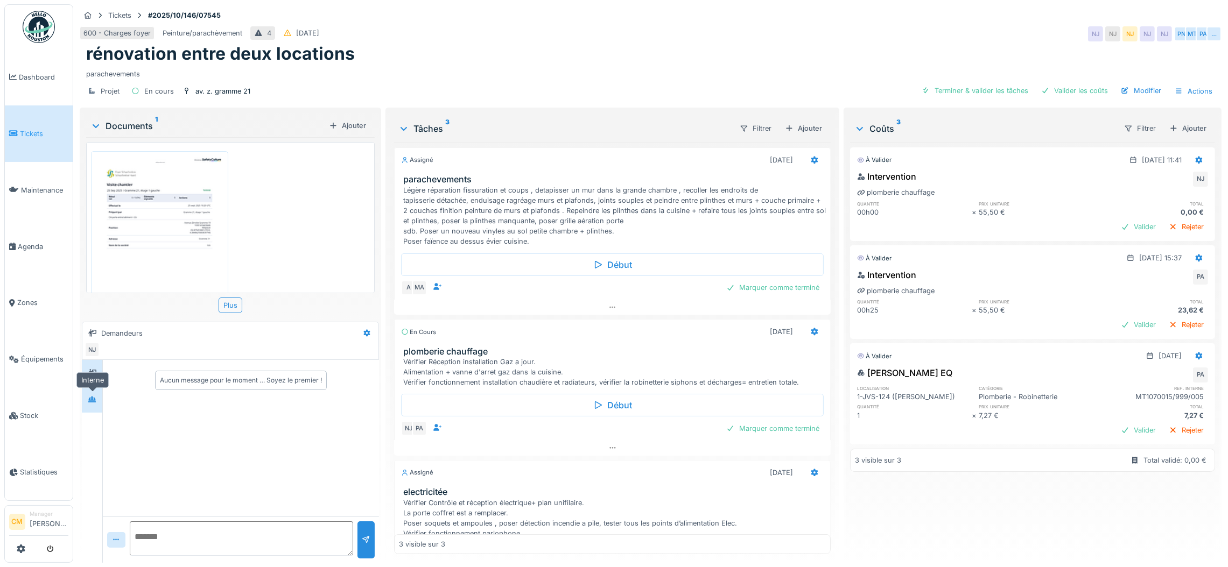
click at [92, 396] on icon at bounding box center [92, 399] width 9 height 7
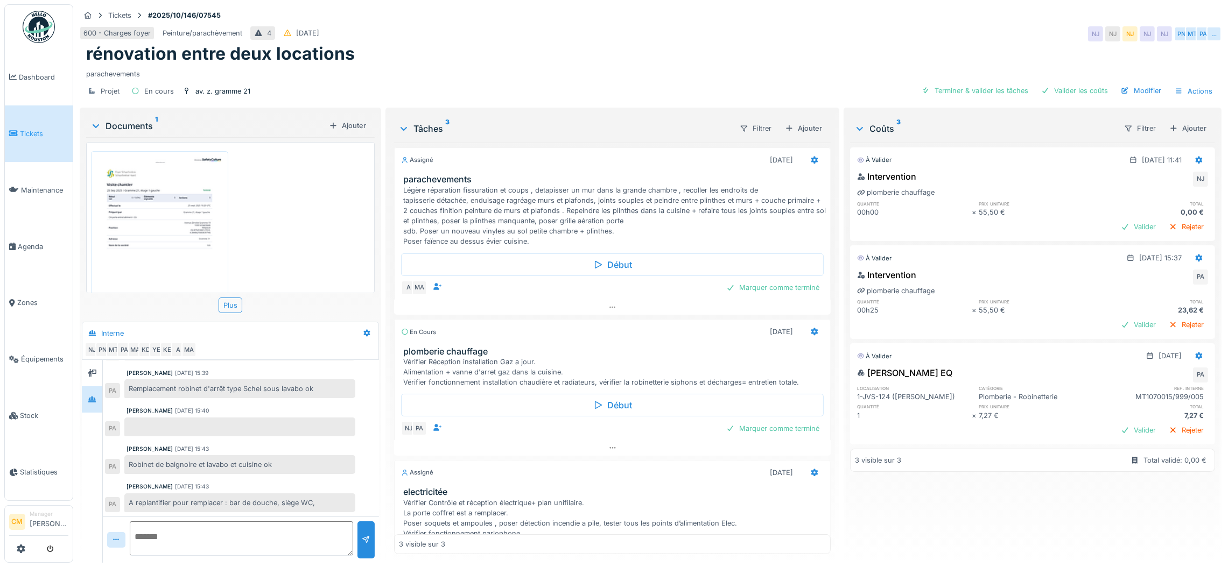
click at [169, 215] on img at bounding box center [160, 247] width 132 height 186
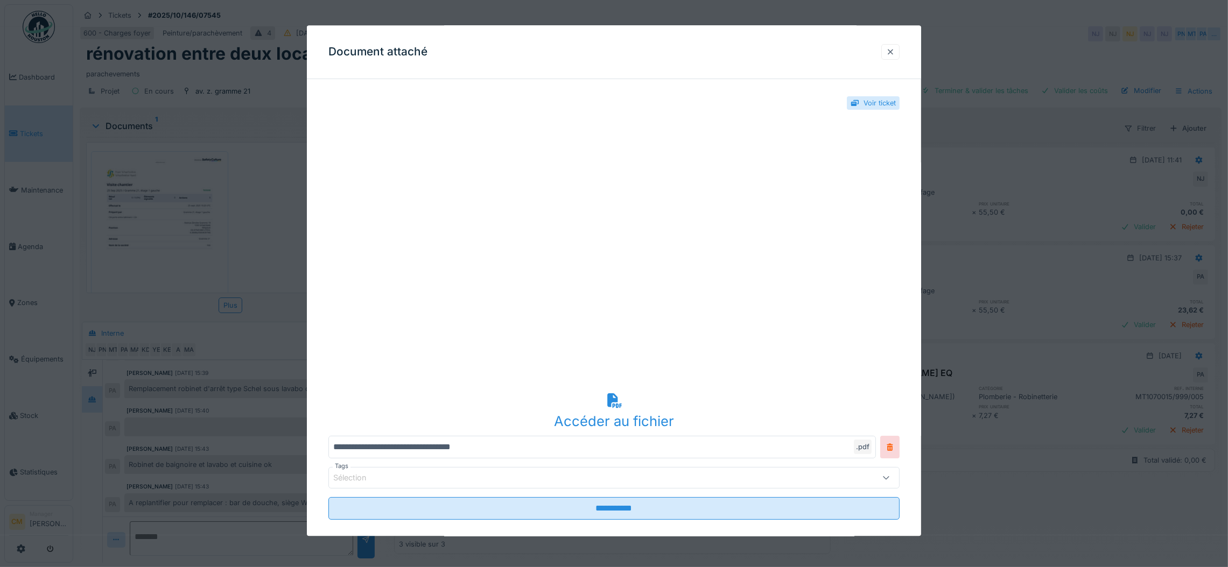
click at [895, 54] on div at bounding box center [890, 52] width 9 height 10
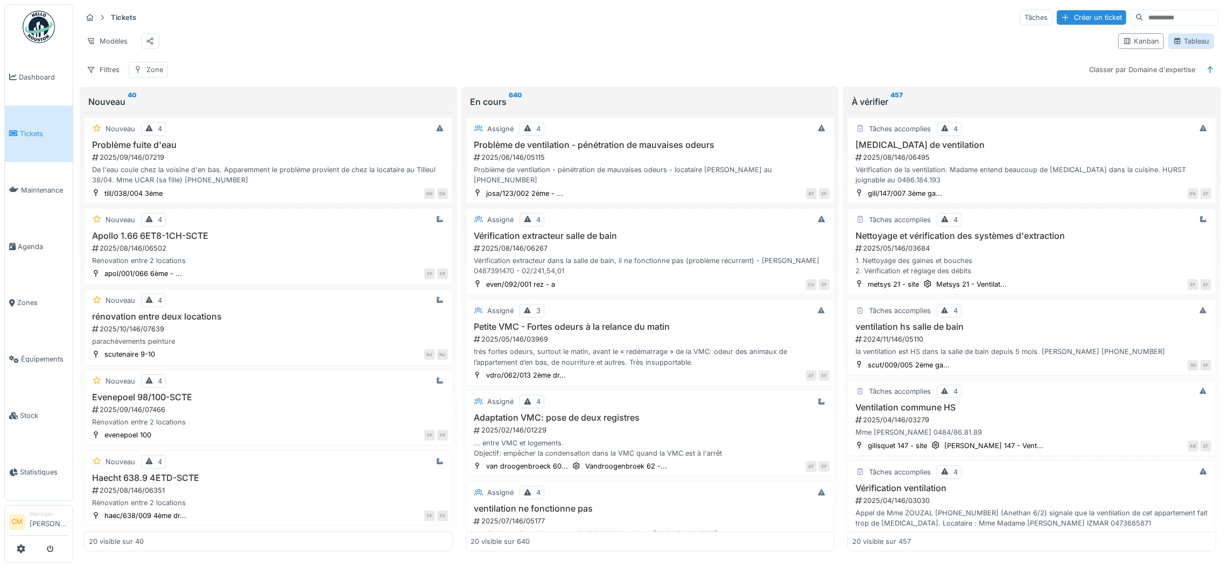
click at [1185, 46] on div "Tableau" at bounding box center [1191, 41] width 36 height 10
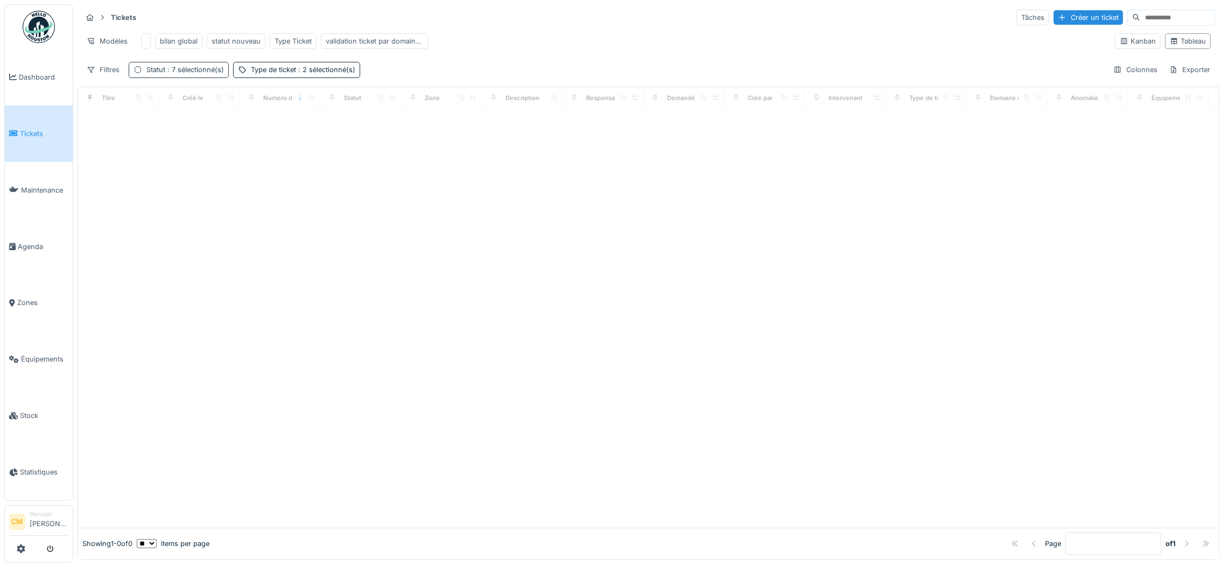
click at [196, 74] on span ": 7 sélectionné(s)" at bounding box center [194, 70] width 59 height 8
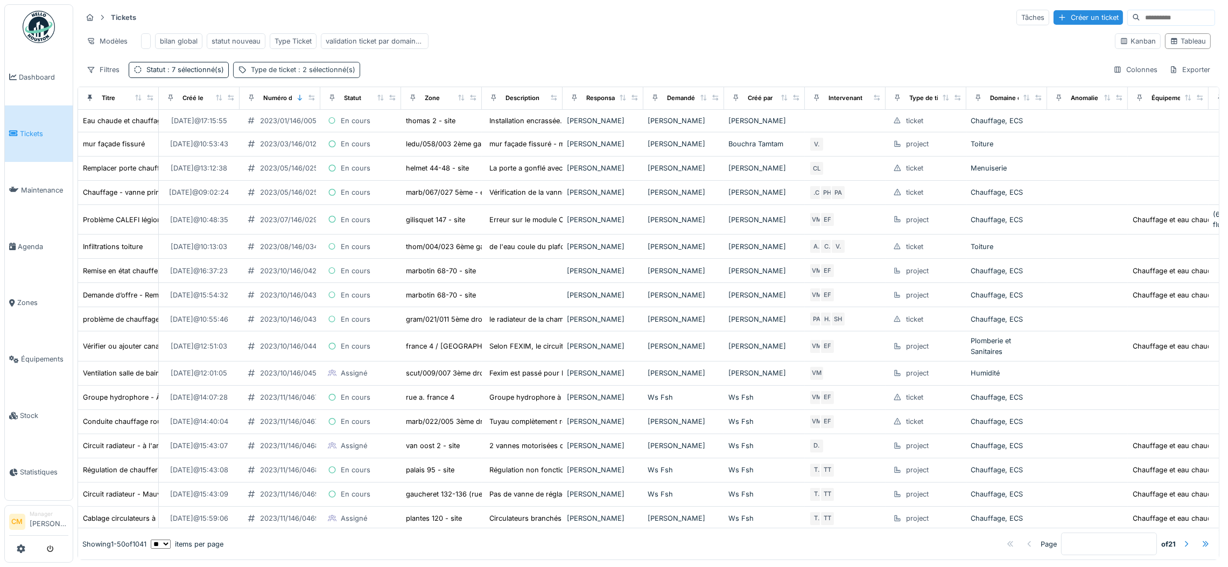
click at [274, 75] on div "Type de ticket : 2 sélectionné(s)" at bounding box center [303, 70] width 104 height 10
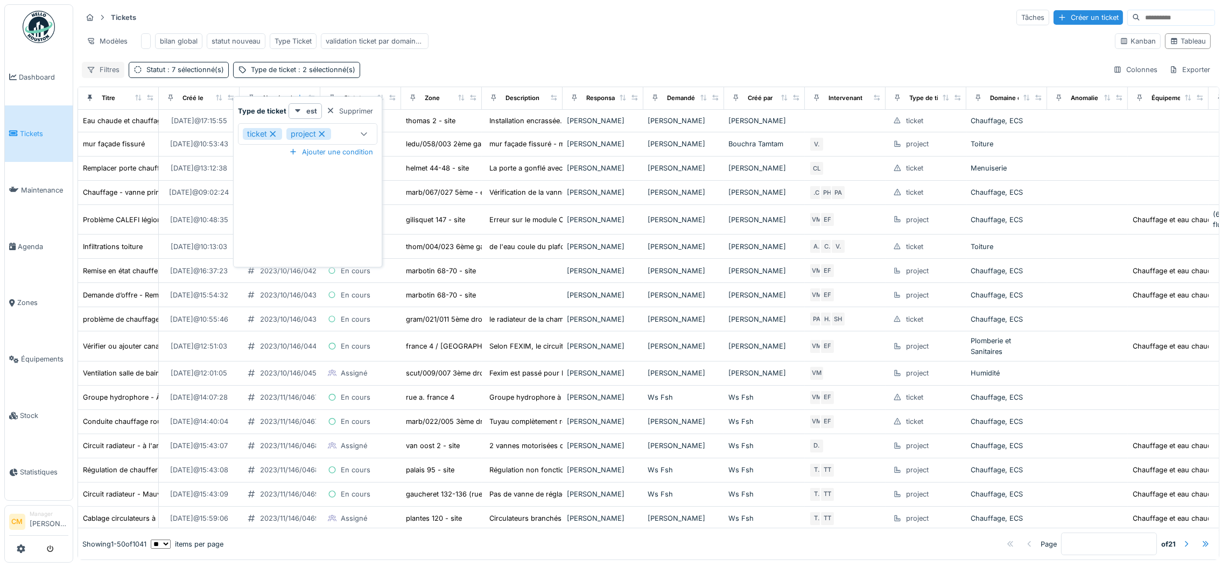
click at [104, 78] on div "Filtres" at bounding box center [103, 70] width 43 height 16
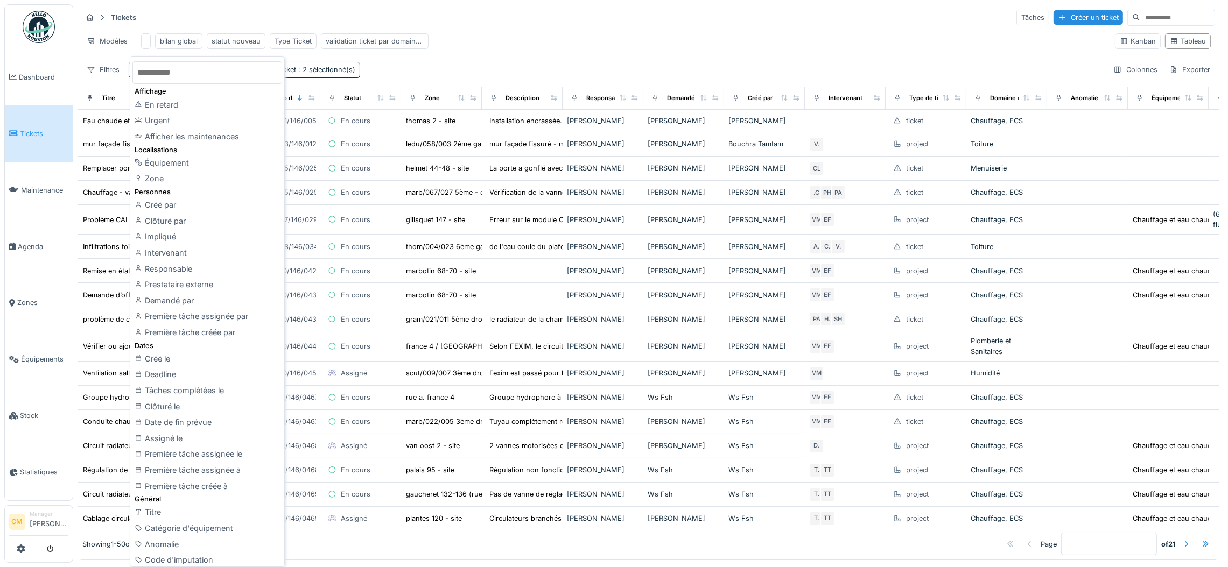
click at [188, 73] on input "text" at bounding box center [207, 72] width 150 height 23
click at [163, 179] on div "Zone" at bounding box center [207, 179] width 150 height 16
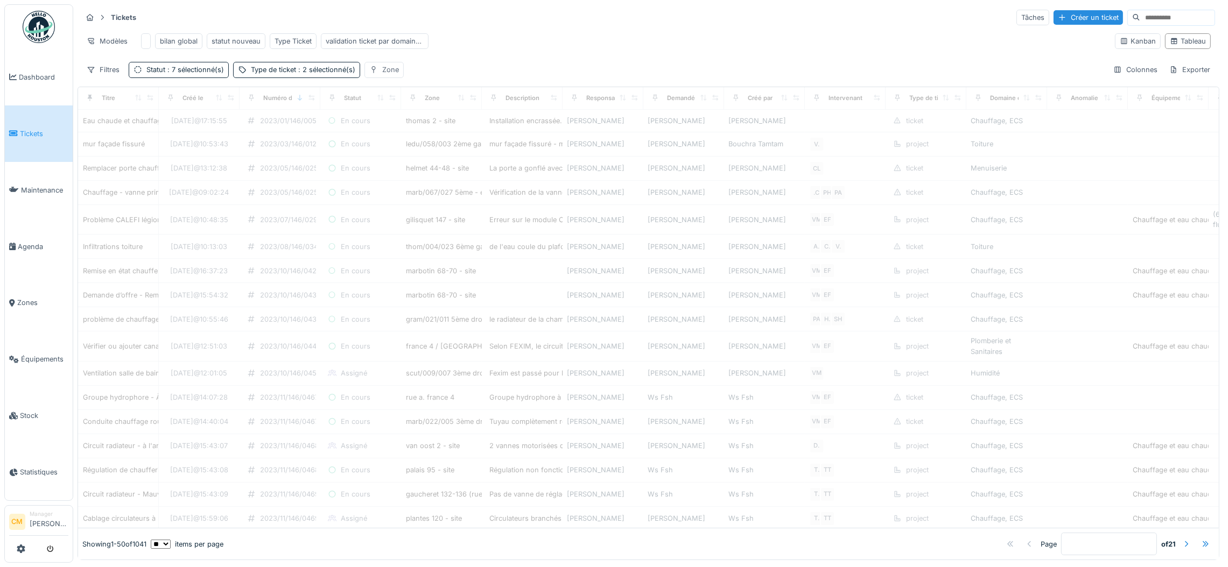
click at [389, 75] on div "Zone" at bounding box center [390, 70] width 17 height 10
click at [558, 141] on input "text" at bounding box center [563, 139] width 113 height 23
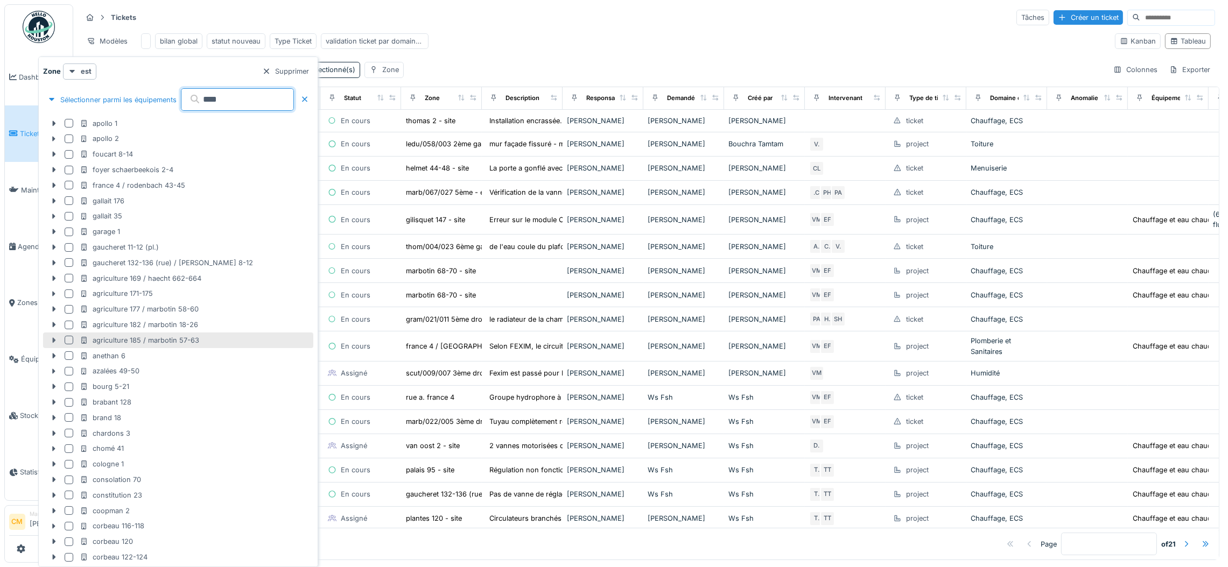
type input "****"
click at [54, 342] on icon at bounding box center [54, 340] width 9 height 7
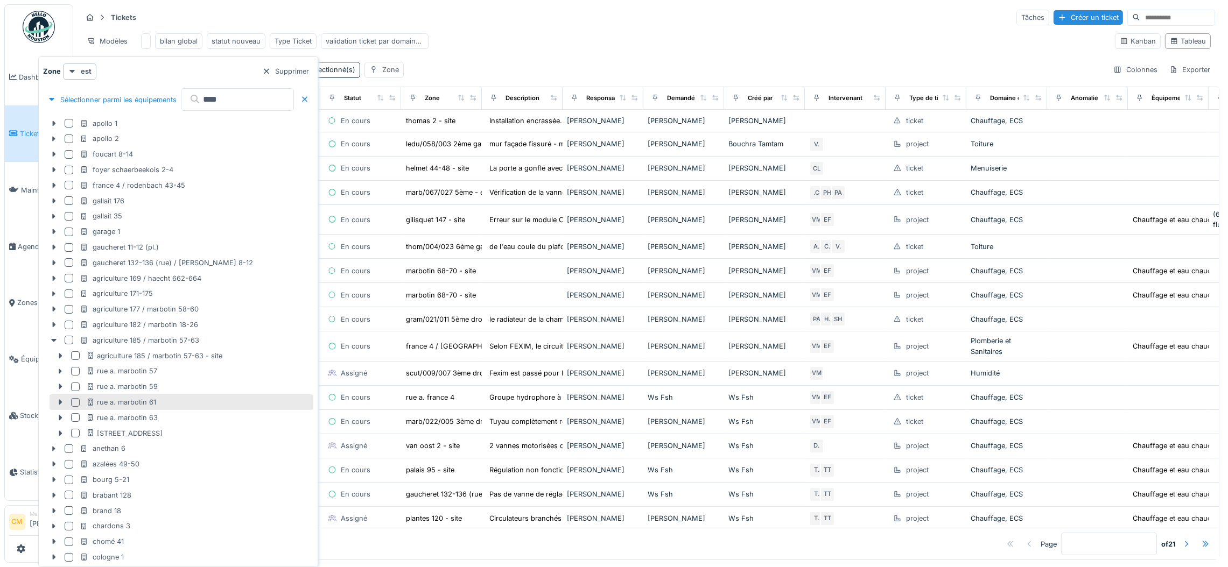
click at [74, 401] on div at bounding box center [75, 402] width 9 height 9
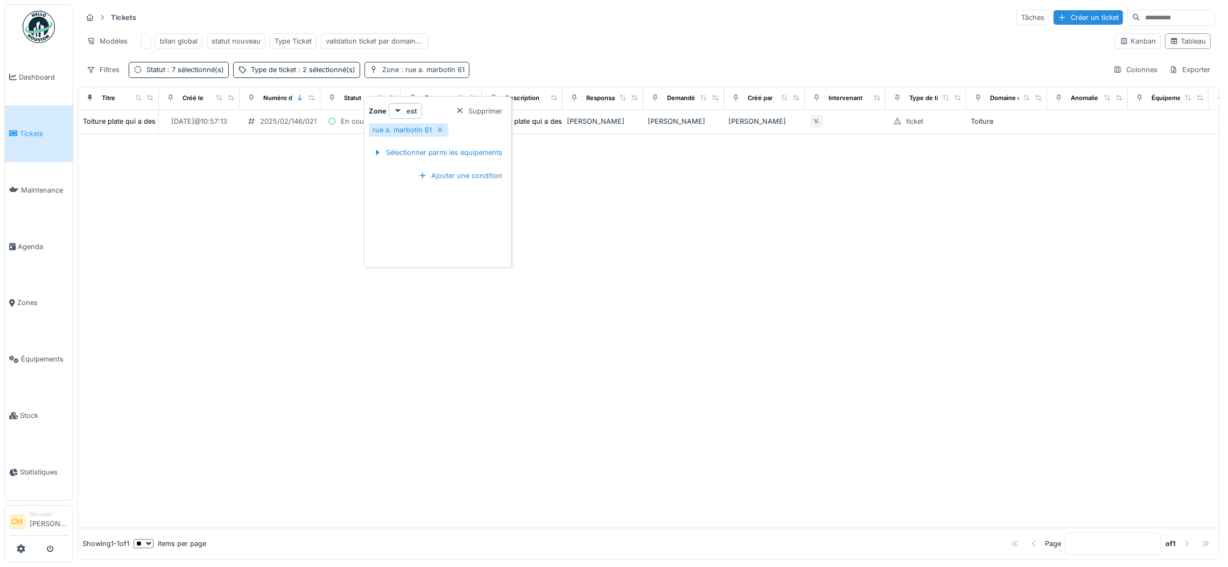
click at [438, 74] on span ": rue a. marbotin 61" at bounding box center [432, 70] width 66 height 8
click at [405, 153] on div "Sélectionner parmi les équipements" at bounding box center [438, 152] width 138 height 15
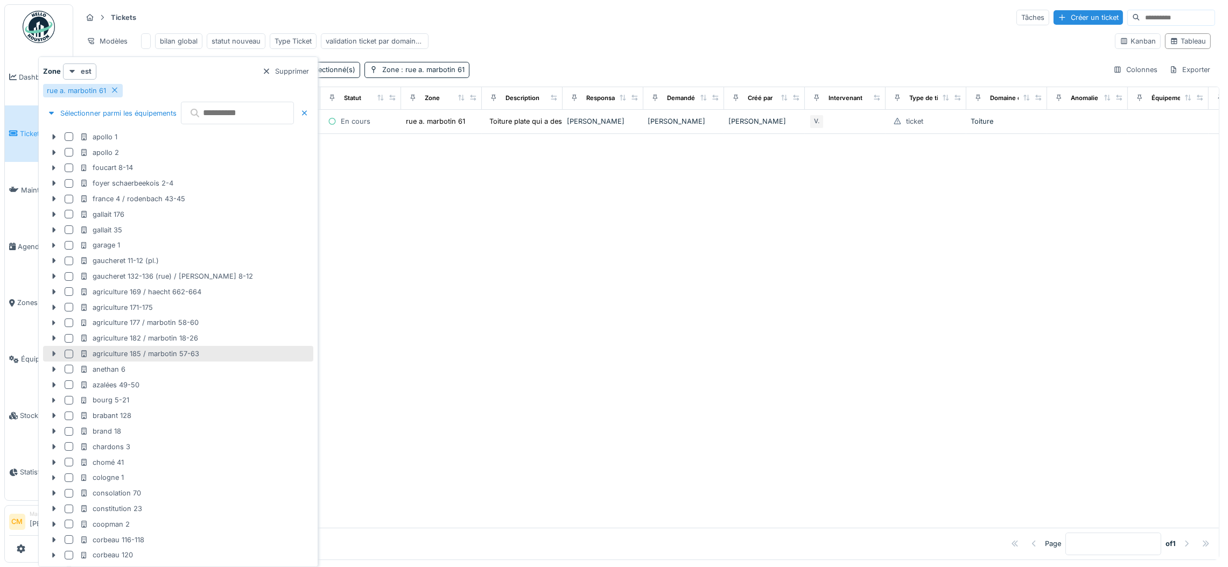
click at [53, 355] on icon at bounding box center [54, 354] width 3 height 5
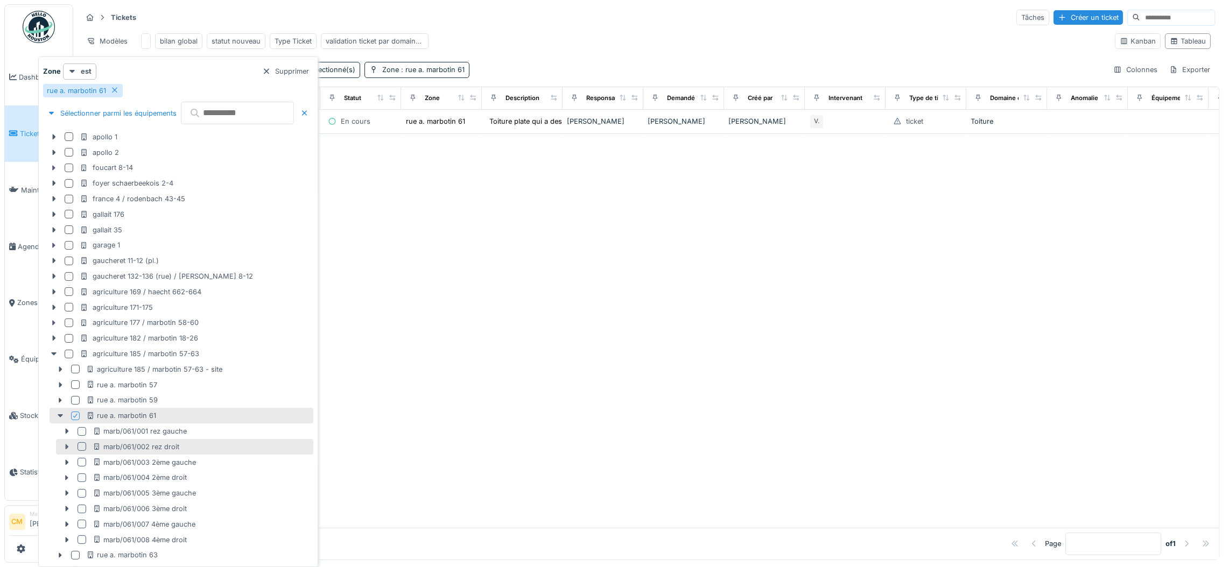
click at [67, 447] on icon at bounding box center [67, 447] width 3 height 5
click at [83, 447] on div at bounding box center [82, 447] width 9 height 9
click at [83, 429] on div at bounding box center [82, 432] width 9 height 9
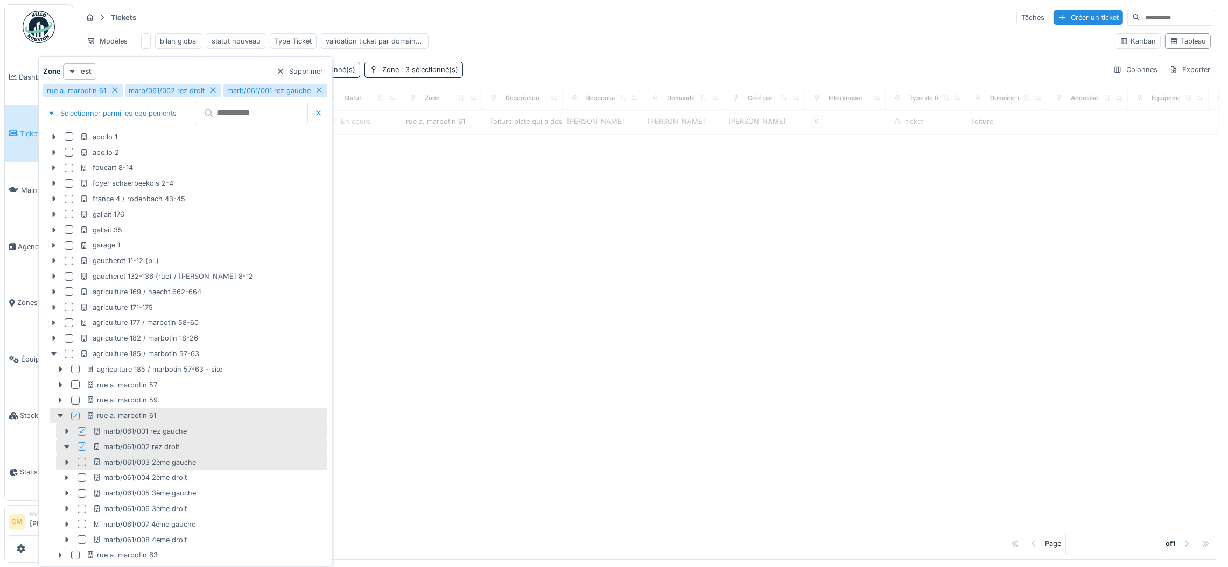
click at [81, 461] on div at bounding box center [82, 462] width 9 height 9
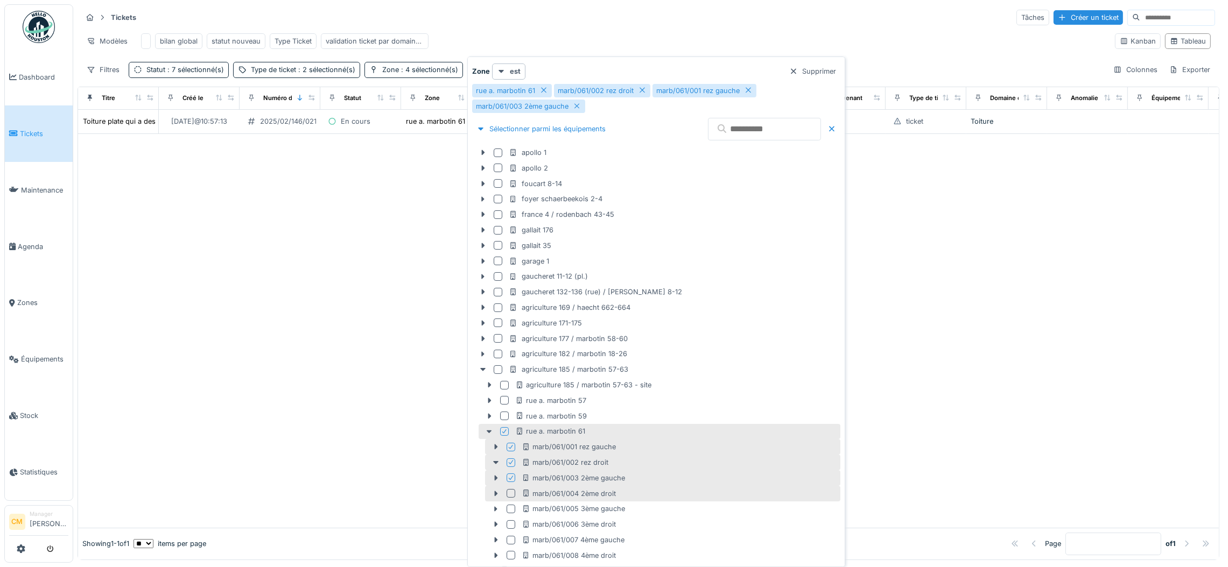
click at [508, 494] on div at bounding box center [511, 493] width 9 height 9
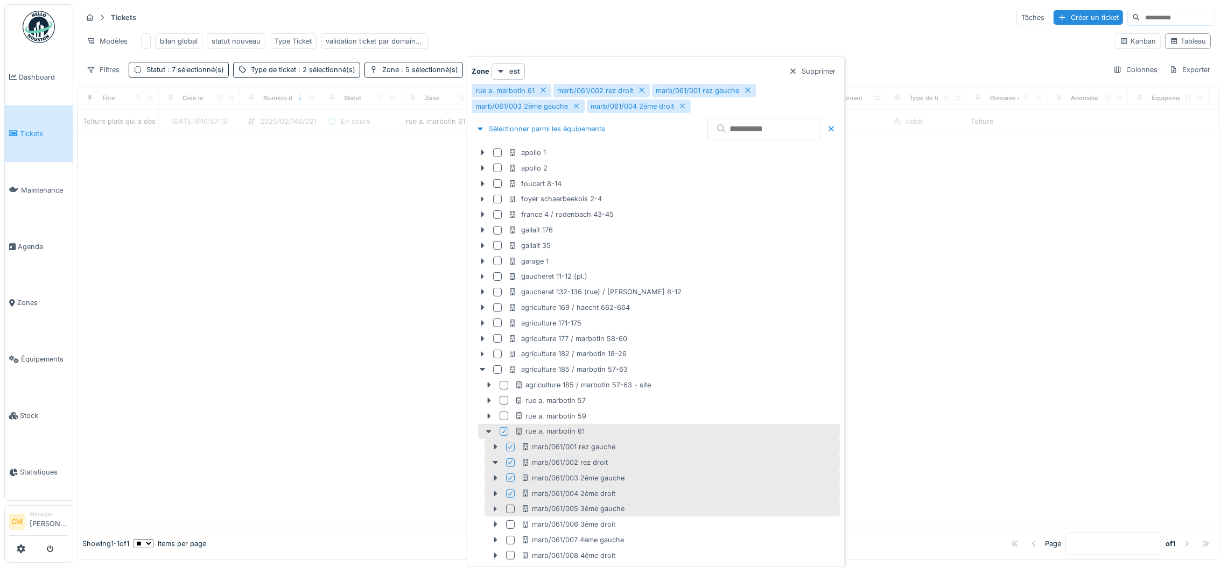
click at [509, 509] on div at bounding box center [510, 509] width 9 height 9
click at [512, 522] on div at bounding box center [511, 525] width 9 height 9
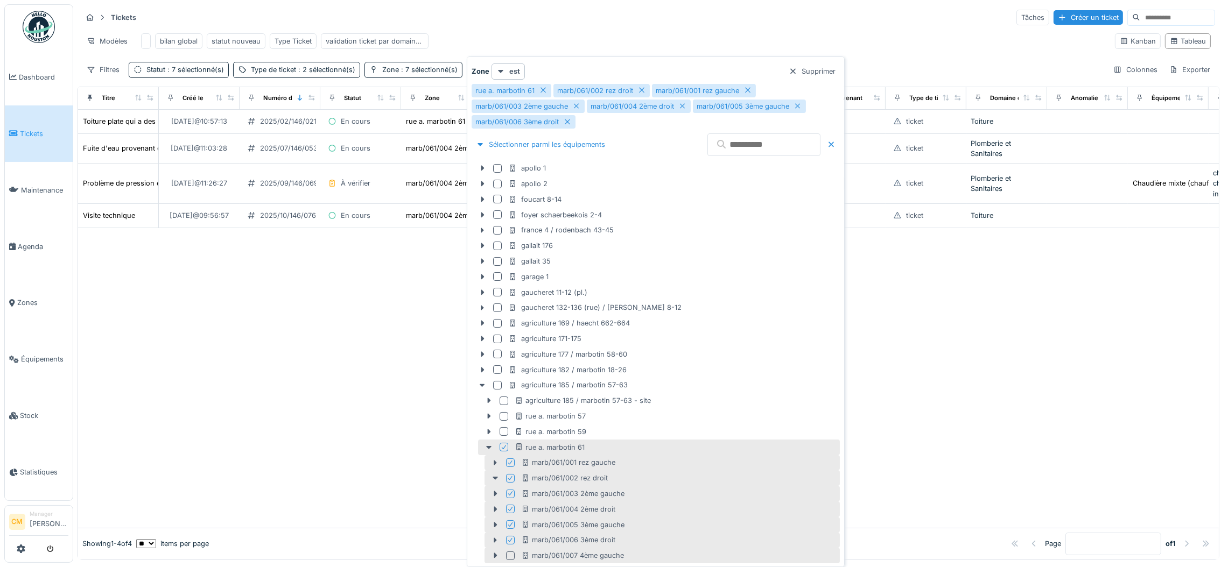
click at [509, 555] on div at bounding box center [510, 556] width 9 height 9
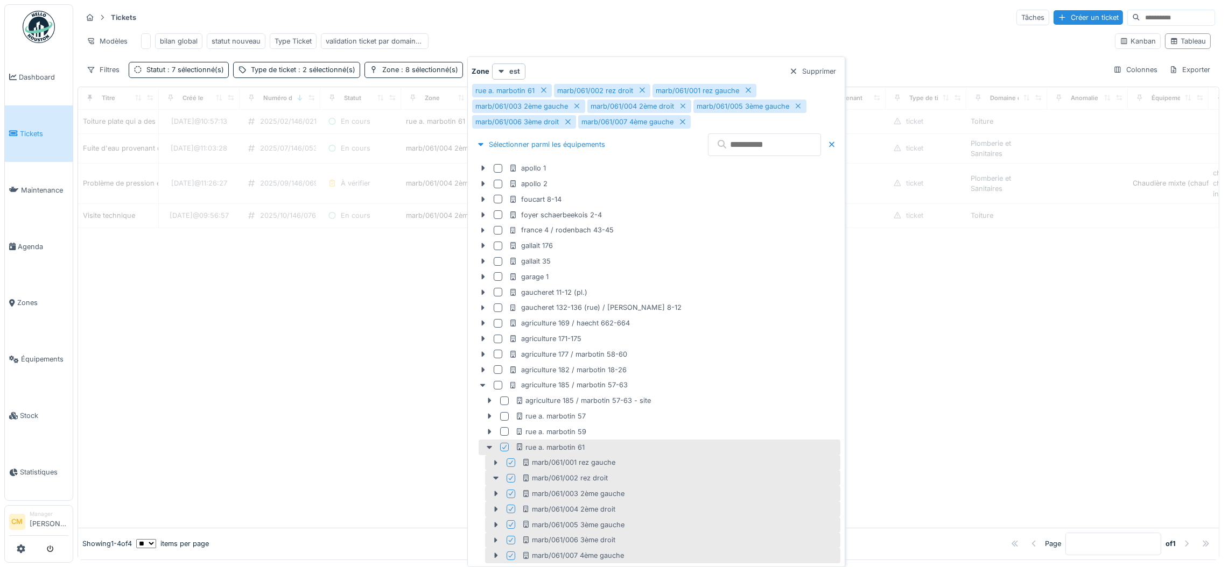
scroll to position [81, 0]
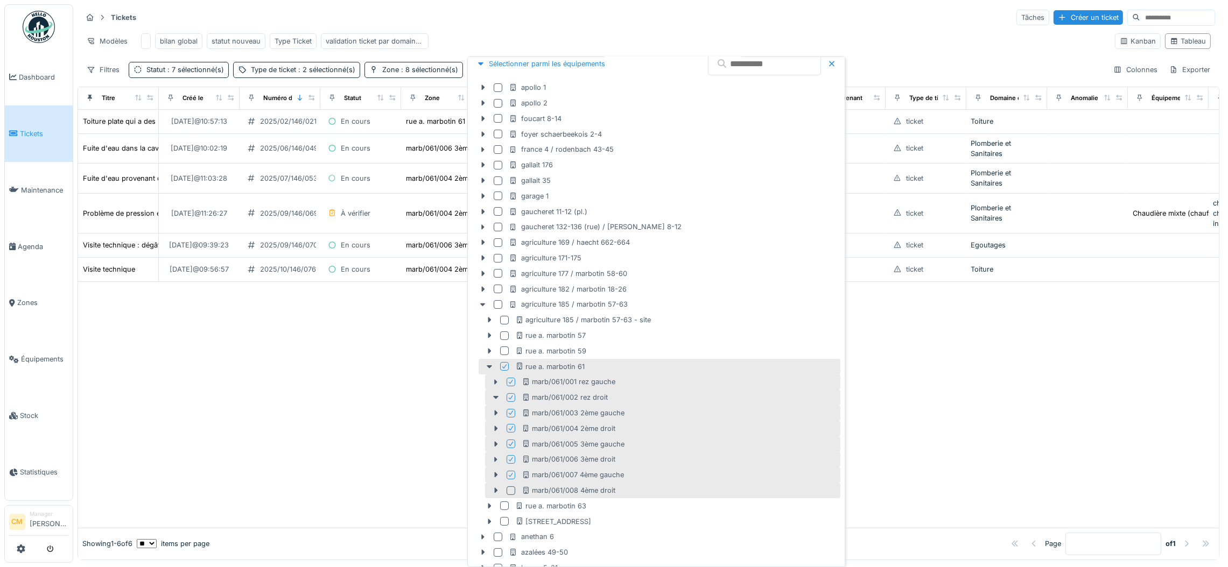
click at [509, 491] on div at bounding box center [511, 491] width 9 height 9
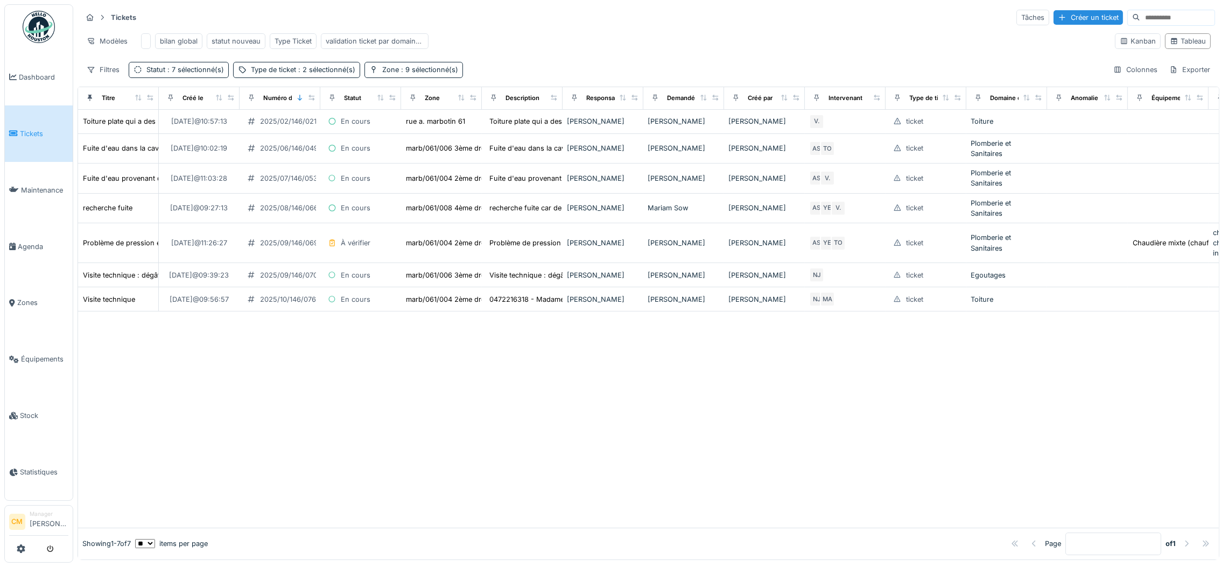
click at [285, 400] on div at bounding box center [648, 420] width 1141 height 216
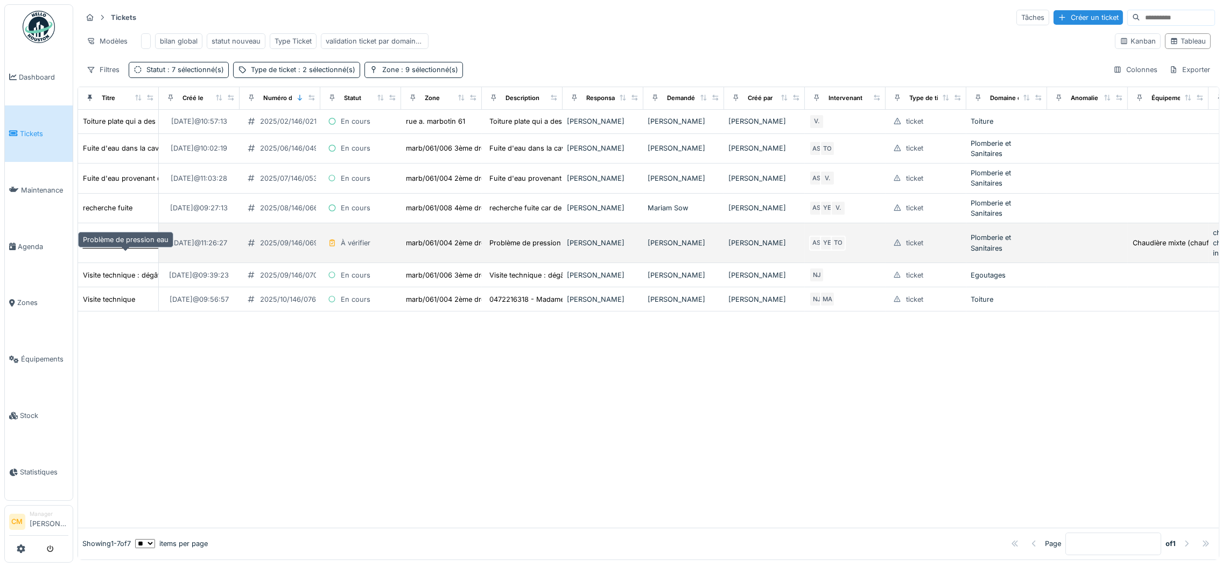
click at [104, 248] on div "Problème de pression eau" at bounding box center [126, 243] width 86 height 10
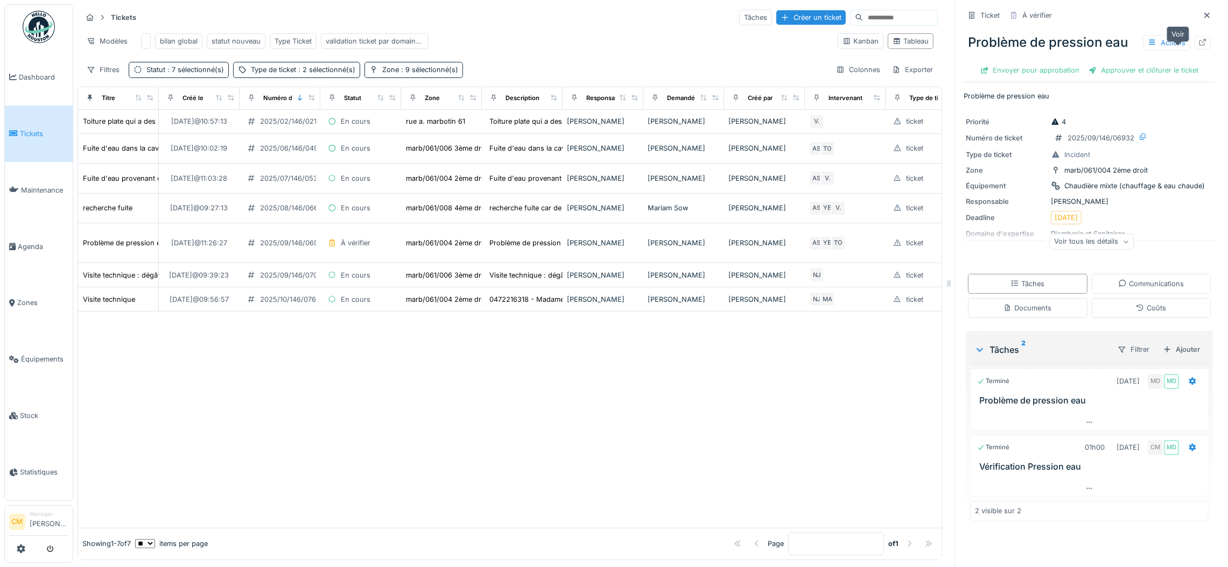
click at [1199, 46] on icon at bounding box center [1203, 42] width 9 height 7
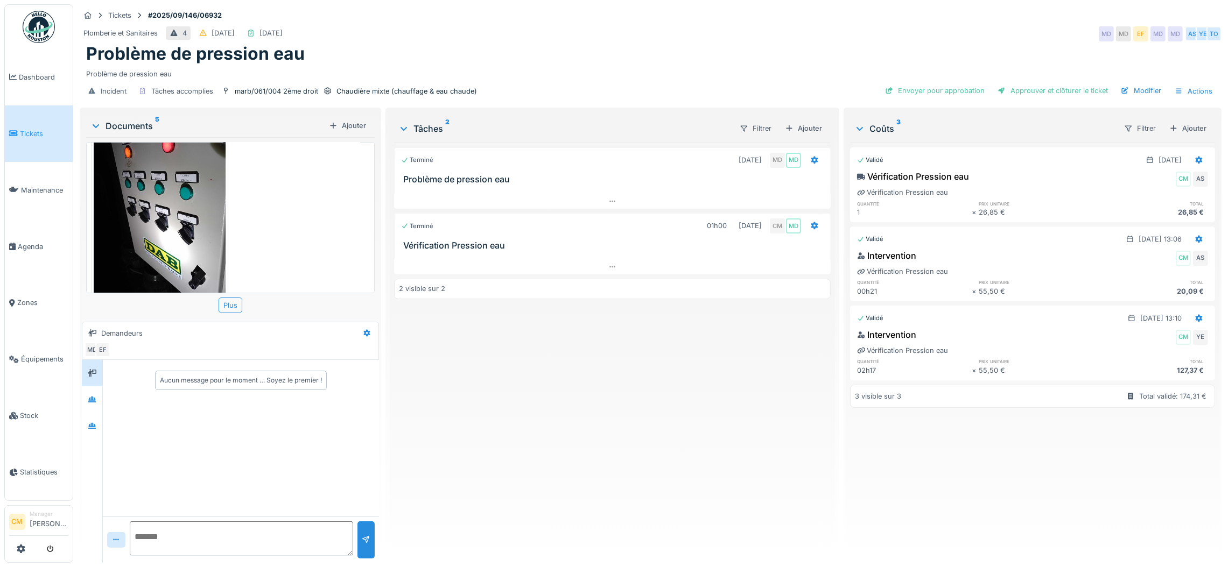
scroll to position [12, 0]
click at [92, 393] on div at bounding box center [92, 399] width 16 height 13
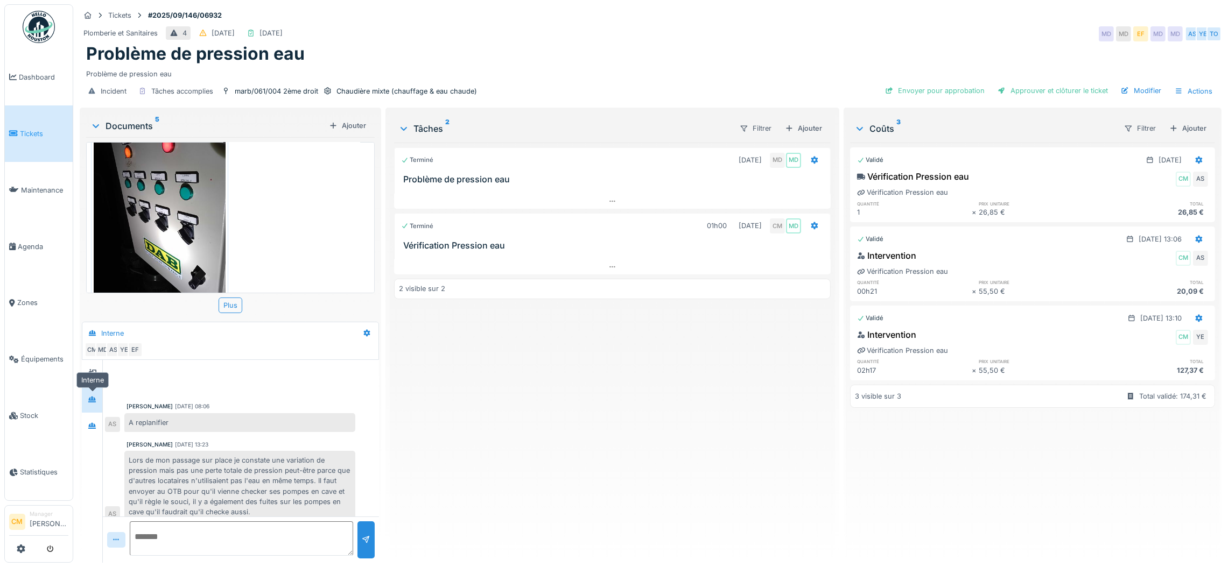
scroll to position [10, 0]
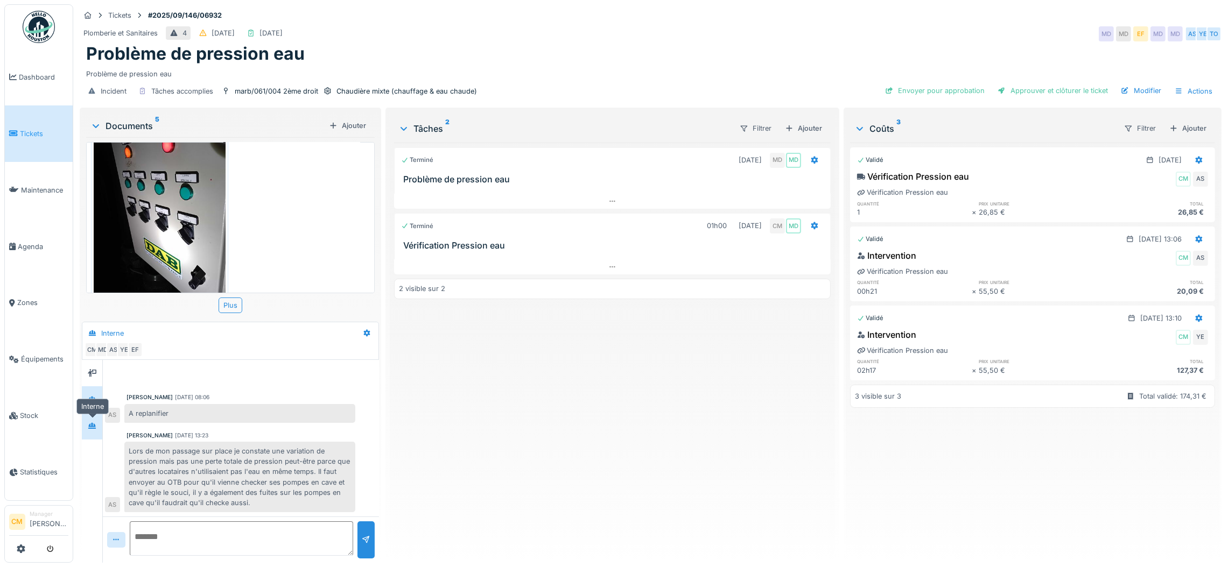
click at [94, 421] on div at bounding box center [92, 426] width 9 height 10
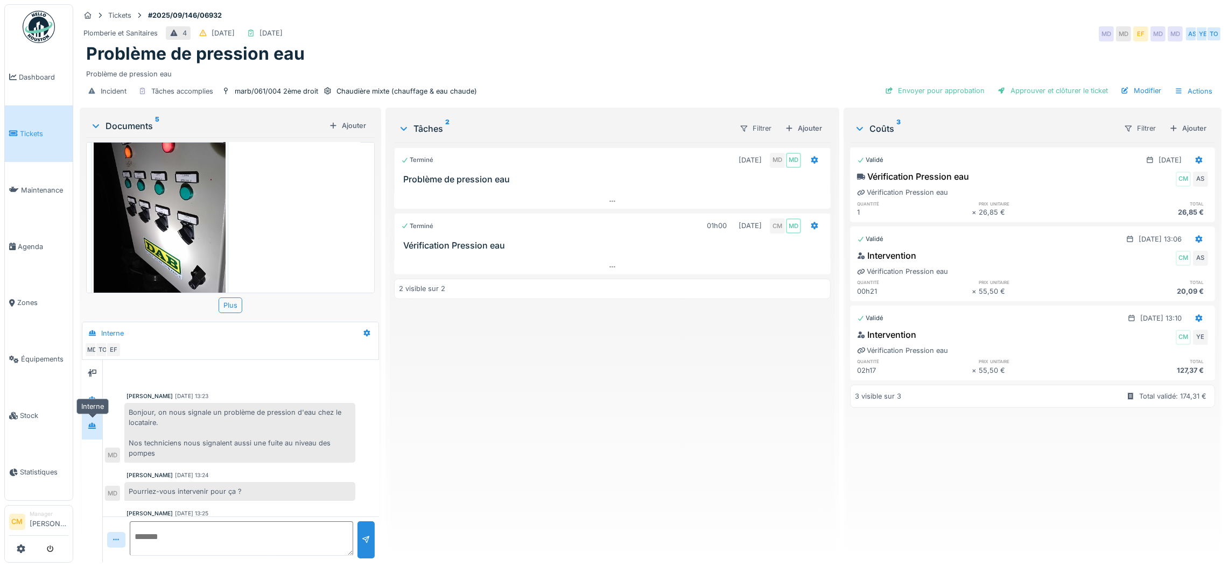
scroll to position [424, 0]
